Goal: Transaction & Acquisition: Purchase product/service

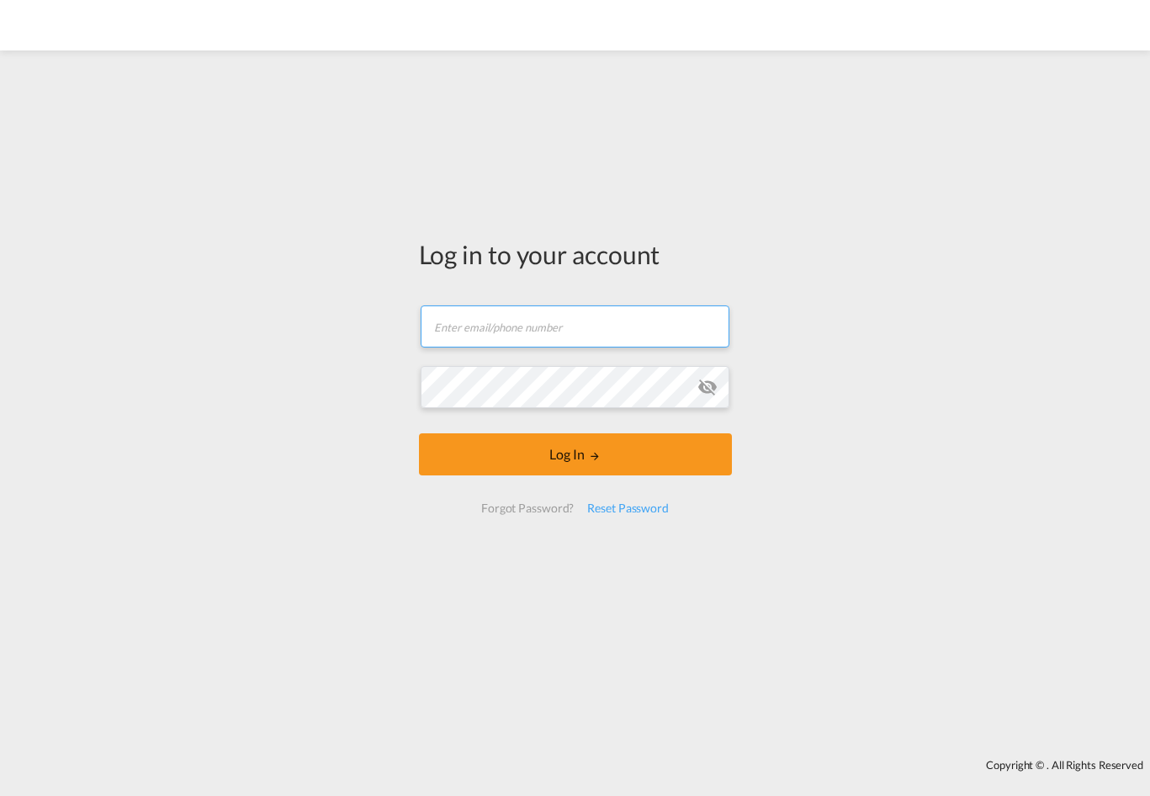
click at [564, 336] on input "text" at bounding box center [575, 326] width 309 height 42
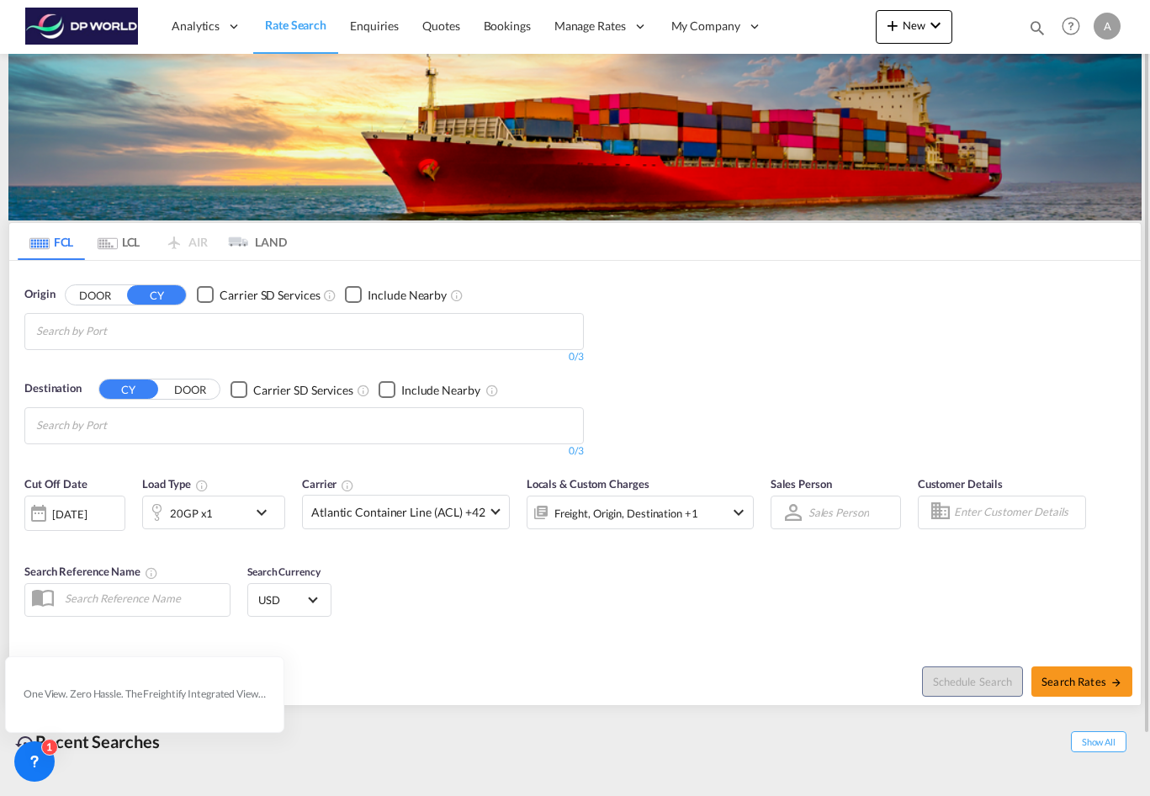
click at [103, 293] on button "DOOR" at bounding box center [95, 294] width 59 height 19
click at [159, 298] on button "CY" at bounding box center [156, 294] width 59 height 19
click at [78, 295] on button "DOOR" at bounding box center [95, 294] width 59 height 19
click at [156, 295] on button "CY" at bounding box center [156, 294] width 59 height 19
click at [98, 298] on button "DOOR" at bounding box center [95, 294] width 59 height 19
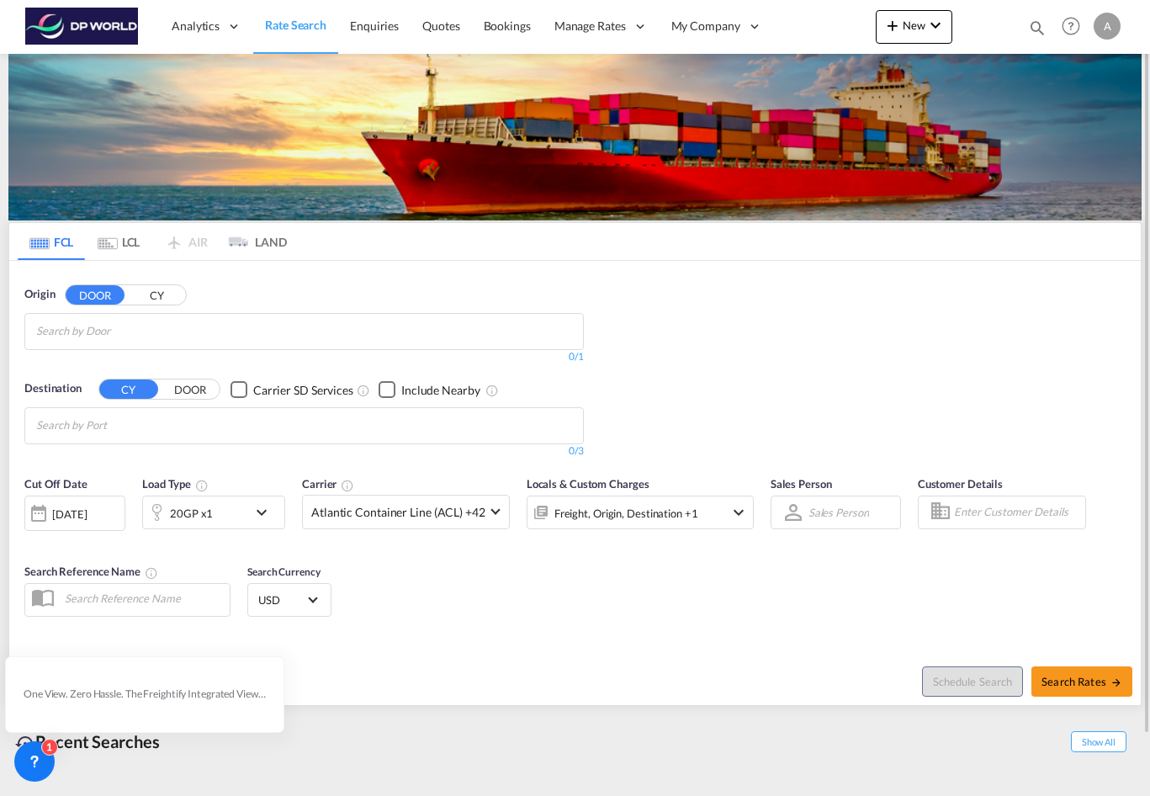
click at [111, 331] on input "Search by Door" at bounding box center [116, 331] width 160 height 27
click at [145, 333] on input "Chips input." at bounding box center [116, 331] width 160 height 27
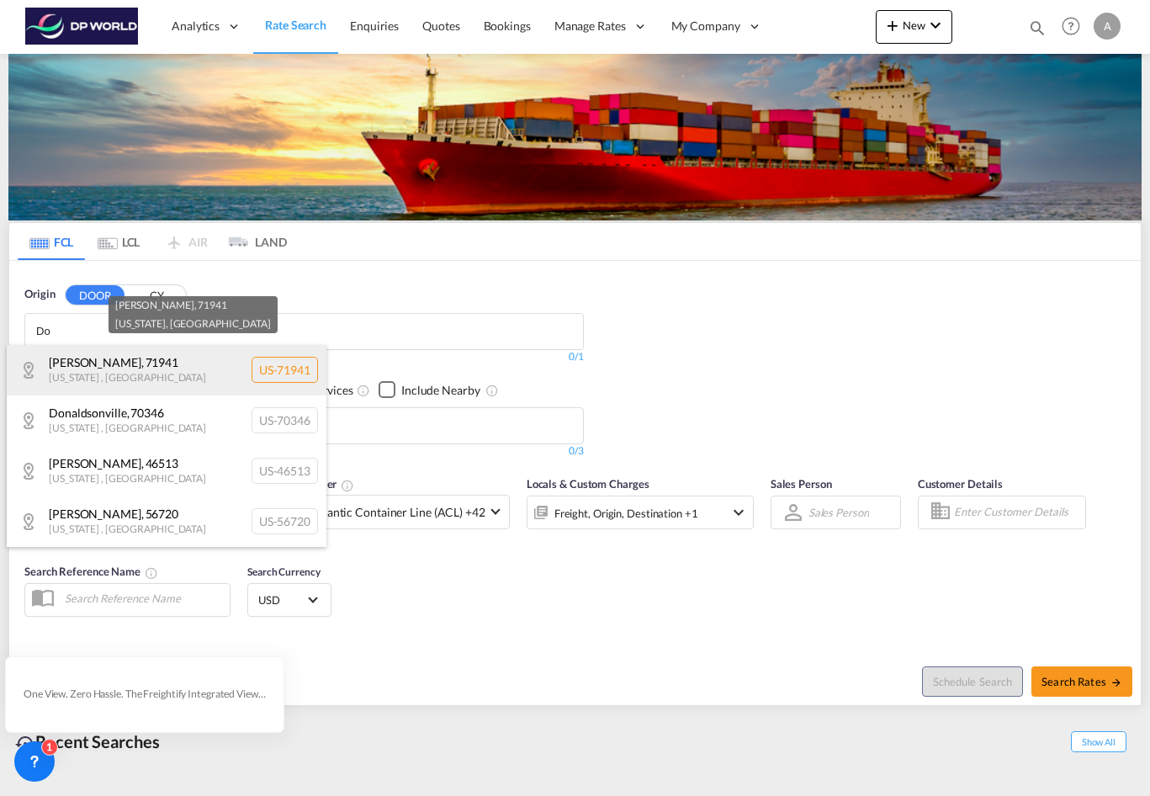
type input "D"
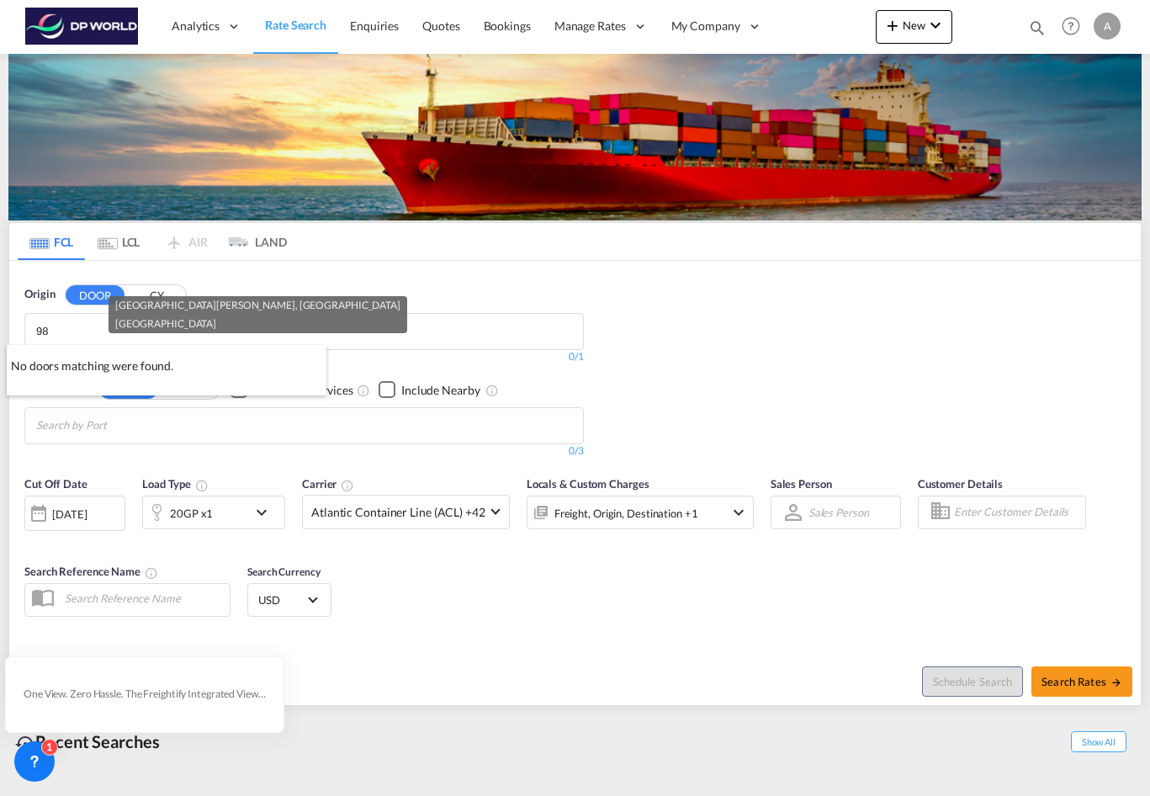
type input "9"
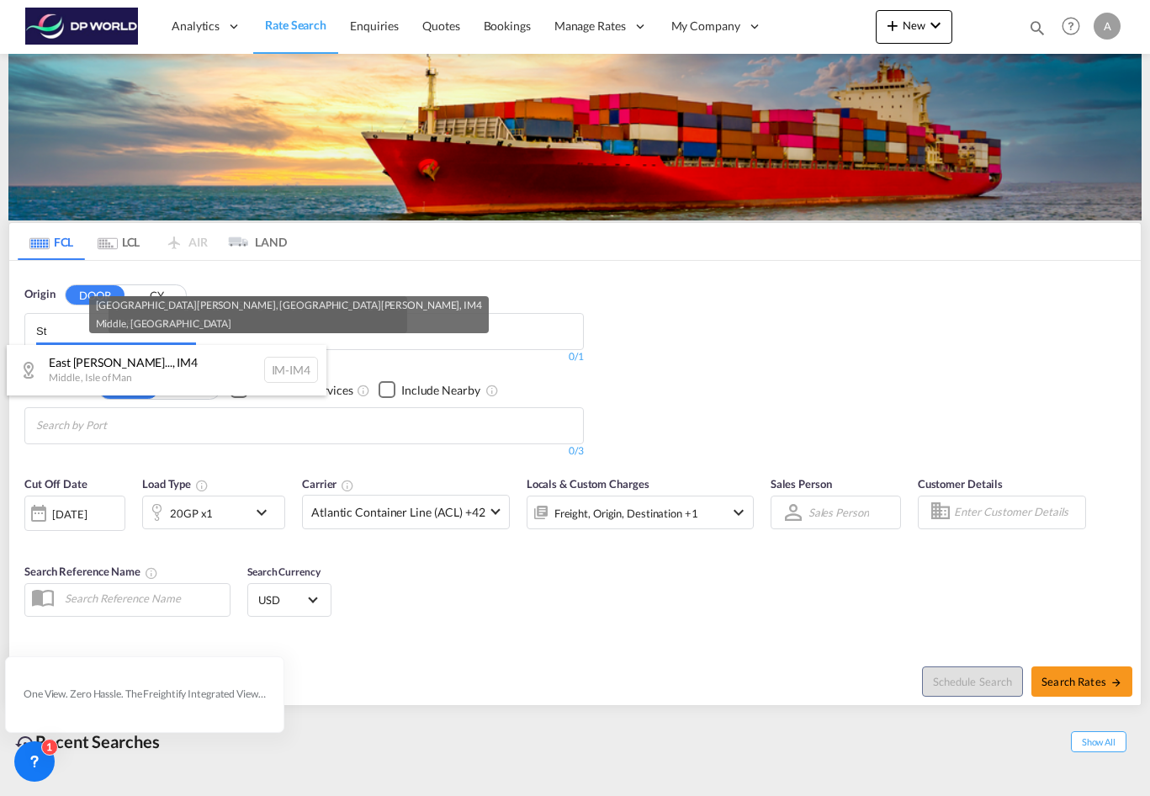
type input "S"
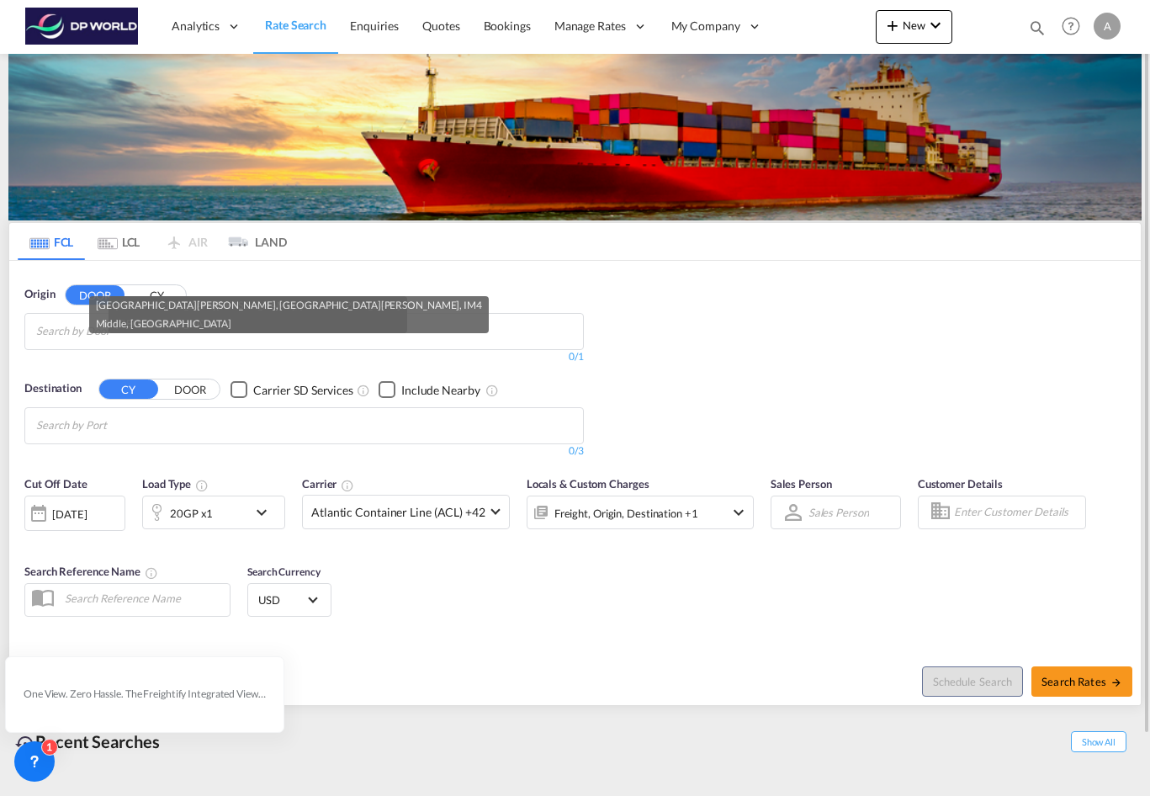
click at [745, 326] on div "Origin DOOR CY 0/3 0/ 0/1 Destination CY DOOR Carrier SD Services Include Nearb…" at bounding box center [574, 364] width 1131 height 207
click at [131, 242] on md-tab-item "LCL" at bounding box center [118, 241] width 67 height 37
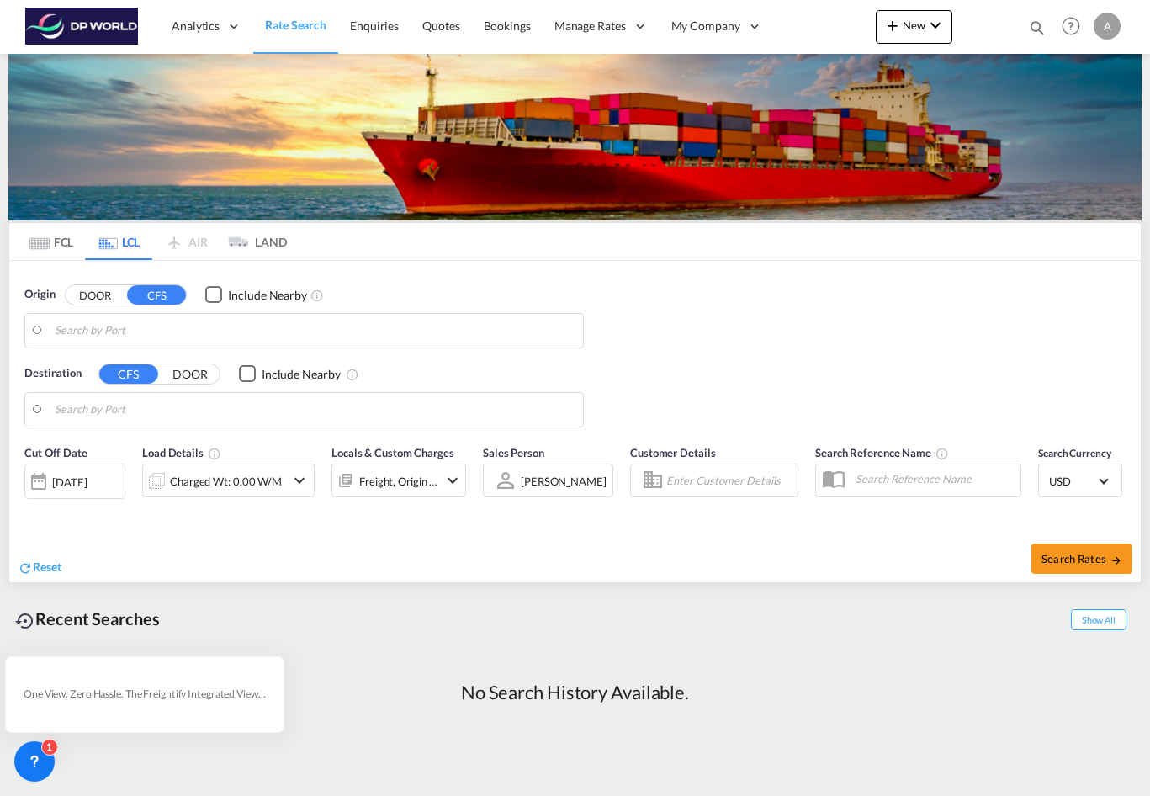
click at [102, 298] on button "DOOR" at bounding box center [95, 294] width 59 height 19
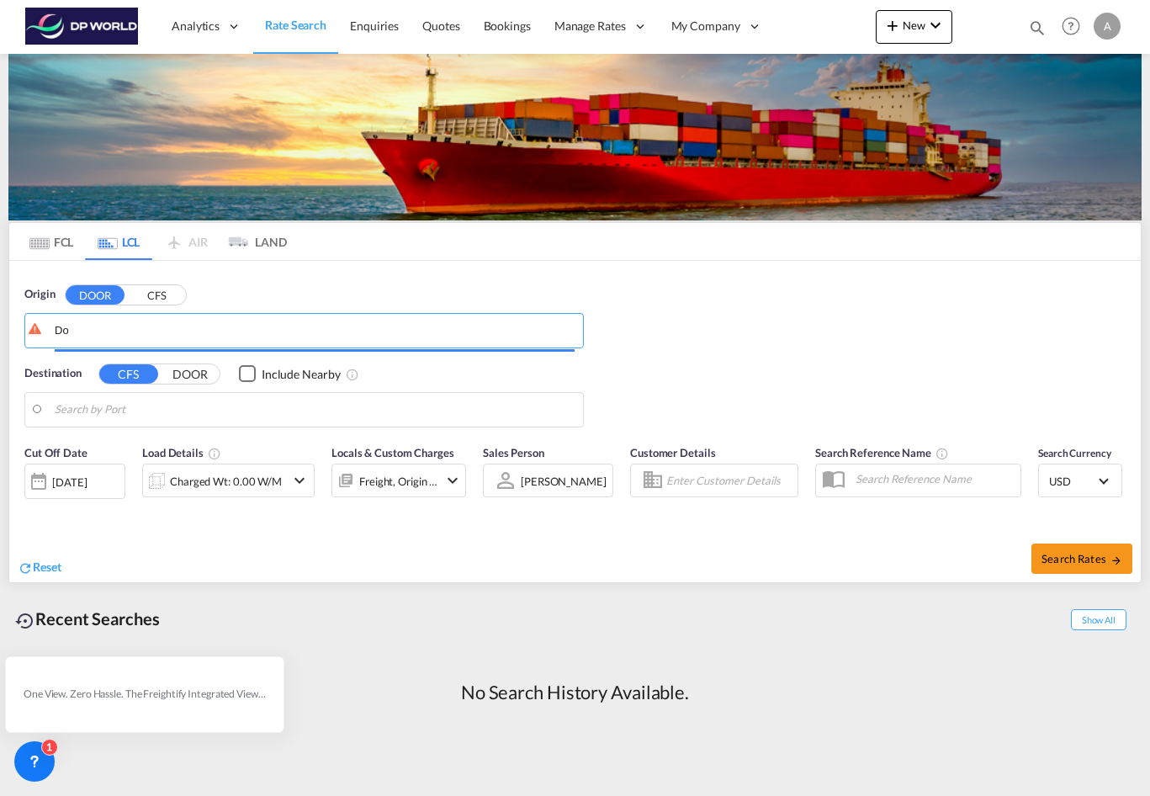
type input "D"
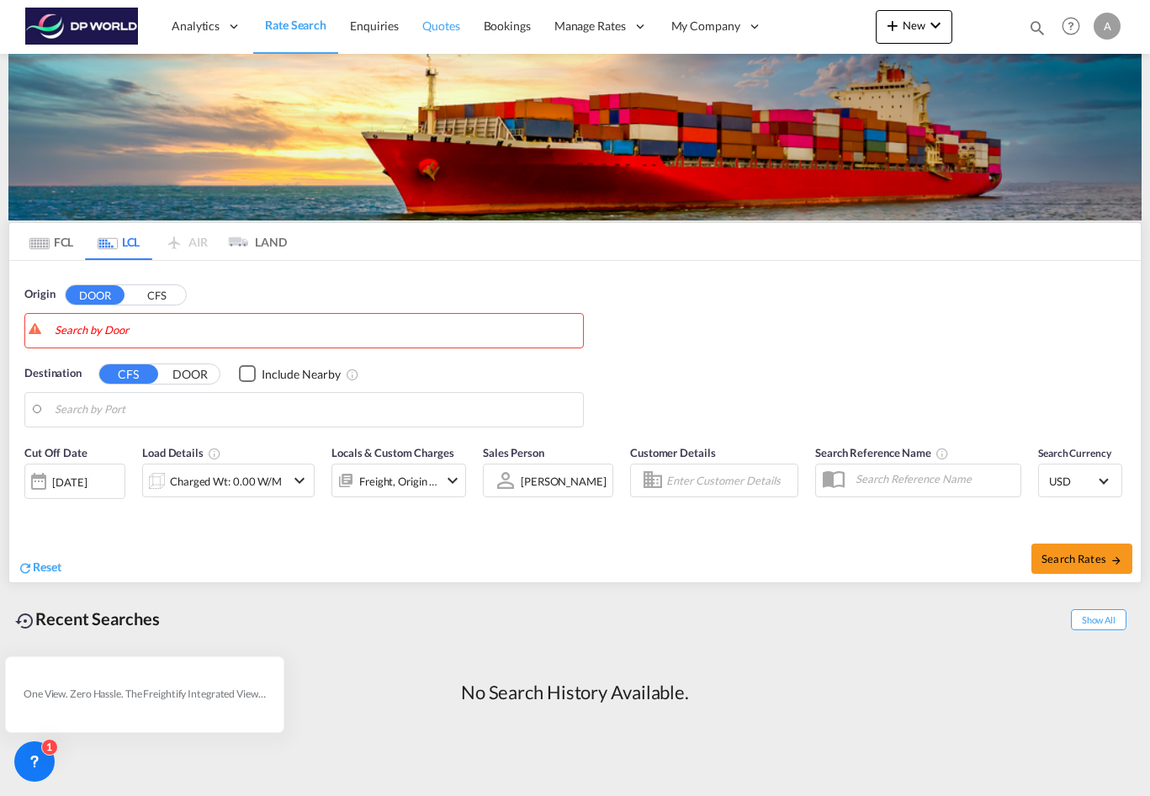
click at [442, 30] on span "Quotes" at bounding box center [440, 26] width 37 height 14
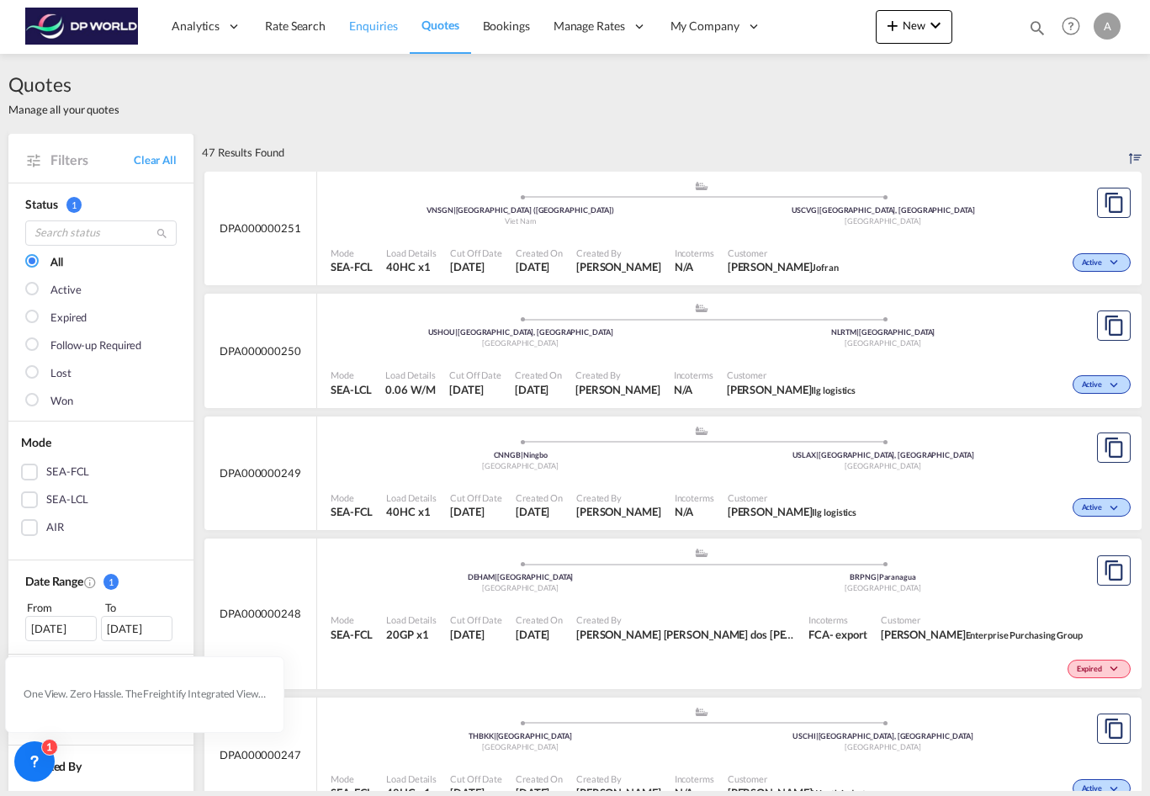
click at [396, 40] on link "Enquiries" at bounding box center [373, 26] width 72 height 55
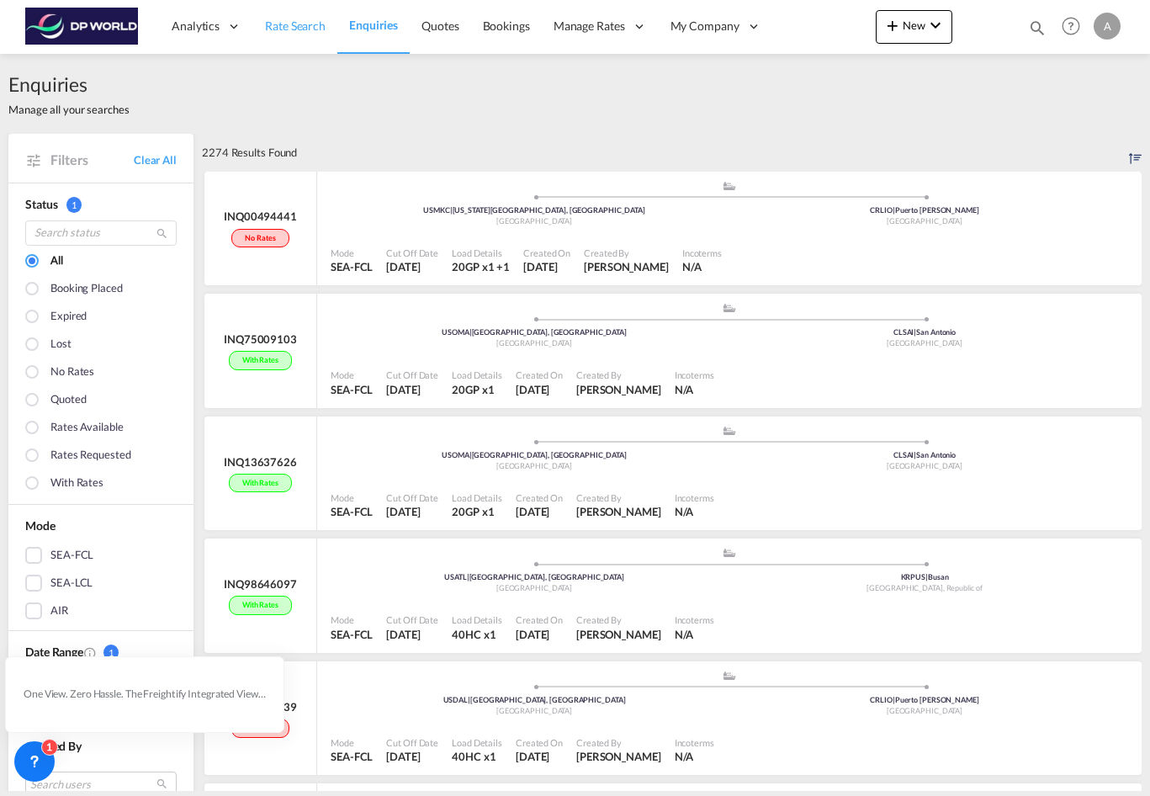
click at [284, 29] on span "Rate Search" at bounding box center [295, 26] width 61 height 14
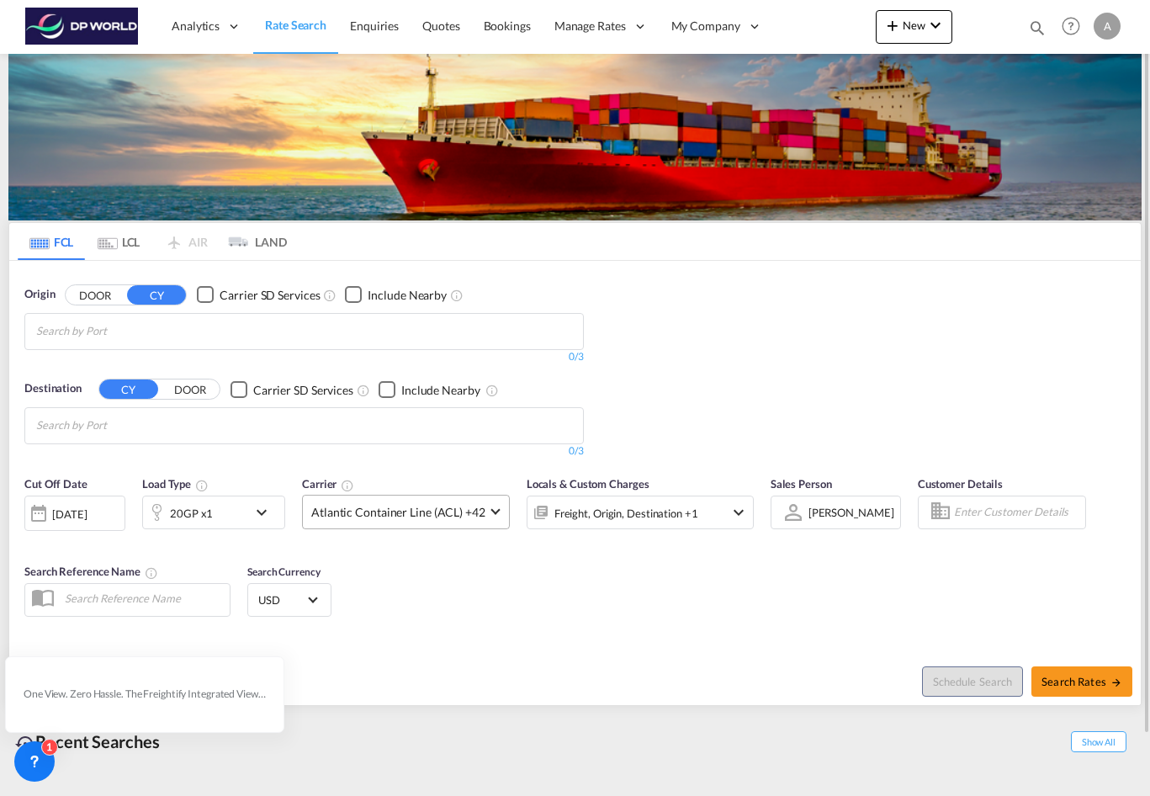
click at [499, 520] on md-select-value "Atlantic Container Line (ACL) +42" at bounding box center [406, 511] width 206 height 33
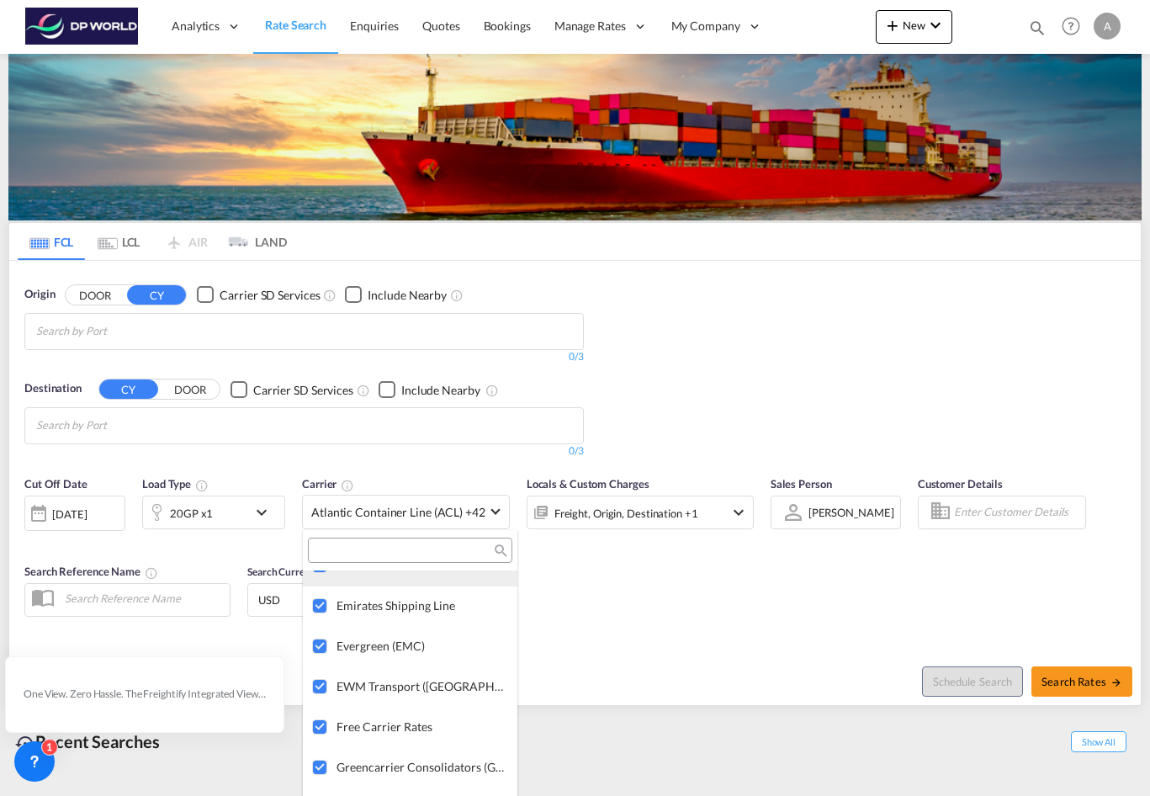
scroll to position [1514, 0]
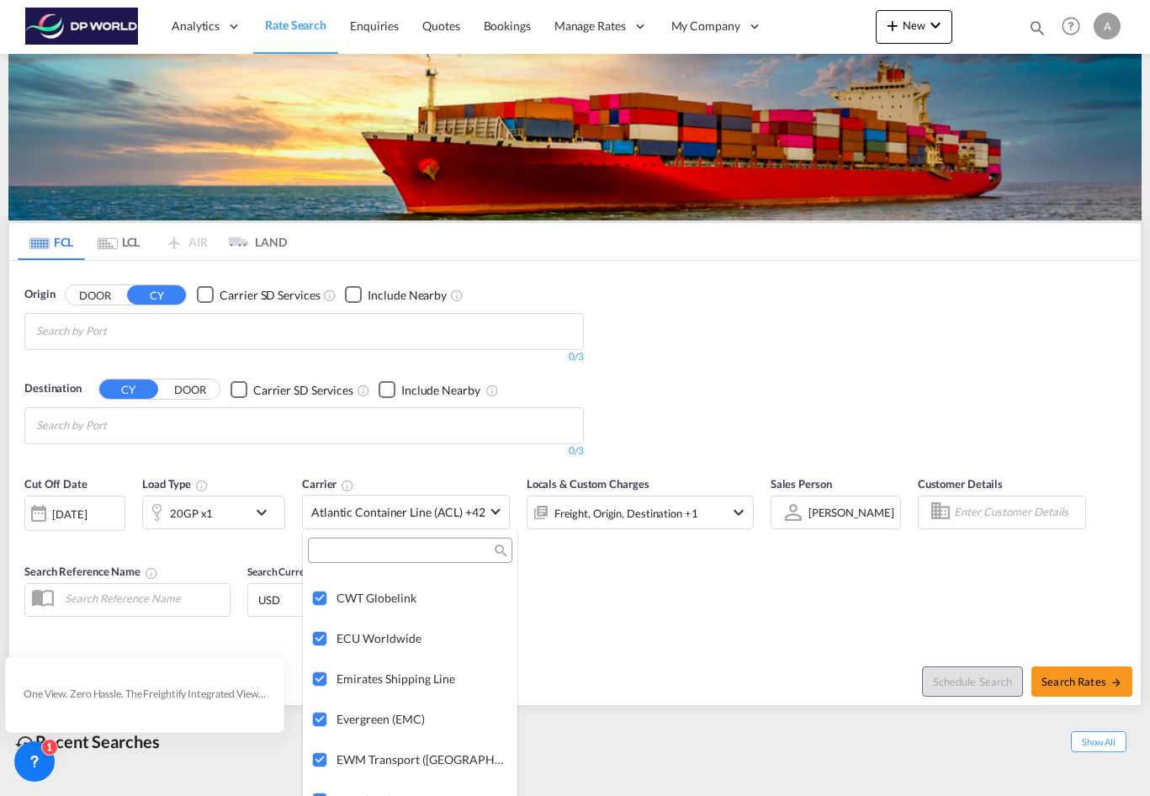
click at [121, 249] on md-backdrop at bounding box center [575, 398] width 1150 height 796
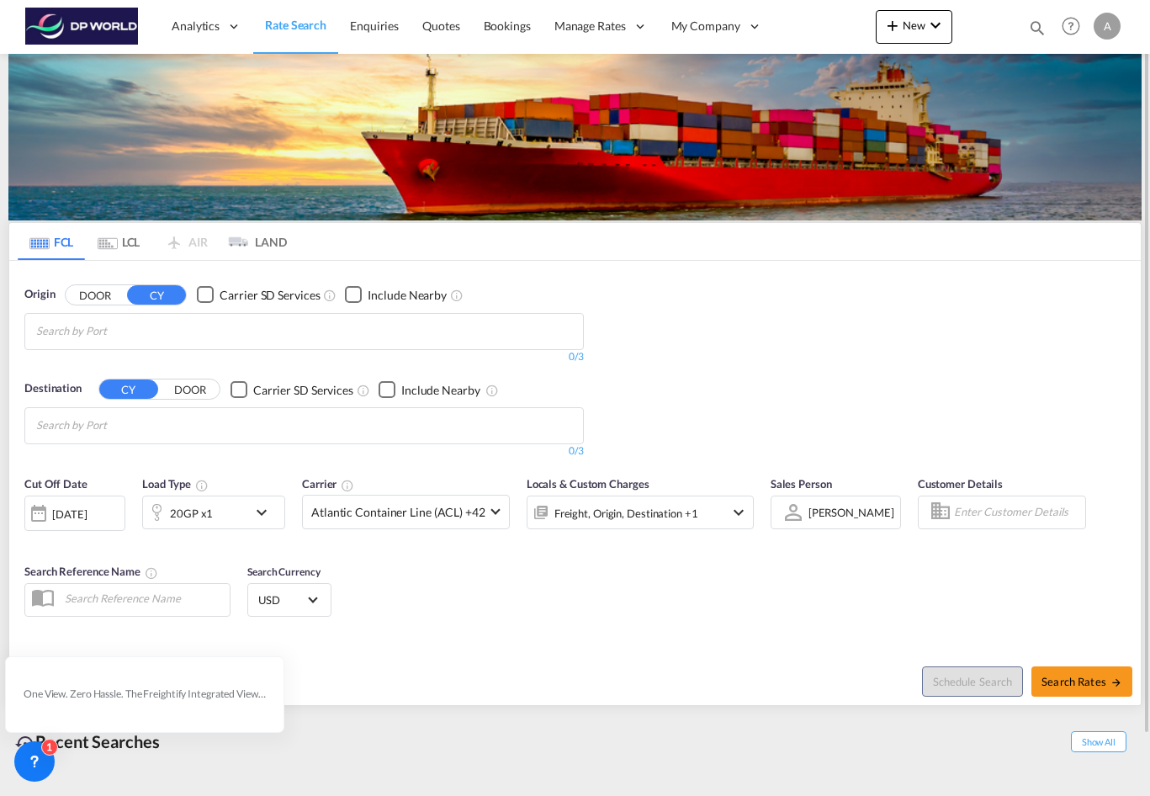
click at [119, 249] on md-tab-item "LCL" at bounding box center [118, 241] width 67 height 37
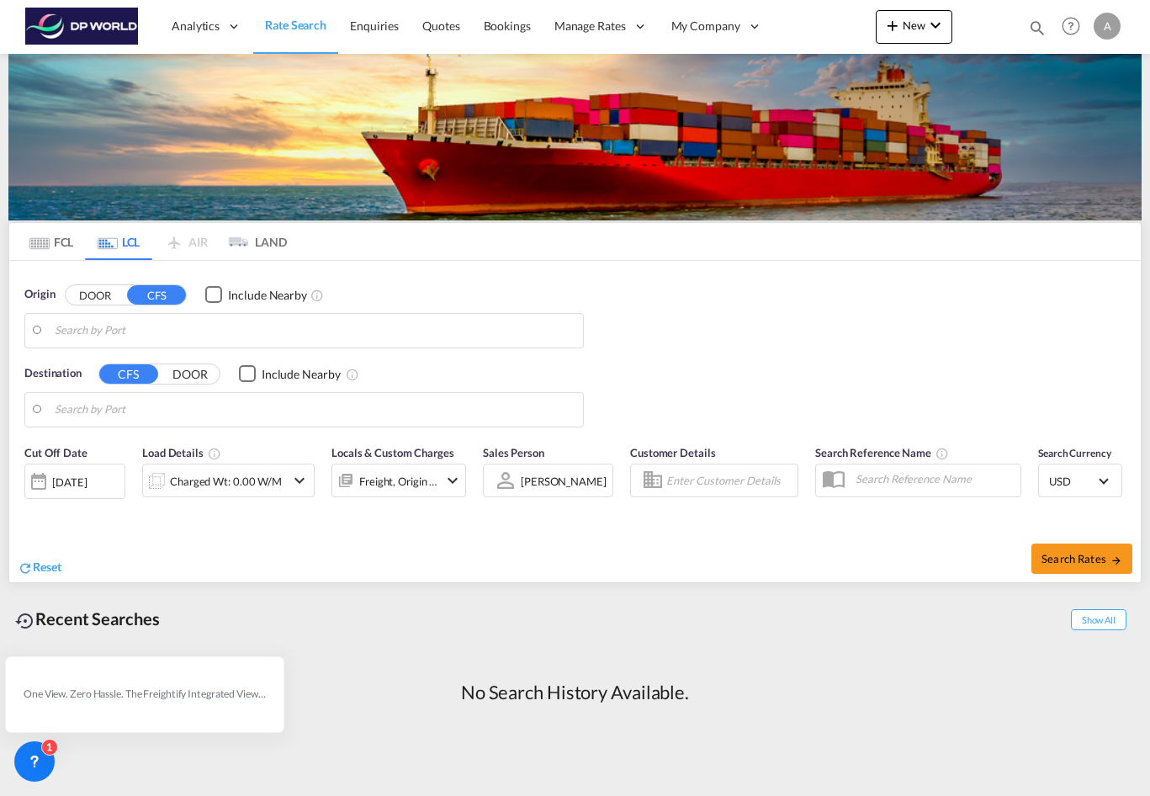
click at [80, 295] on button "DOOR" at bounding box center [95, 294] width 59 height 19
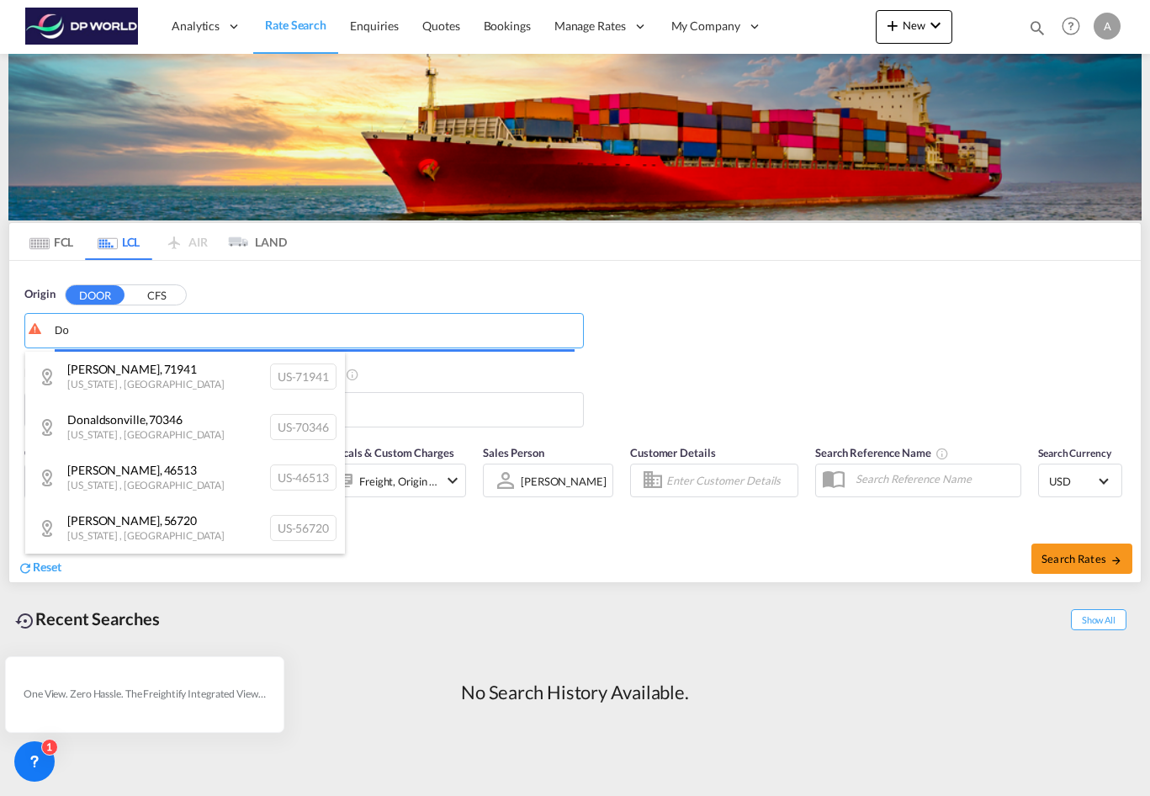
type input "D"
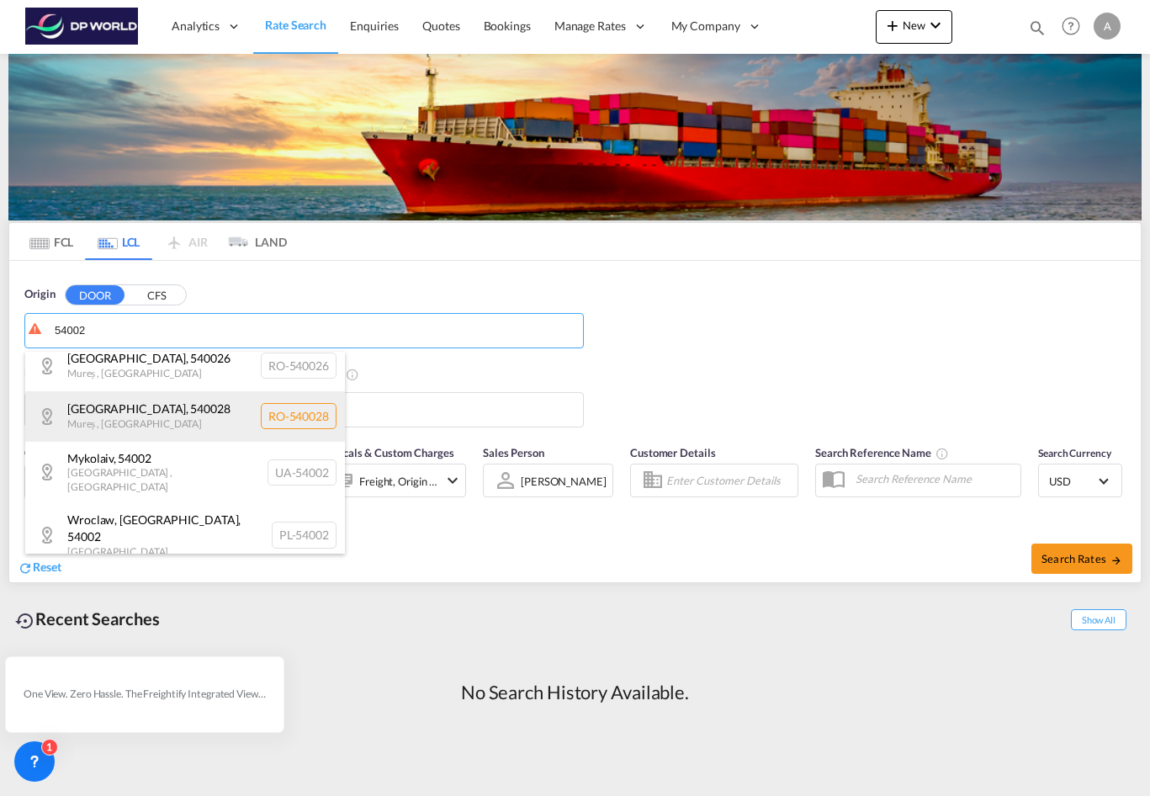
scroll to position [404, 0]
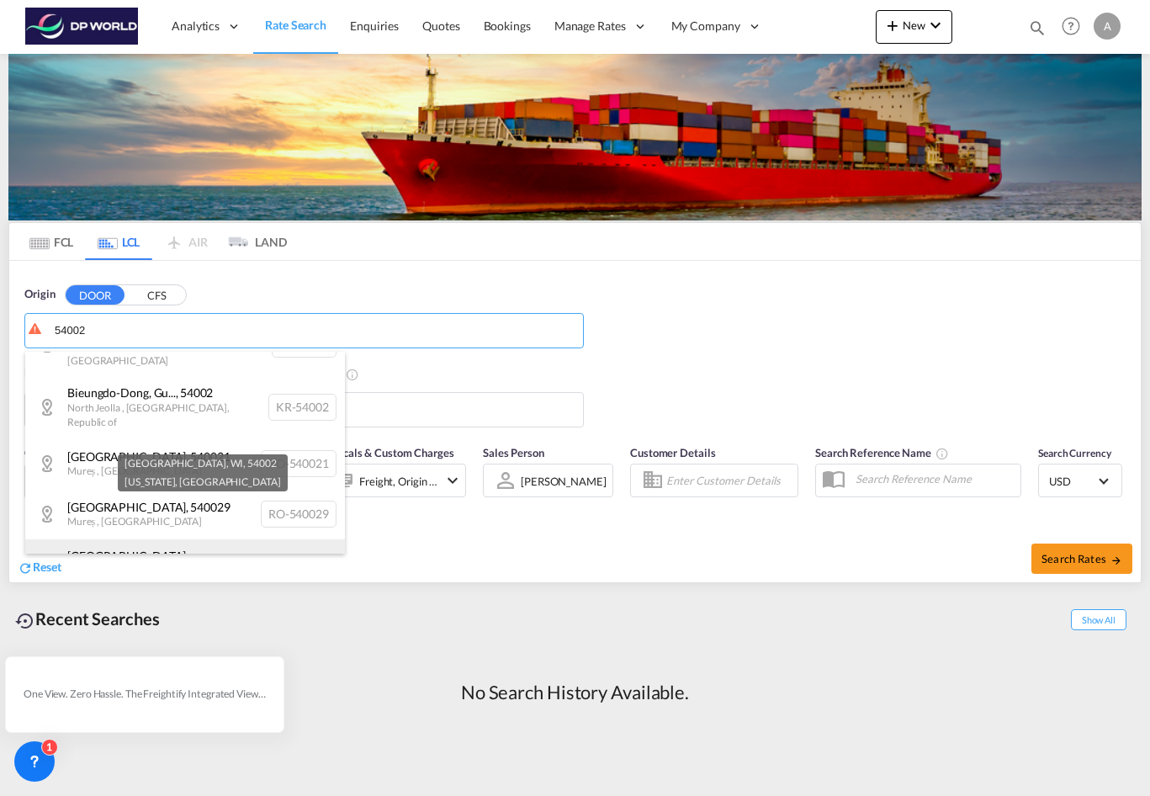
click at [208, 539] on div "[PERSON_NAME][GEOGRAPHIC_DATA] [US_STATE] , [GEOGRAPHIC_DATA] [GEOGRAPHIC_DATA]…" at bounding box center [185, 571] width 320 height 64
type input "US-54002, [GEOGRAPHIC_DATA], [GEOGRAPHIC_DATA], [US_STATE]"
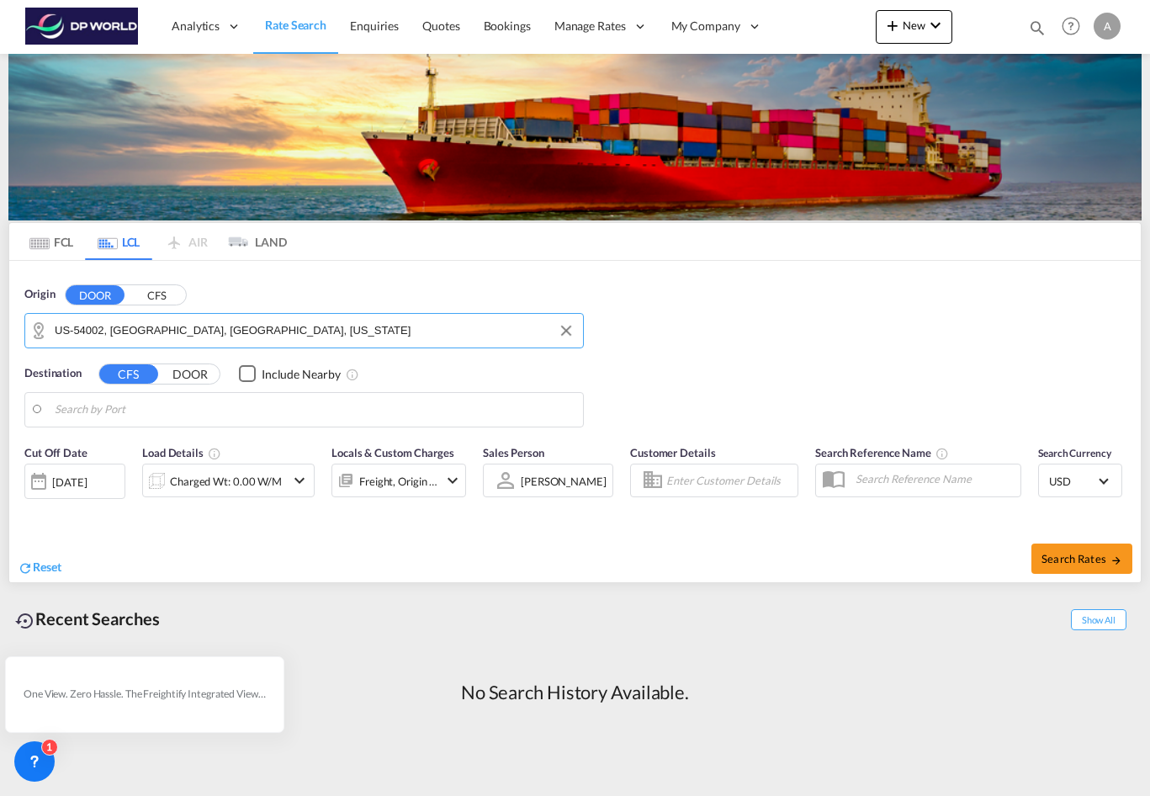
click at [190, 417] on input "Search by Port" at bounding box center [315, 409] width 520 height 25
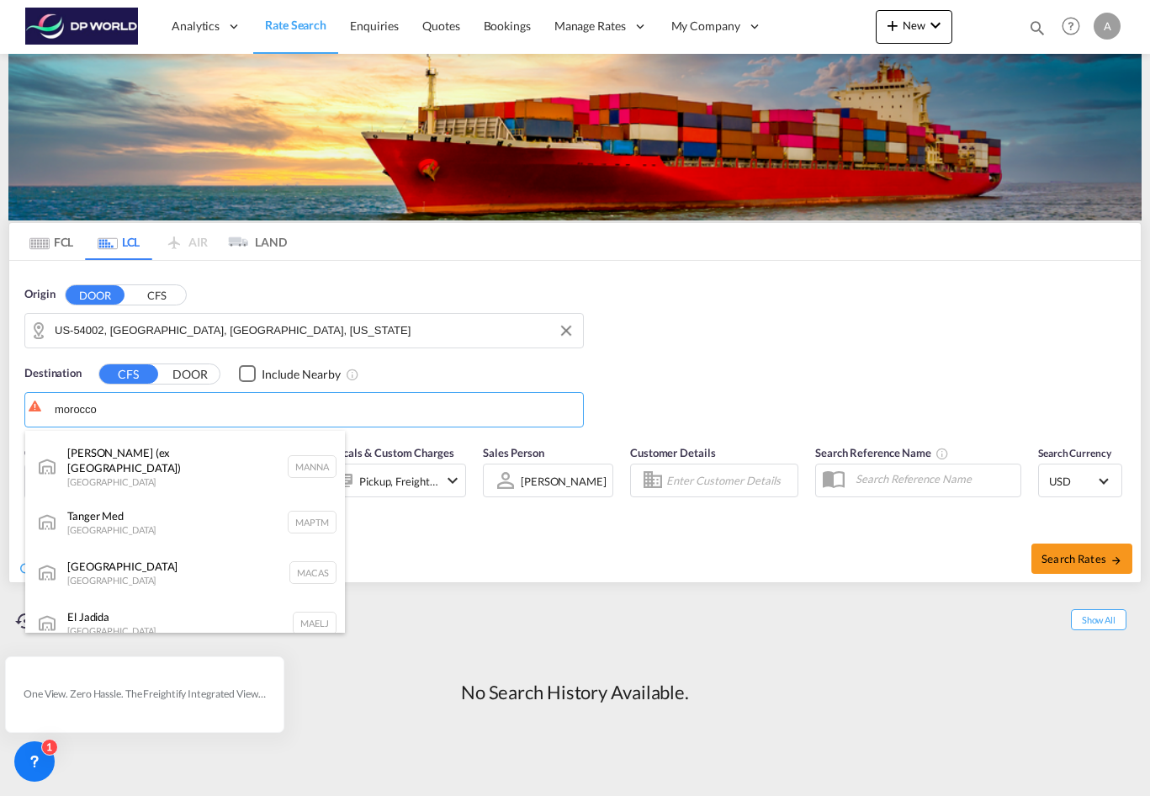
scroll to position [421, 0]
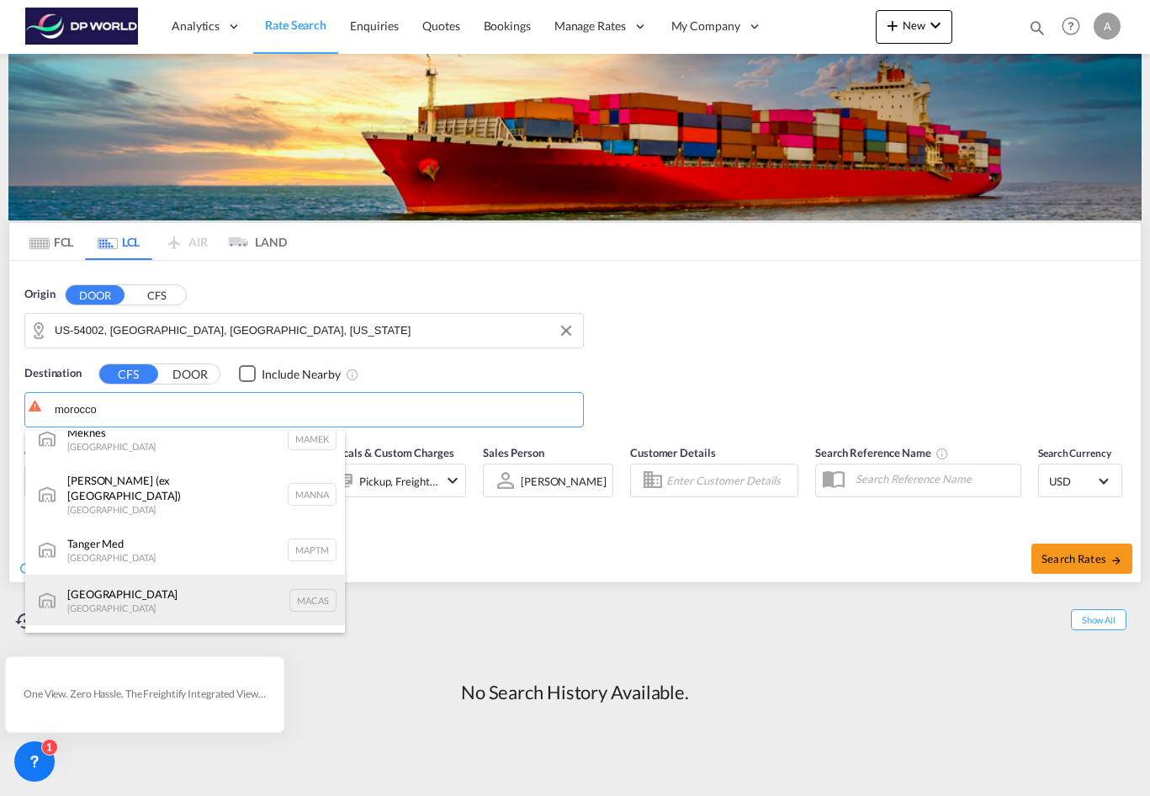
click at [181, 589] on div "Casablanca [GEOGRAPHIC_DATA] [GEOGRAPHIC_DATA]" at bounding box center [185, 600] width 320 height 50
type input "[GEOGRAPHIC_DATA], MACAS"
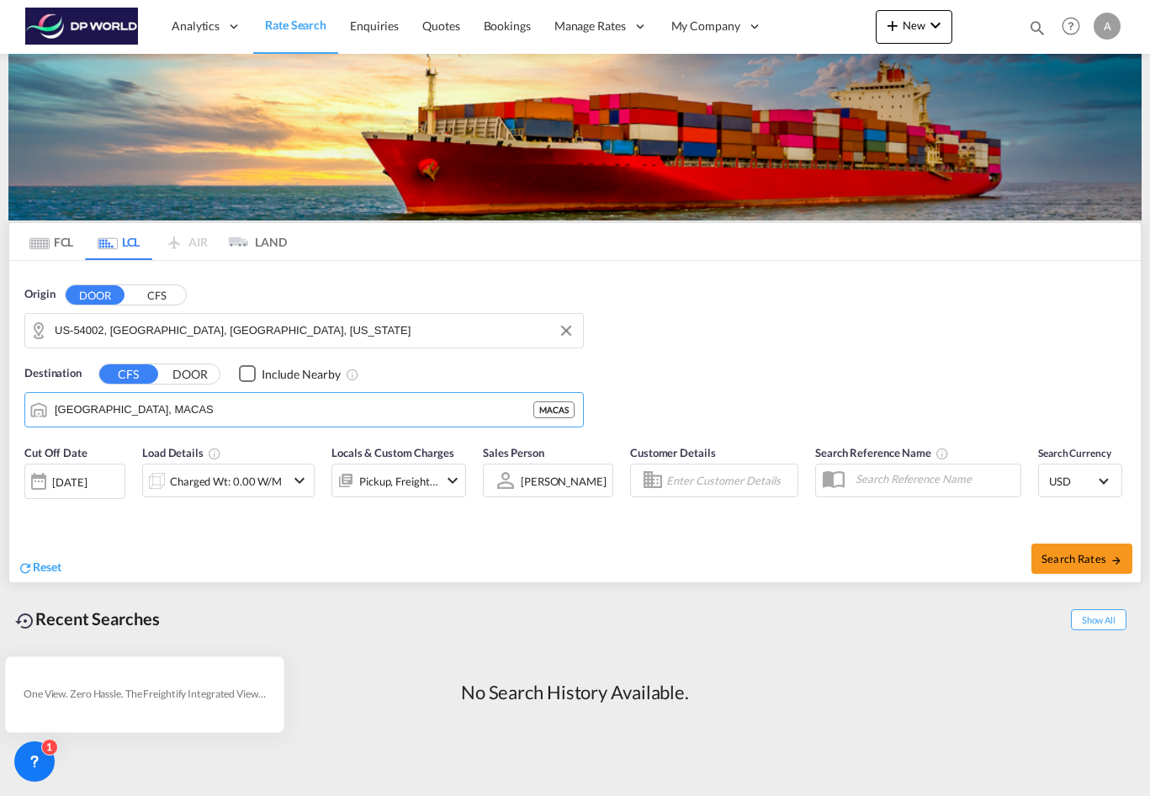
click at [751, 403] on div "Origin DOOR CFS US-54002, [GEOGRAPHIC_DATA], [GEOGRAPHIC_DATA], [US_STATE] Dest…" at bounding box center [574, 348] width 1131 height 175
click at [298, 490] on md-icon "icon-chevron-down" at bounding box center [299, 480] width 20 height 20
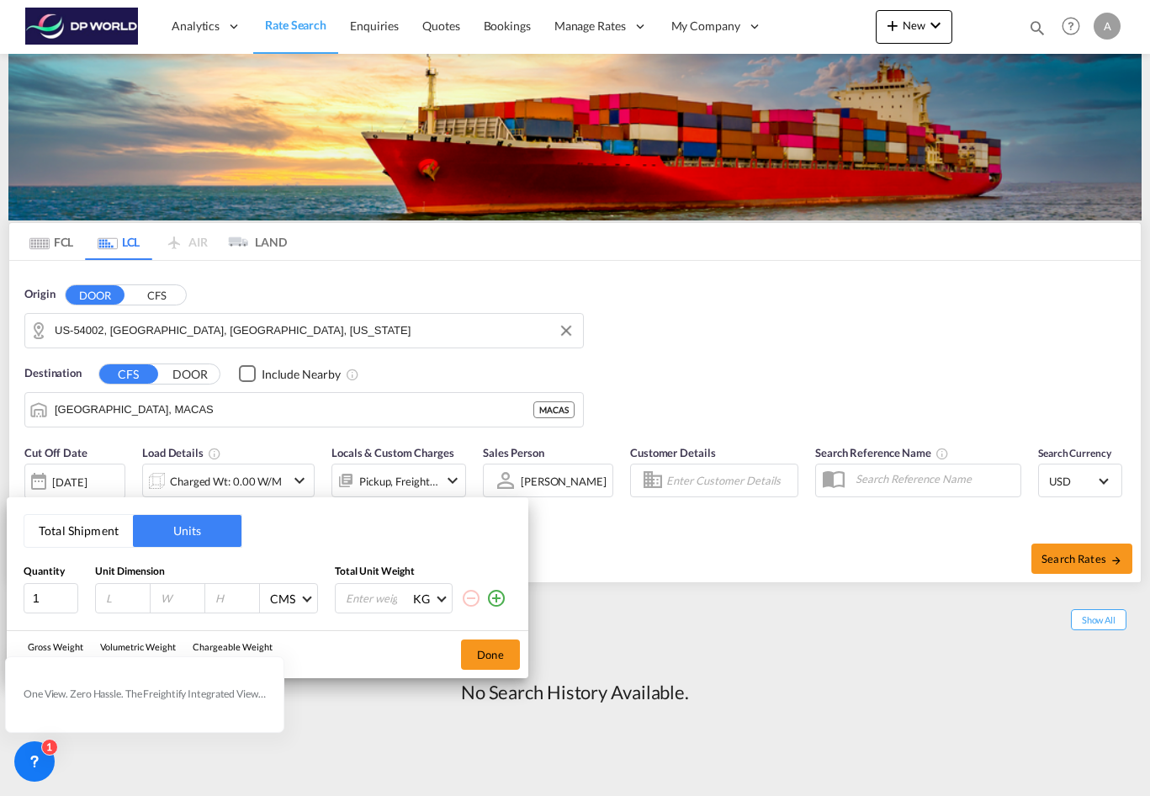
click at [298, 490] on div "Total Shipment Units Quantity Unit Dimension Total Unit Weight 1 CMS CMS Inches…" at bounding box center [575, 398] width 1150 height 796
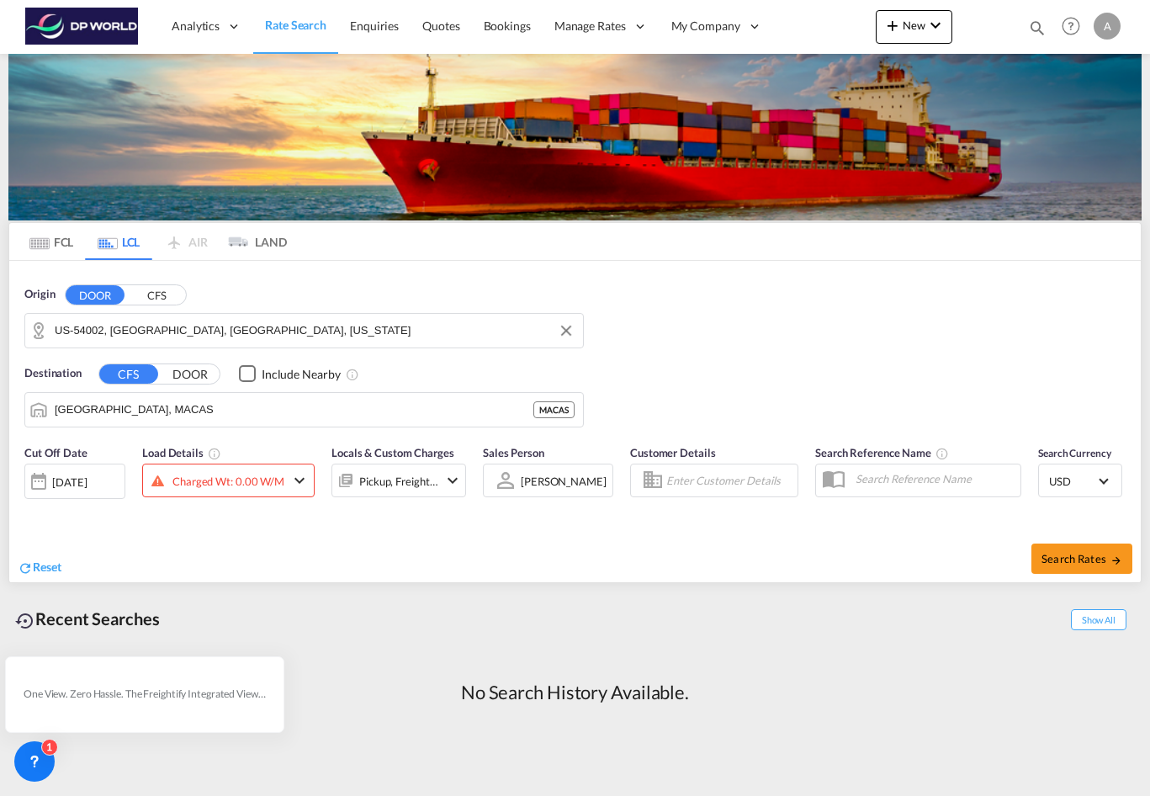
click at [308, 483] on md-icon "icon-chevron-down" at bounding box center [299, 480] width 20 height 20
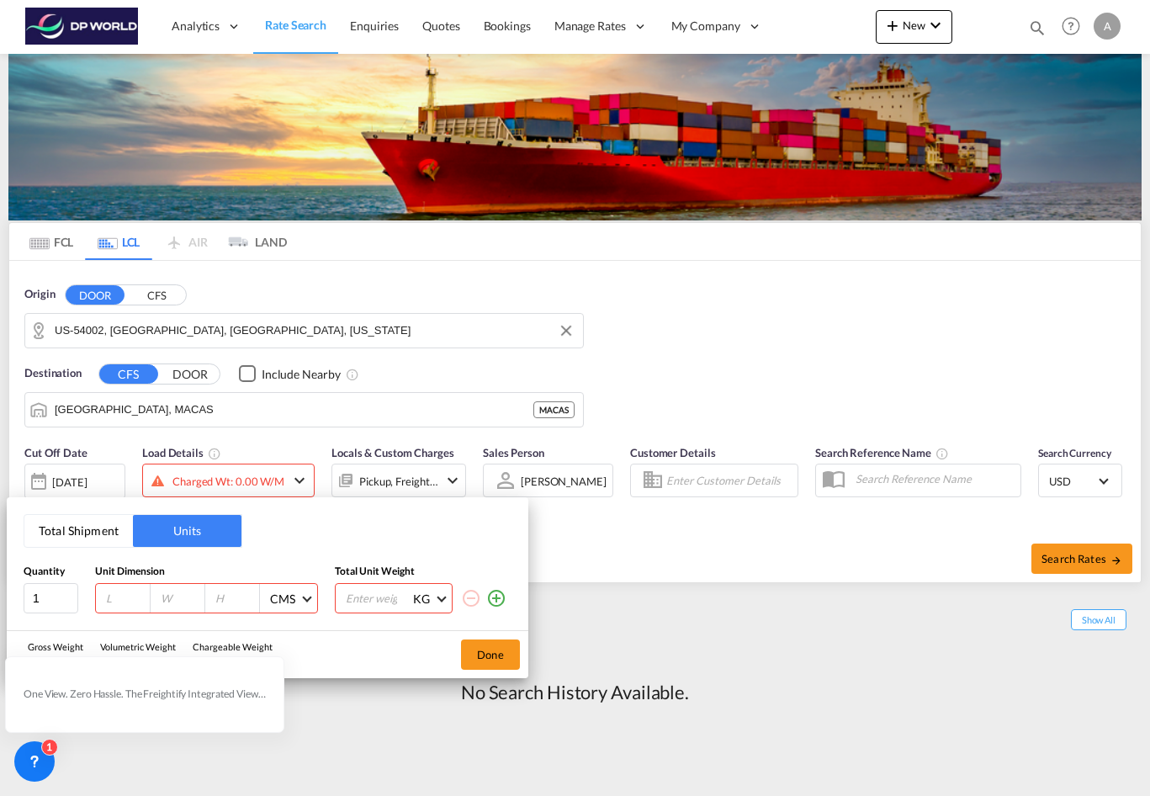
click at [81, 543] on button "Total Shipment" at bounding box center [78, 531] width 109 height 32
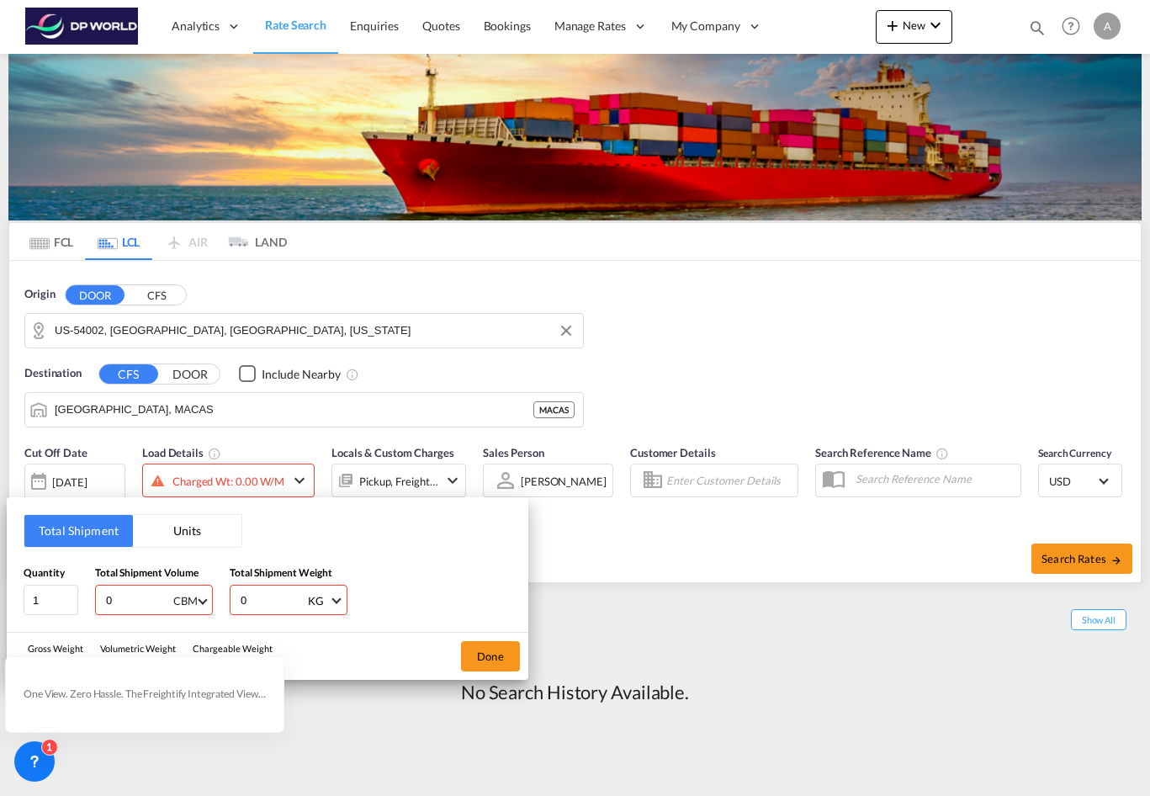
click at [178, 601] on div "CBM" at bounding box center [185, 600] width 24 height 13
click at [405, 537] on md-backdrop at bounding box center [575, 398] width 1150 height 796
click at [69, 601] on input "1" at bounding box center [51, 600] width 55 height 30
click at [115, 604] on input "0" at bounding box center [137, 600] width 67 height 29
type input "4"
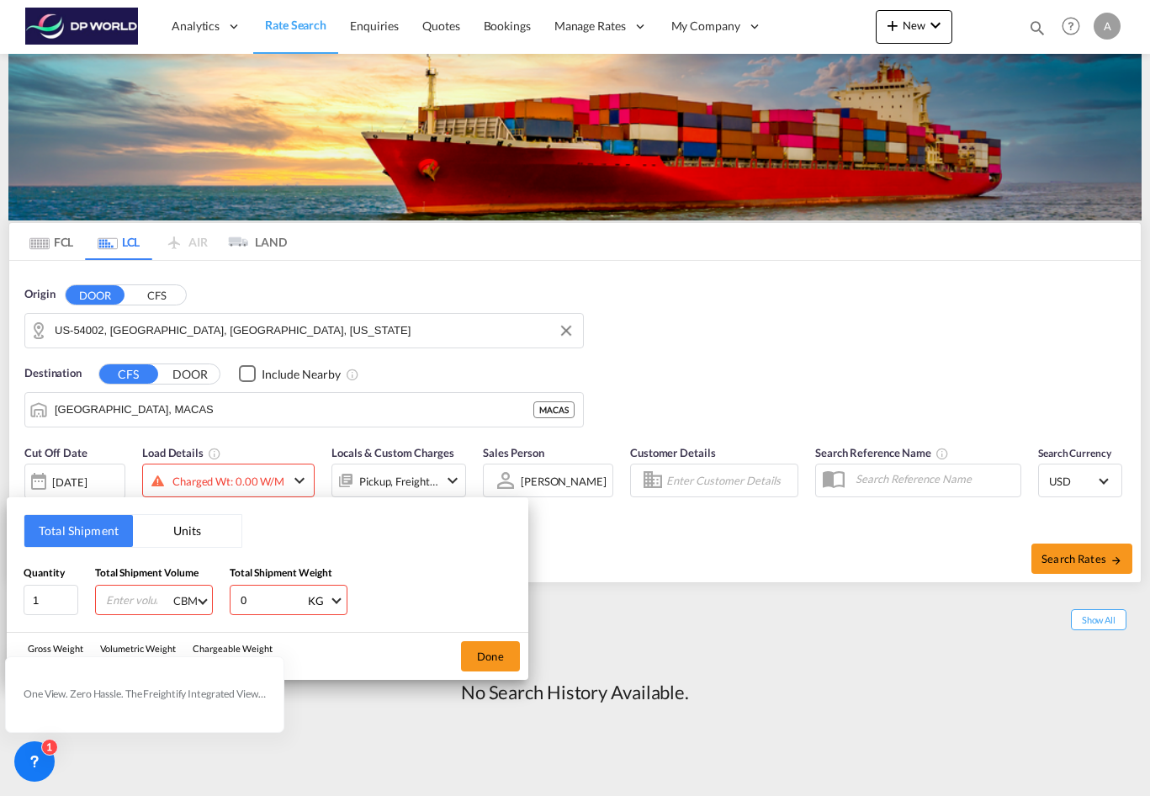
click at [192, 607] on span "CBM" at bounding box center [185, 600] width 24 height 15
click at [448, 580] on md-backdrop at bounding box center [575, 398] width 1150 height 796
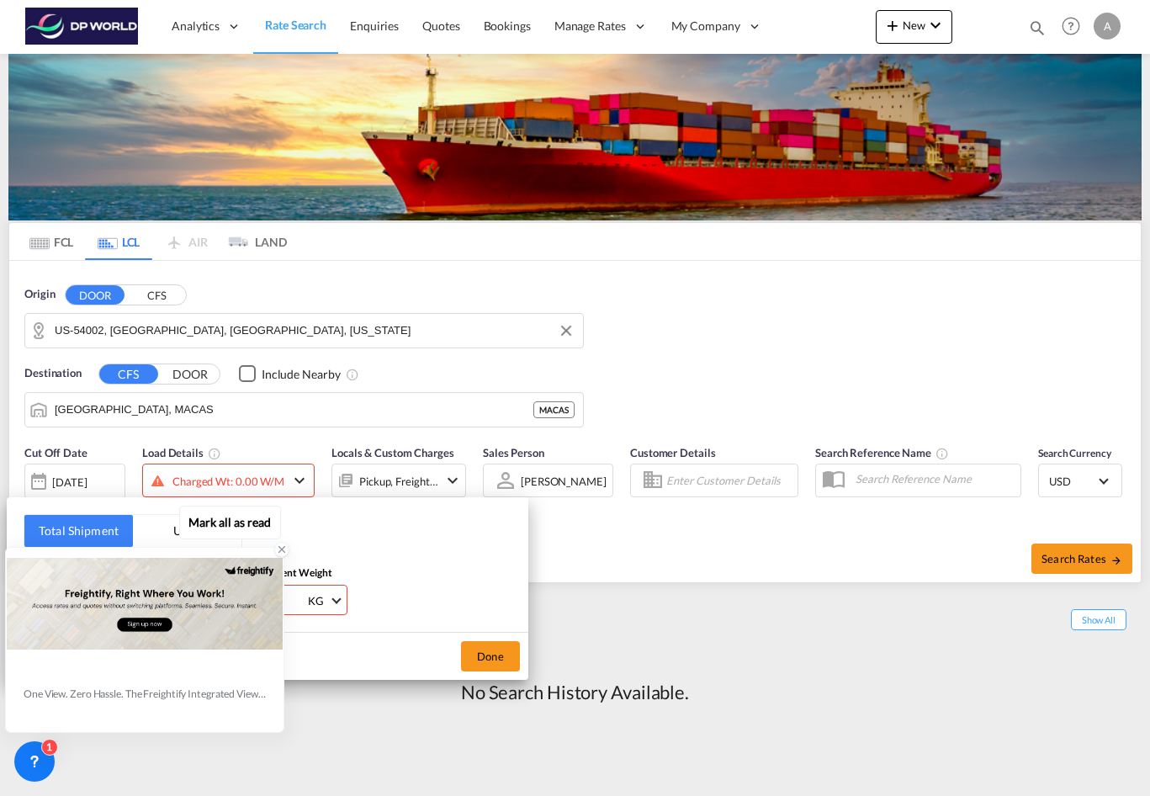
click at [280, 550] on icon at bounding box center [282, 549] width 12 height 12
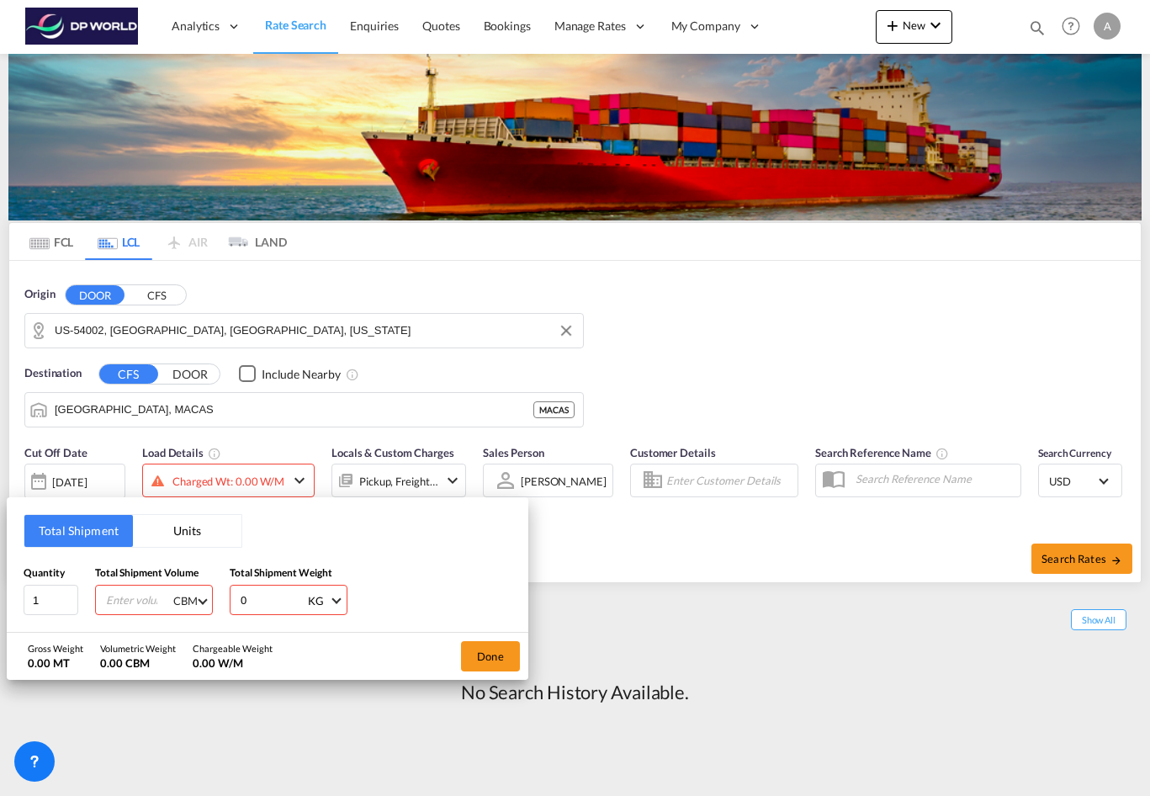
click at [205, 607] on md-select-value "CBM" at bounding box center [191, 600] width 38 height 29
click at [349, 564] on md-backdrop at bounding box center [575, 398] width 1150 height 796
click at [266, 607] on input "0" at bounding box center [272, 600] width 67 height 29
type input "214"
click at [304, 522] on div "Total Shipment Units Quantity 1 Total Shipment Volume CBM Total Shipment Weight…" at bounding box center [268, 564] width 522 height 135
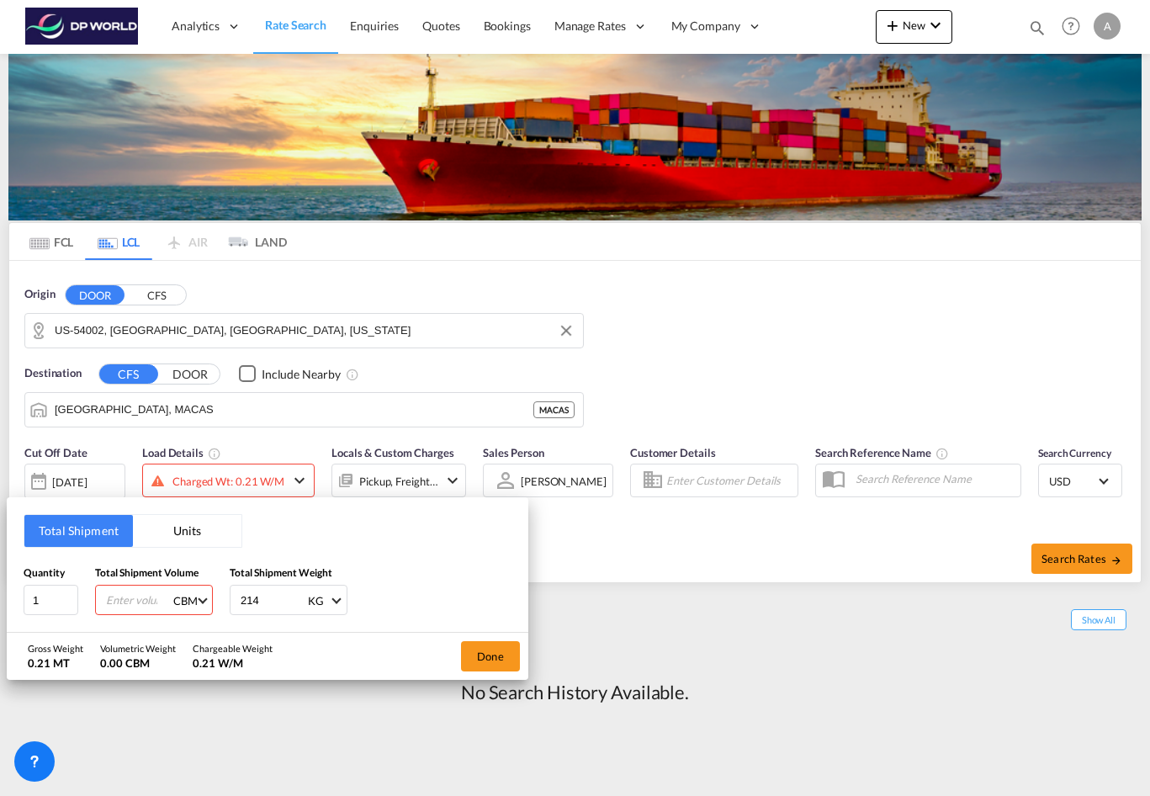
click at [483, 658] on button "Done" at bounding box center [490, 656] width 59 height 30
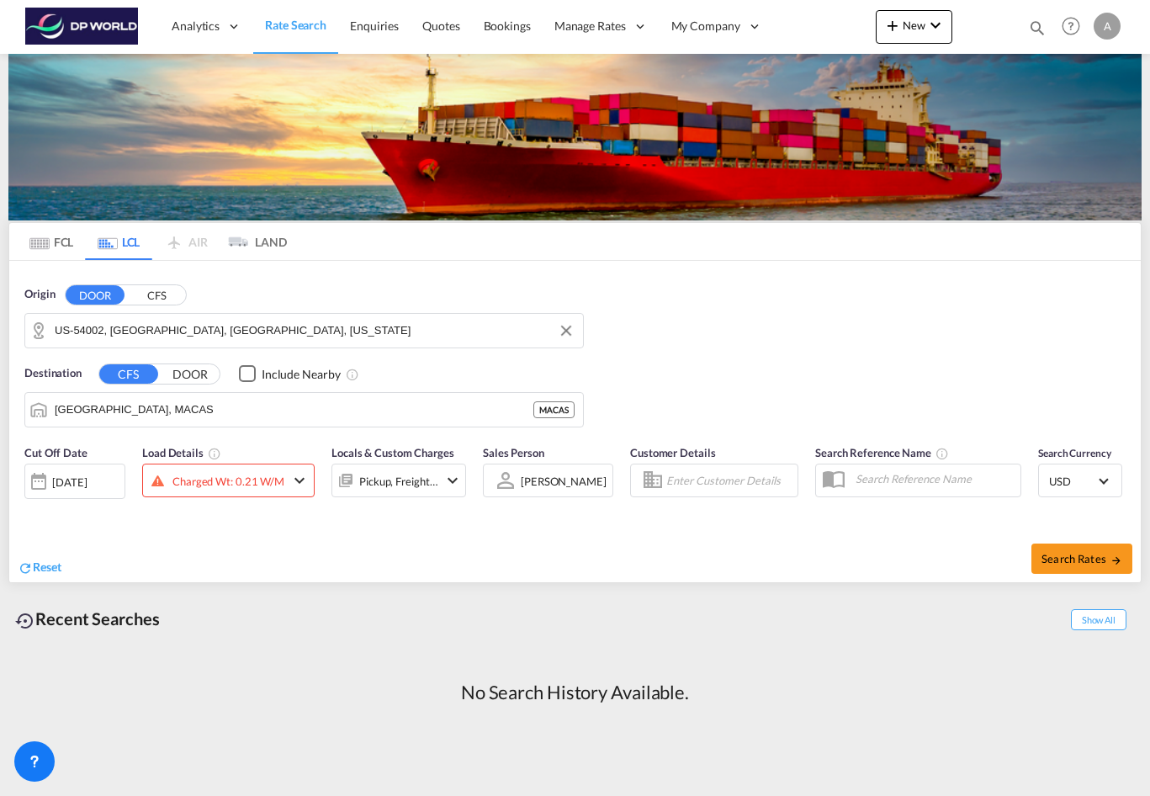
click at [305, 474] on md-icon "icon-chevron-down" at bounding box center [299, 480] width 20 height 20
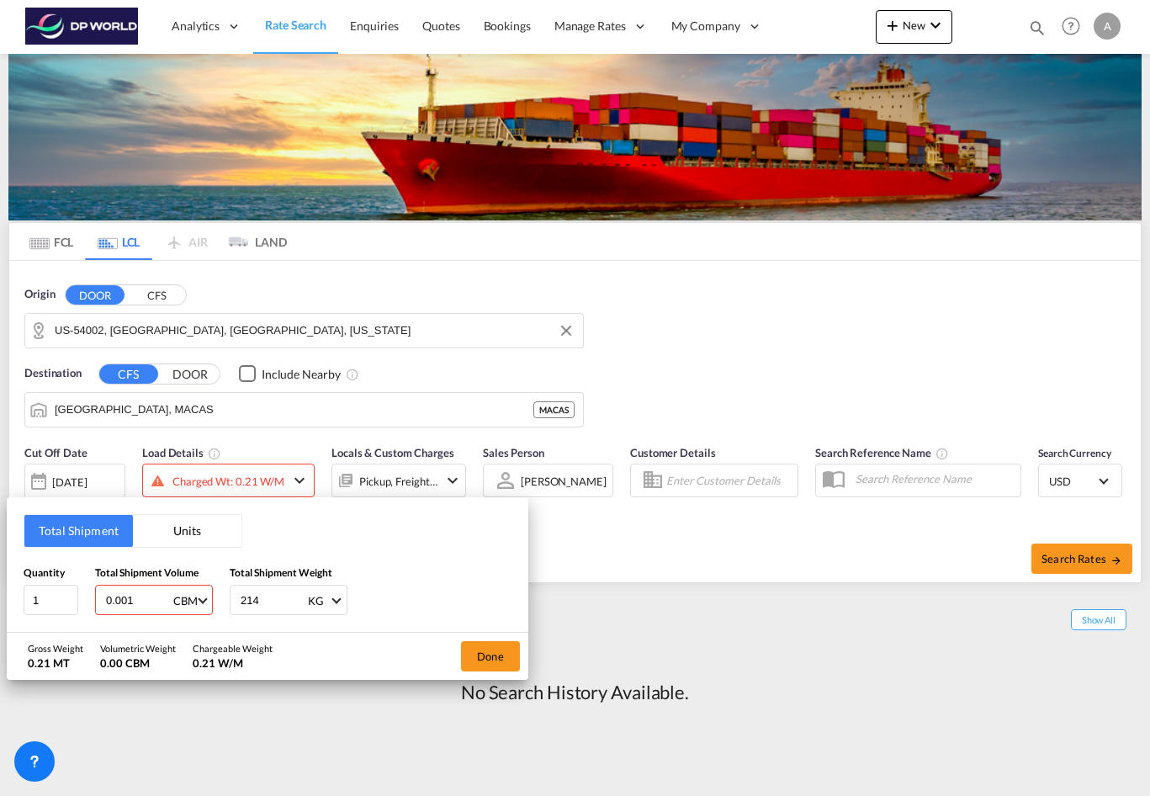
click at [165, 605] on input "0.001" at bounding box center [137, 600] width 67 height 29
click at [135, 601] on input "0.001" at bounding box center [137, 600] width 67 height 29
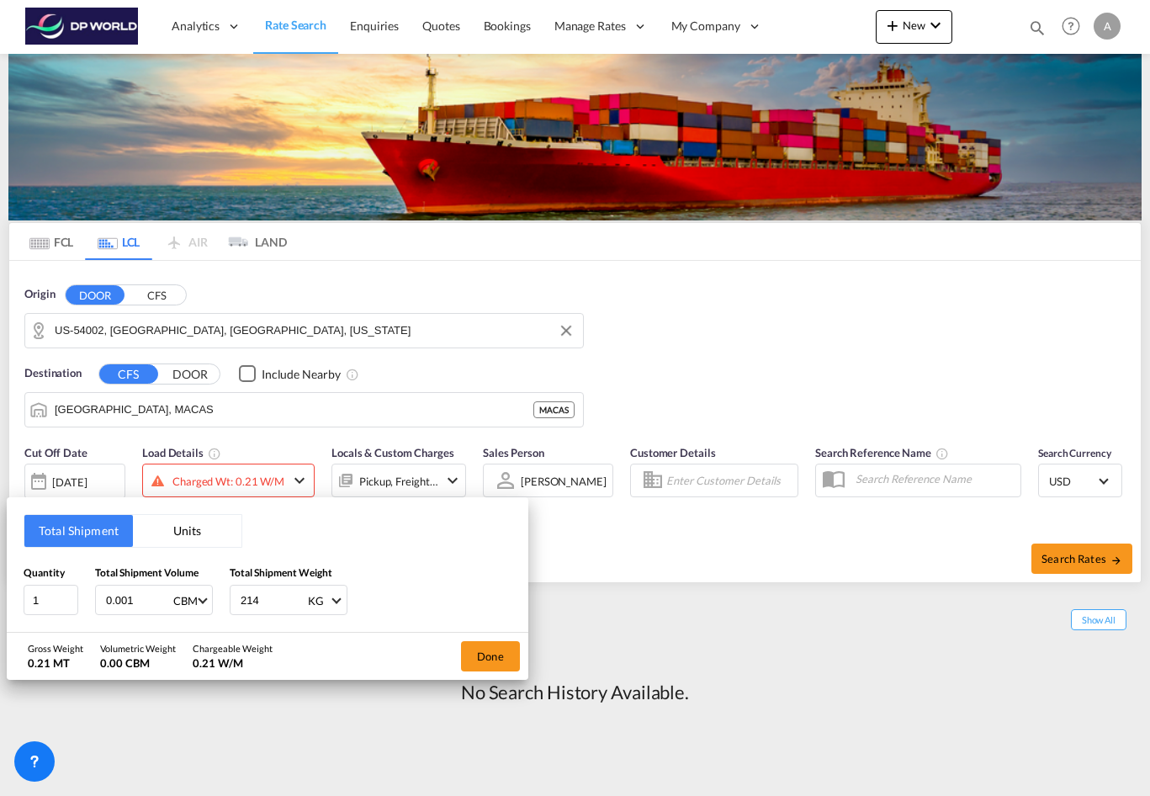
click at [135, 601] on input "0.001" at bounding box center [137, 600] width 67 height 29
type input "5"
click at [395, 565] on div "Quantity 1 Total Shipment Volume 5 CBM CBM CFT Total Shipment Weight 214 KG KG …" at bounding box center [268, 589] width 488 height 50
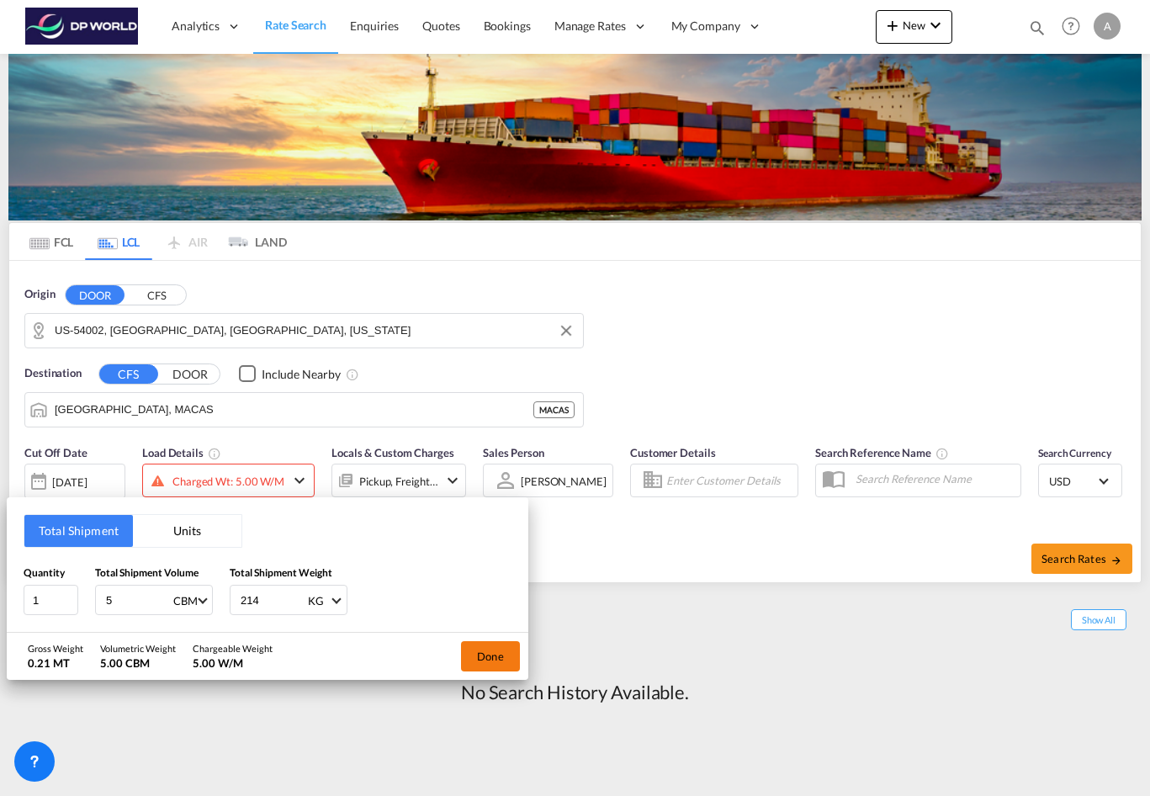
click at [483, 658] on button "Done" at bounding box center [490, 656] width 59 height 30
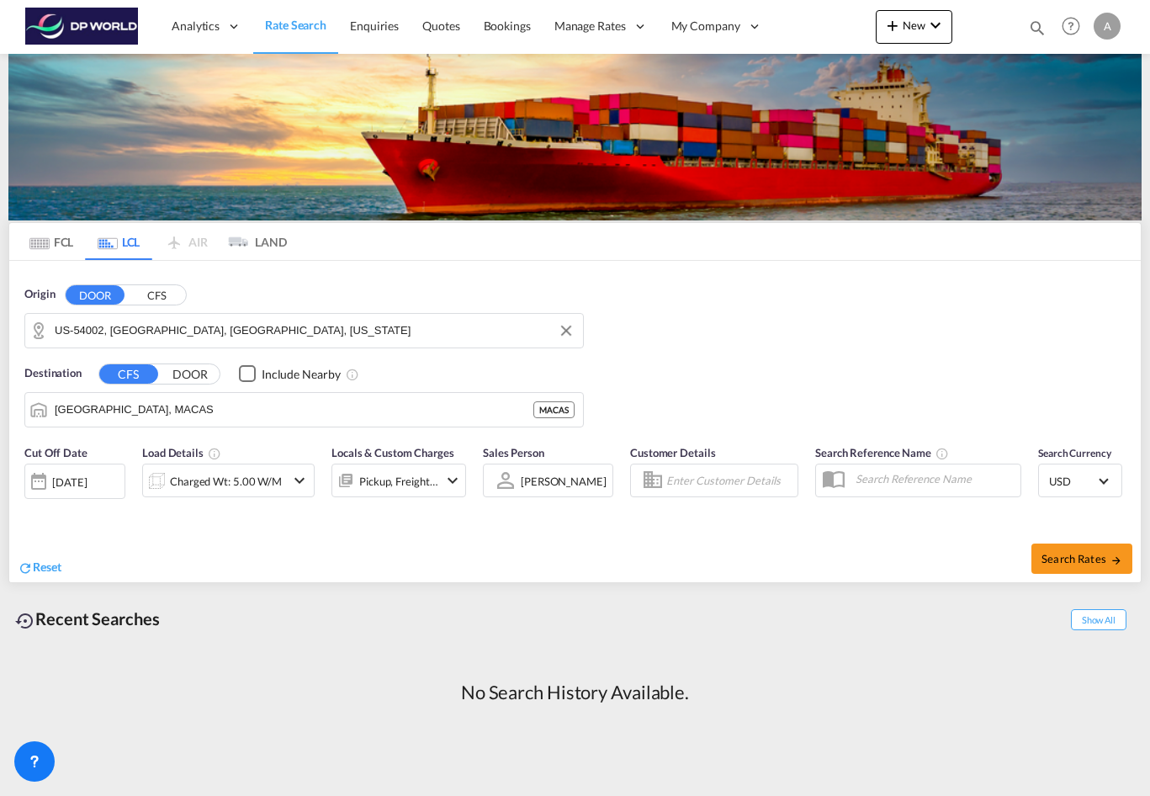
click at [439, 485] on div "Pickup, Freight +2" at bounding box center [398, 481] width 135 height 34
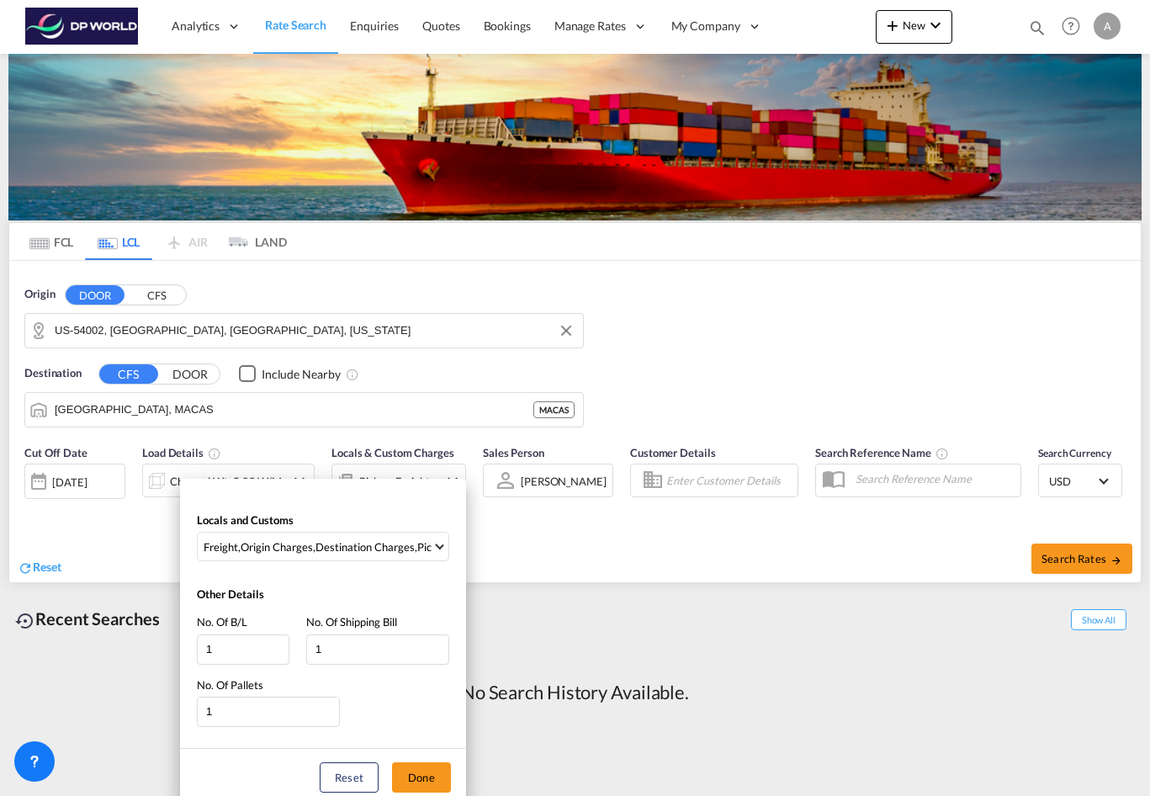
click at [570, 555] on div "Locals and Customs Freight , Origin Charges , Destination Charges , Pickup Char…" at bounding box center [575, 398] width 1150 height 796
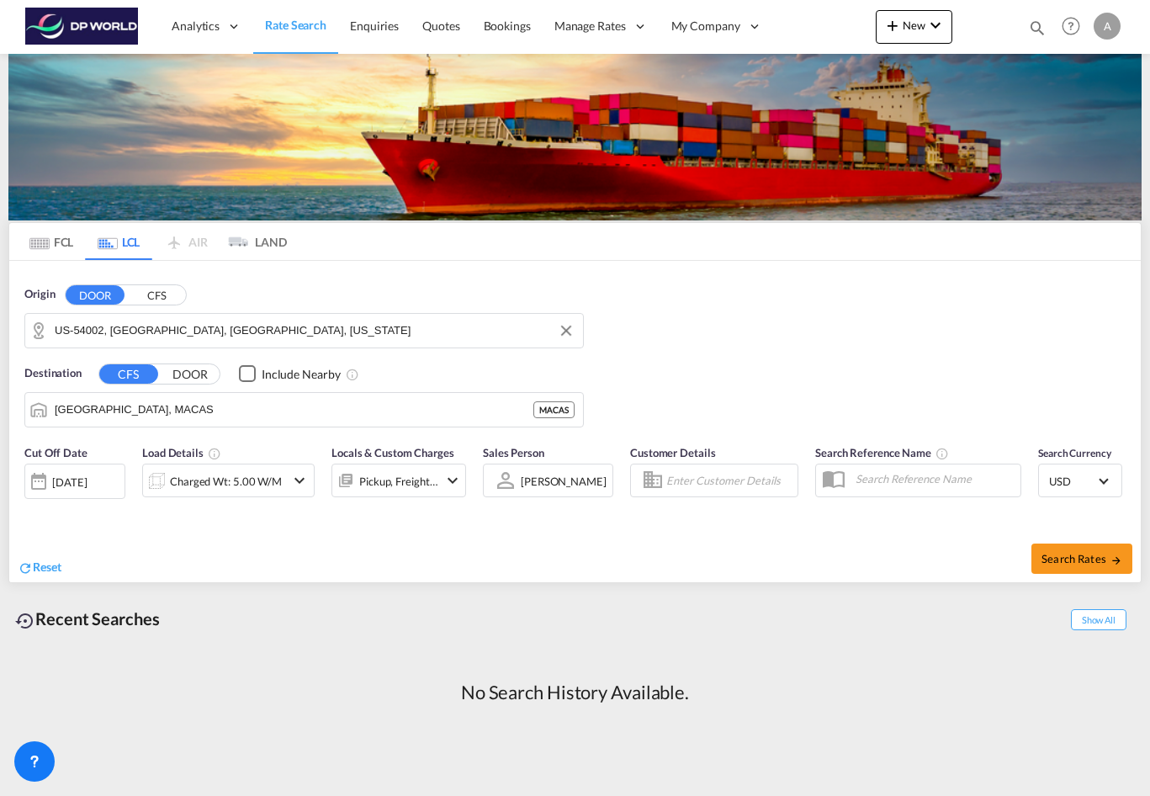
click at [563, 485] on div "[PERSON_NAME]" at bounding box center [564, 480] width 86 height 13
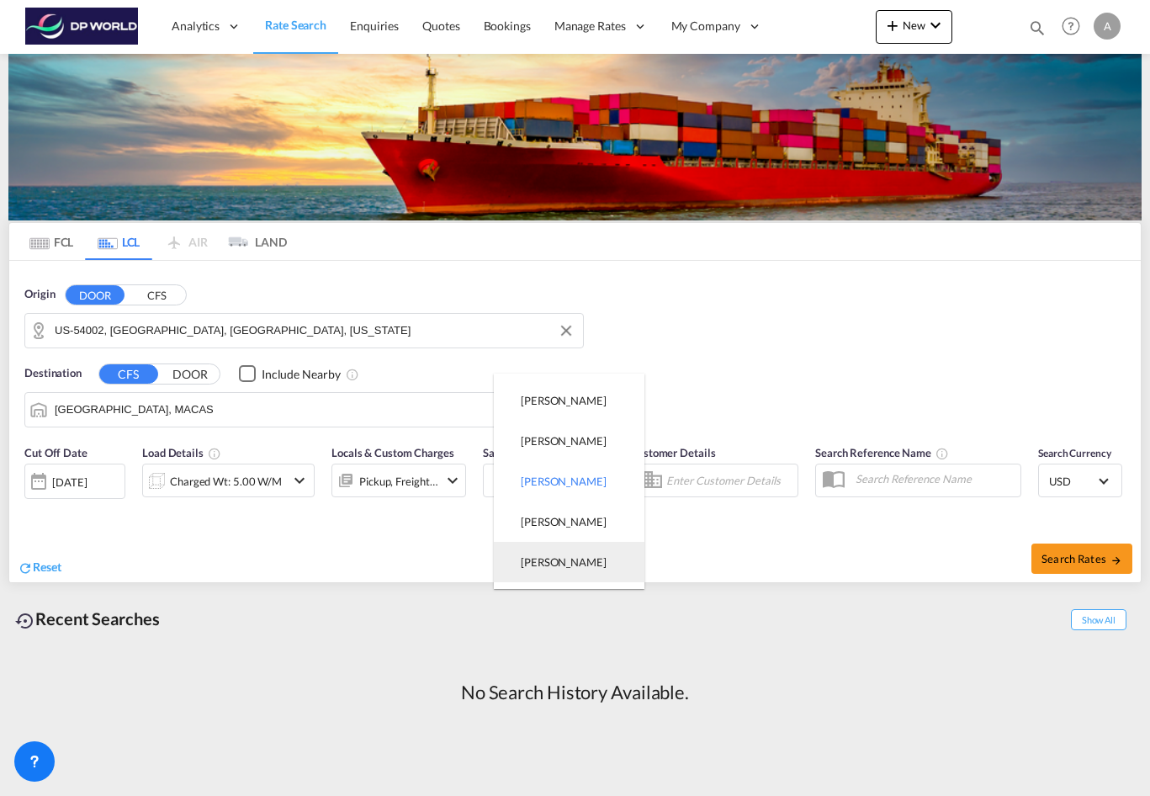
click at [595, 559] on md-option "[PERSON_NAME]" at bounding box center [569, 562] width 151 height 40
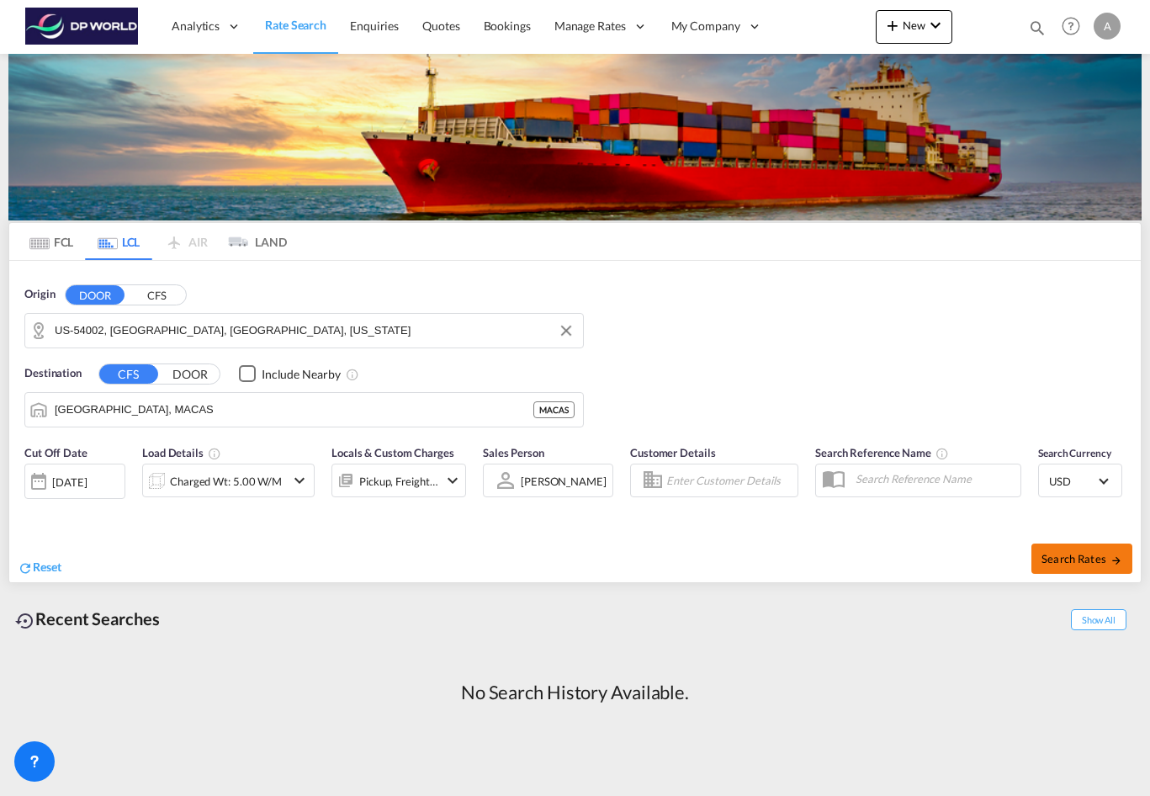
click at [1073, 552] on span "Search Rates" at bounding box center [1081, 558] width 81 height 13
type input "54002 to MACAS / [DATE]"
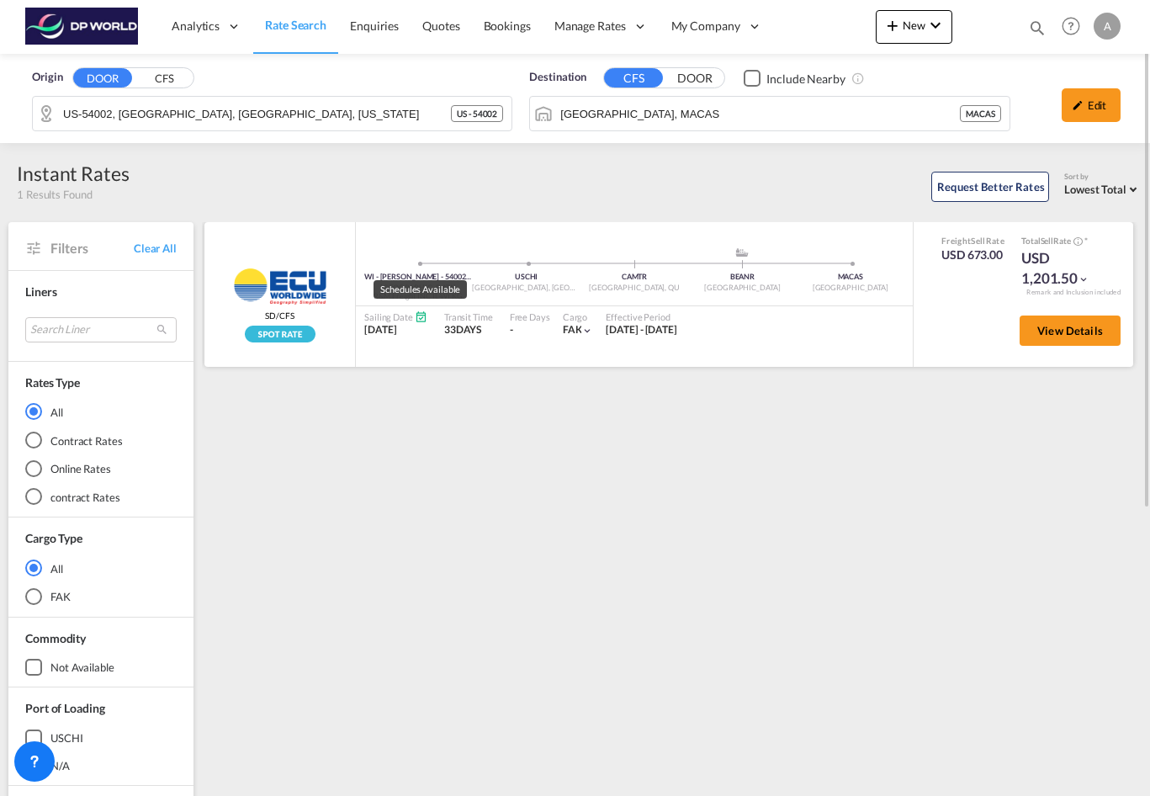
click at [417, 315] on md-icon "Schedules Available" at bounding box center [421, 316] width 13 height 13
click at [1052, 326] on span "View Details" at bounding box center [1070, 330] width 66 height 13
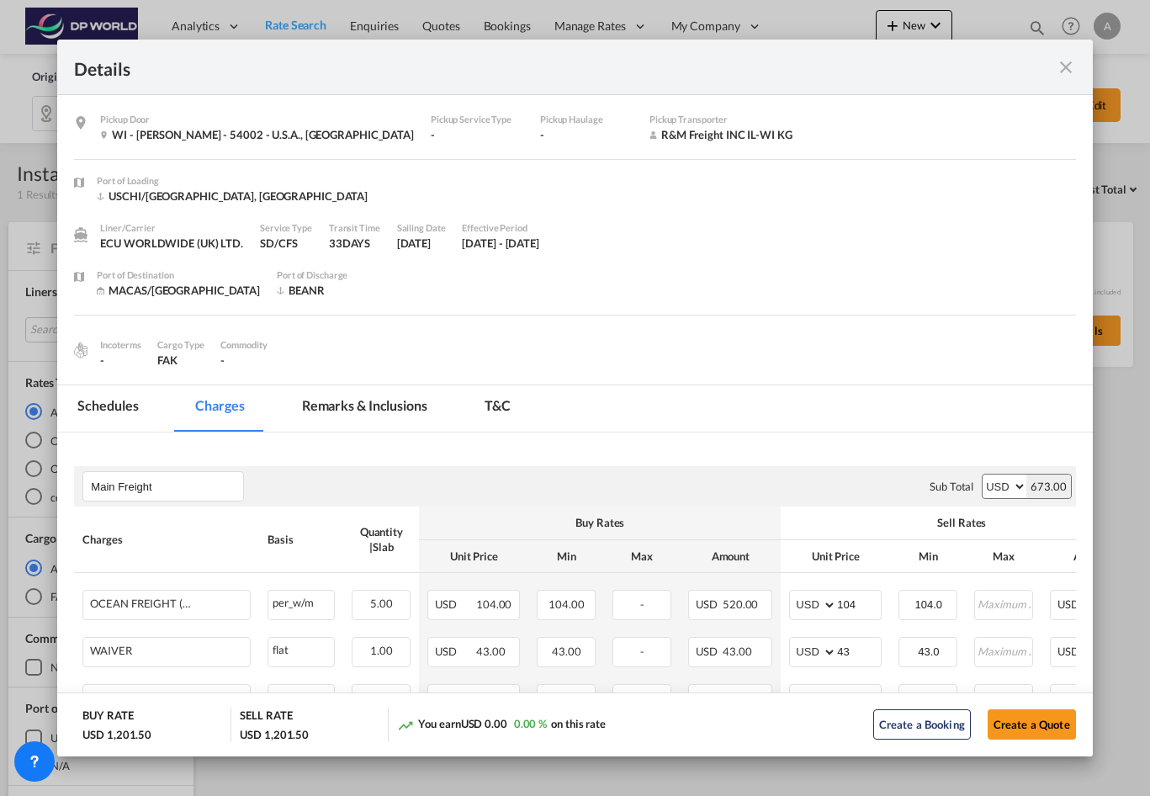
click at [1070, 60] on md-icon "icon-close fg-AAA8AD m-0 cursor" at bounding box center [1066, 67] width 20 height 20
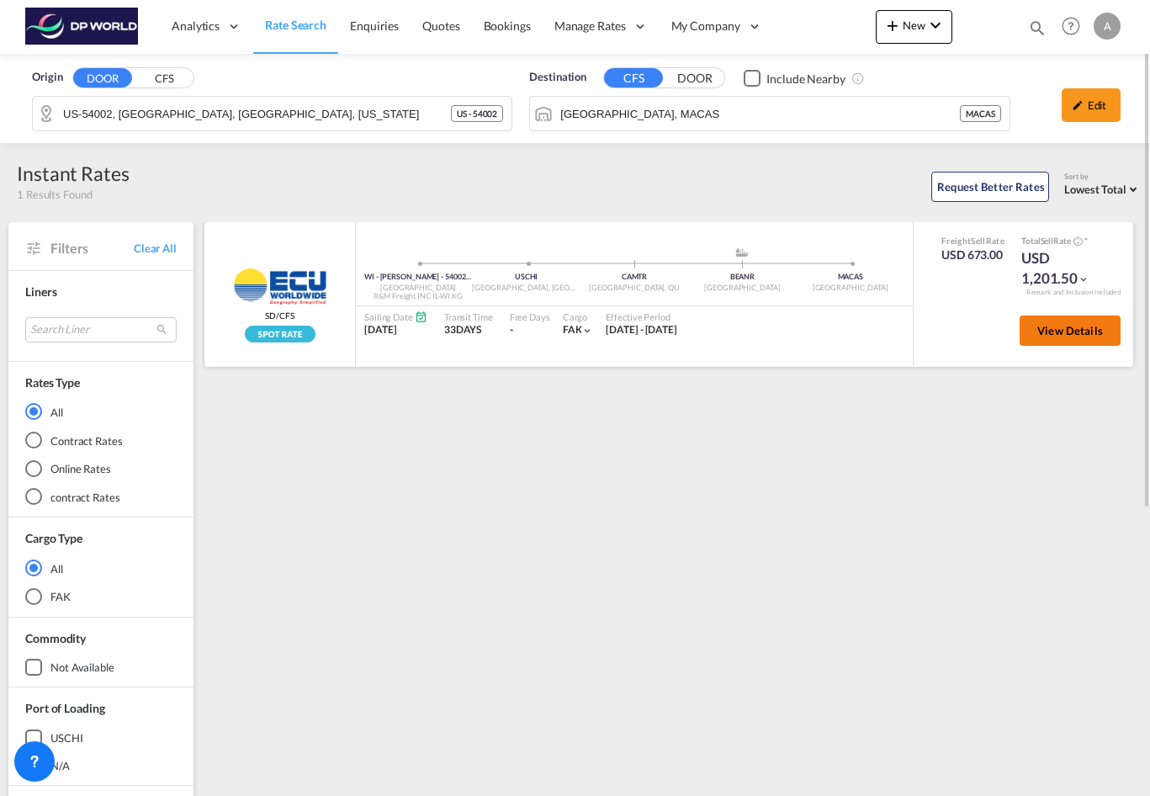
click at [1044, 332] on span "View Details" at bounding box center [1070, 330] width 66 height 13
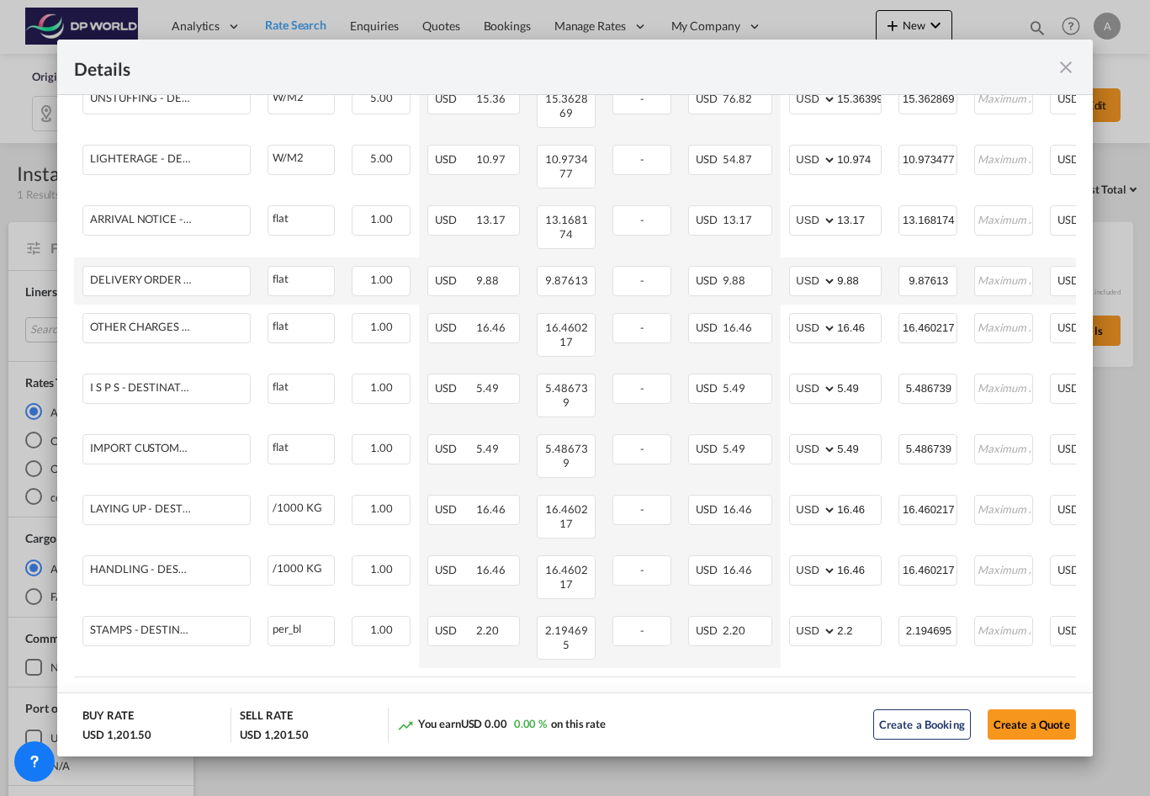
scroll to position [1343, 0]
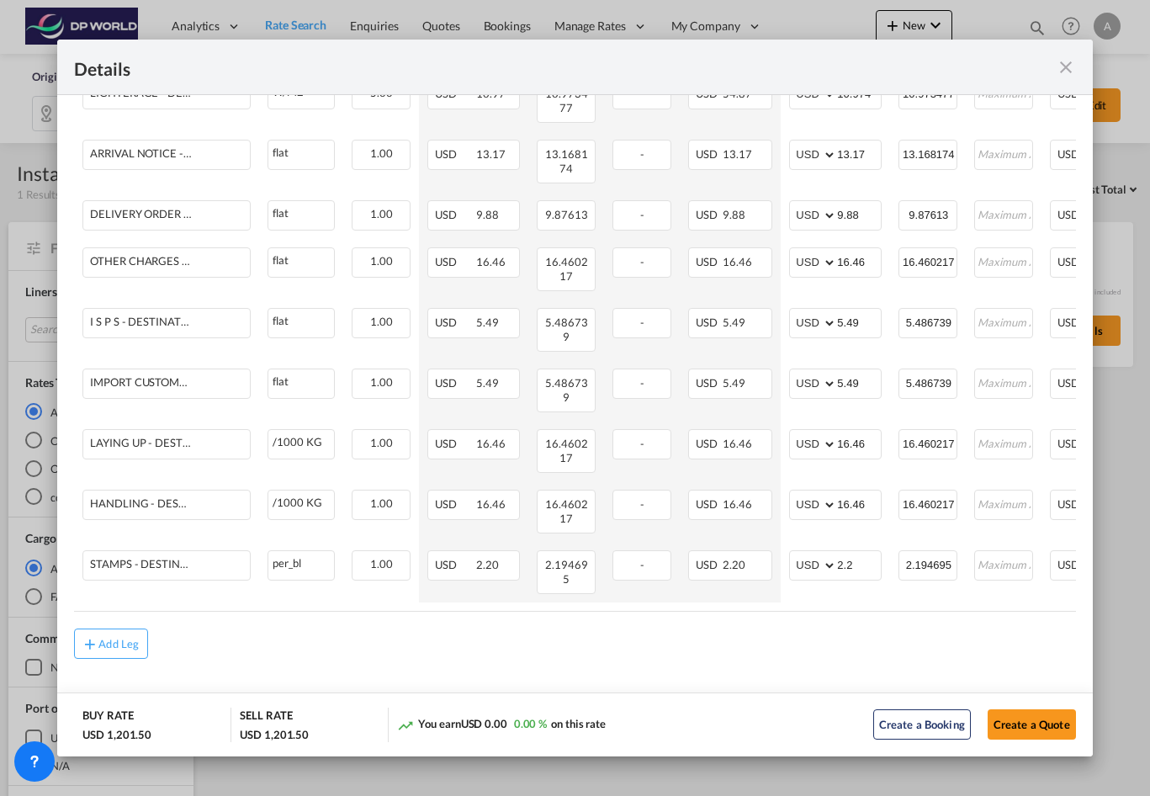
click at [1080, 66] on div "Details" at bounding box center [574, 68] width 1035 height 56
click at [1073, 65] on md-icon "icon-close fg-AAA8AD m-0 cursor" at bounding box center [1066, 67] width 20 height 20
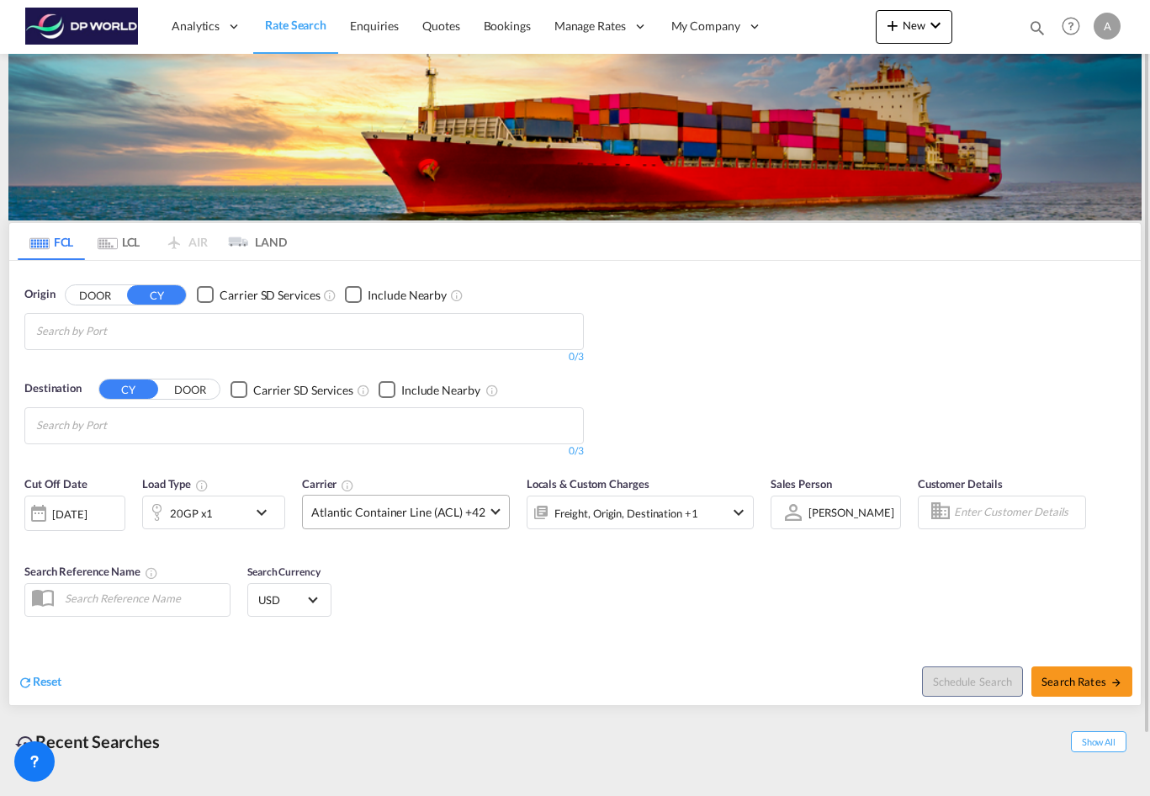
click at [422, 522] on md-select-value "Atlantic Container Line (ACL) +42" at bounding box center [406, 511] width 206 height 33
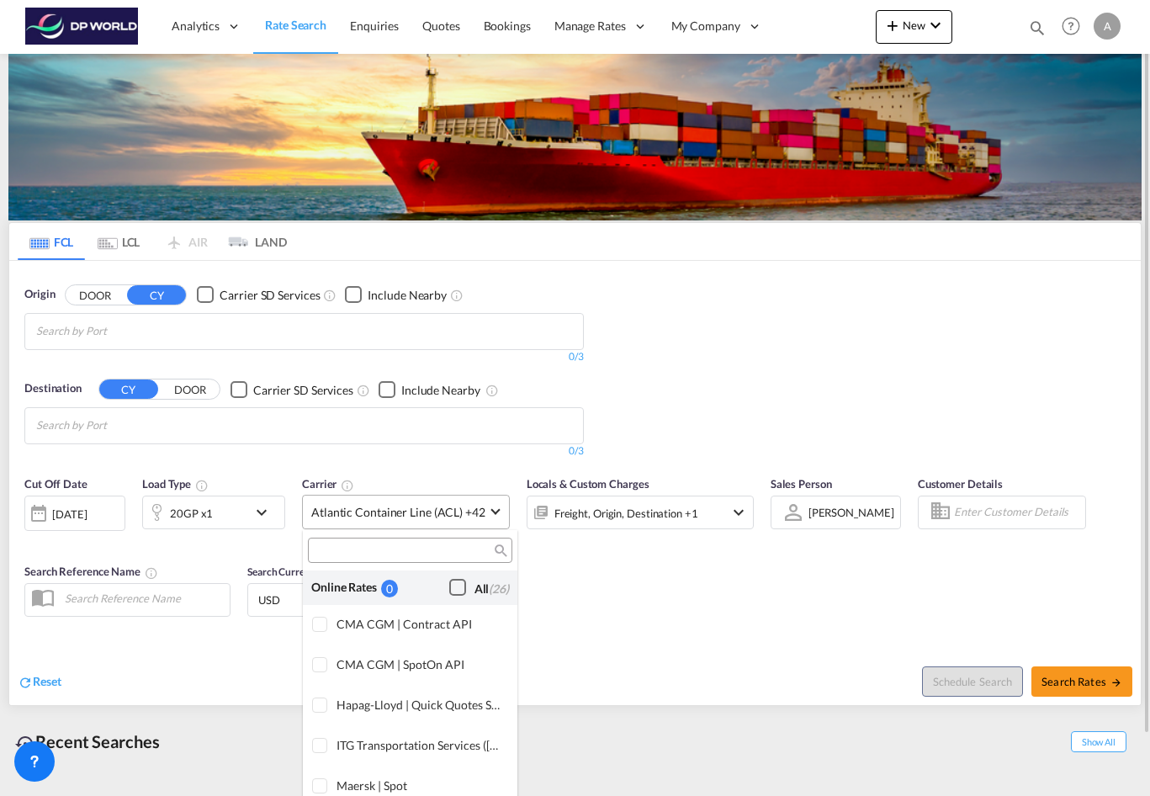
scroll to position [1028, 0]
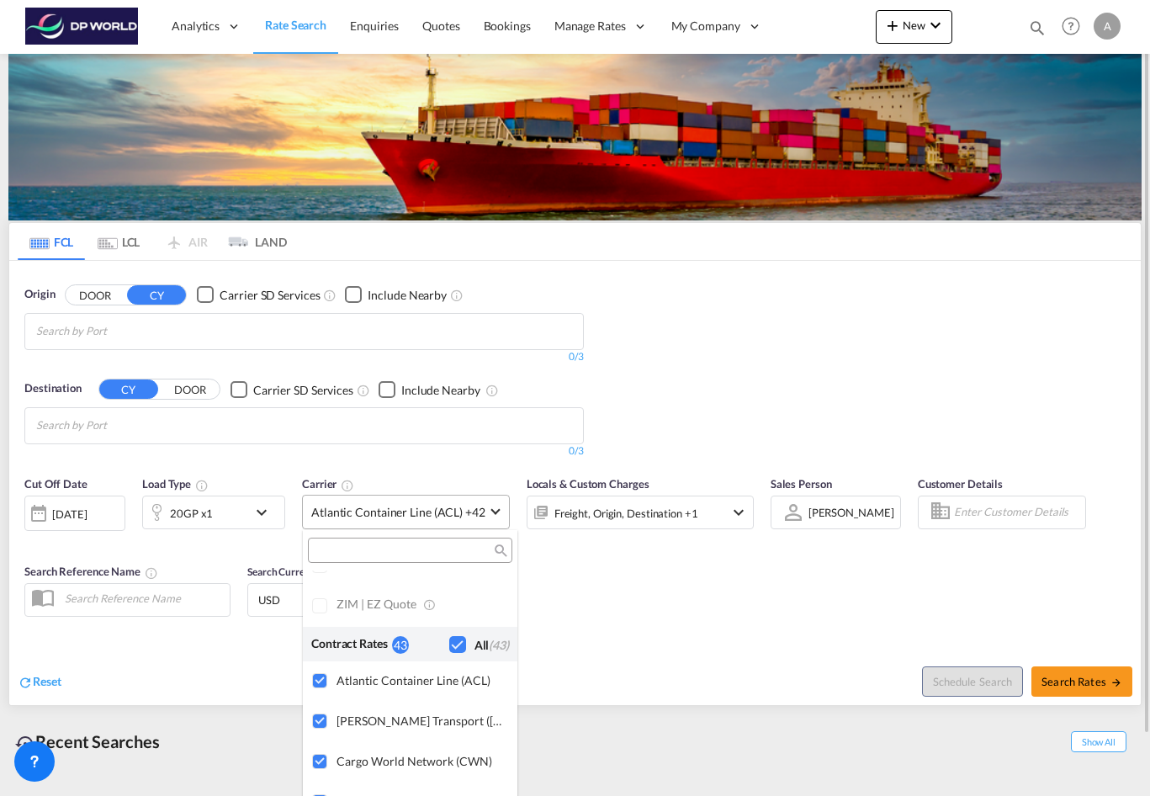
click at [422, 522] on md-backdrop at bounding box center [575, 398] width 1150 height 796
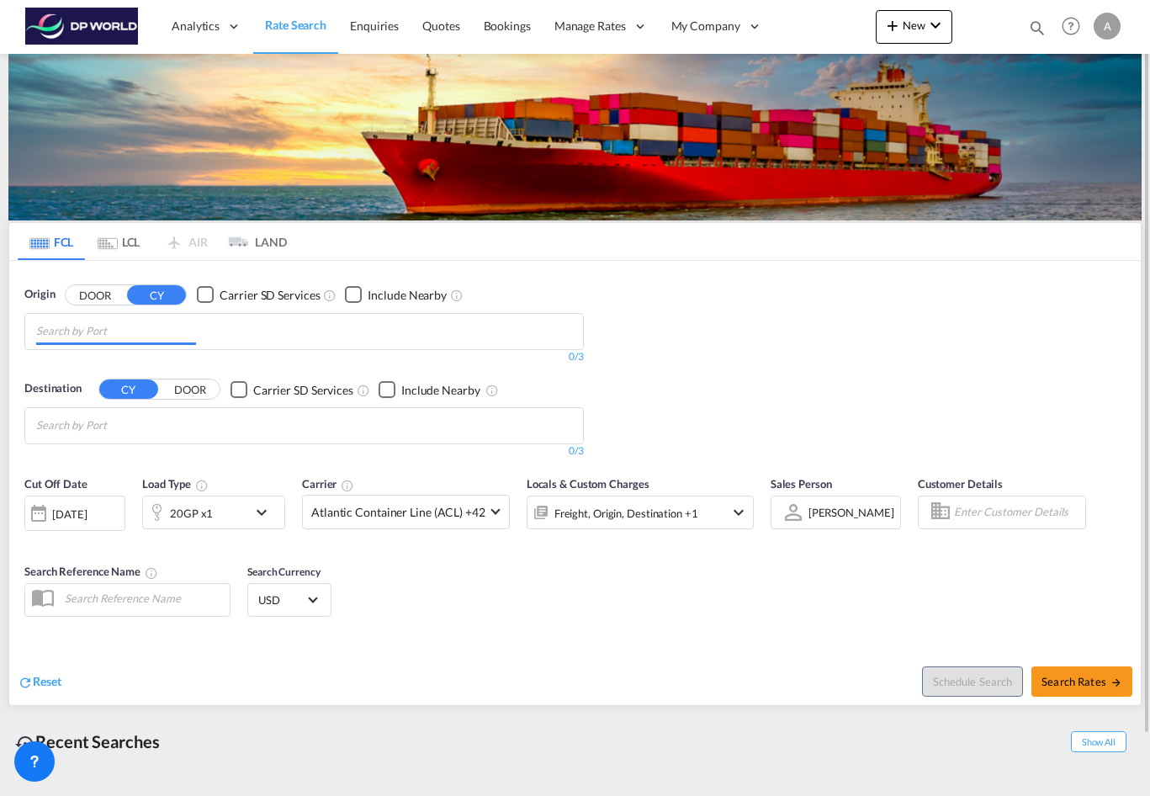
click at [113, 333] on input "Chips input." at bounding box center [116, 331] width 160 height 27
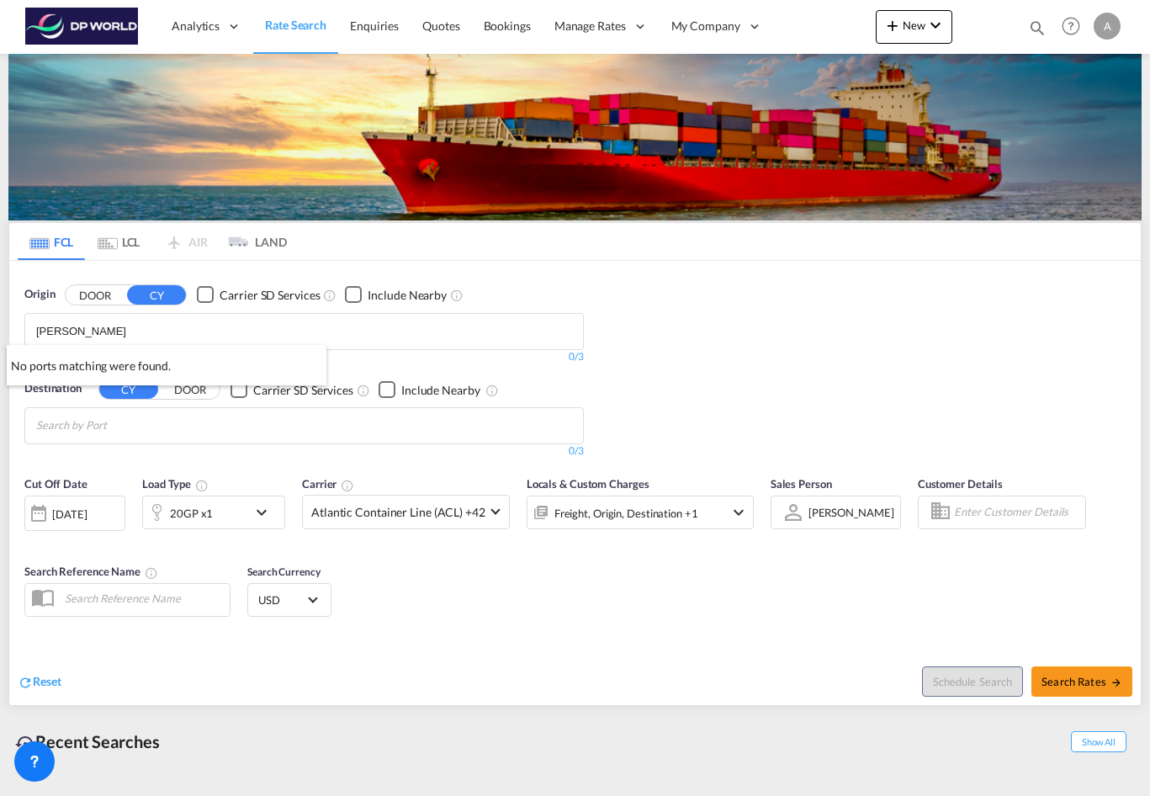
type input "[PERSON_NAME]"
click at [98, 291] on button "DOOR" at bounding box center [95, 294] width 59 height 19
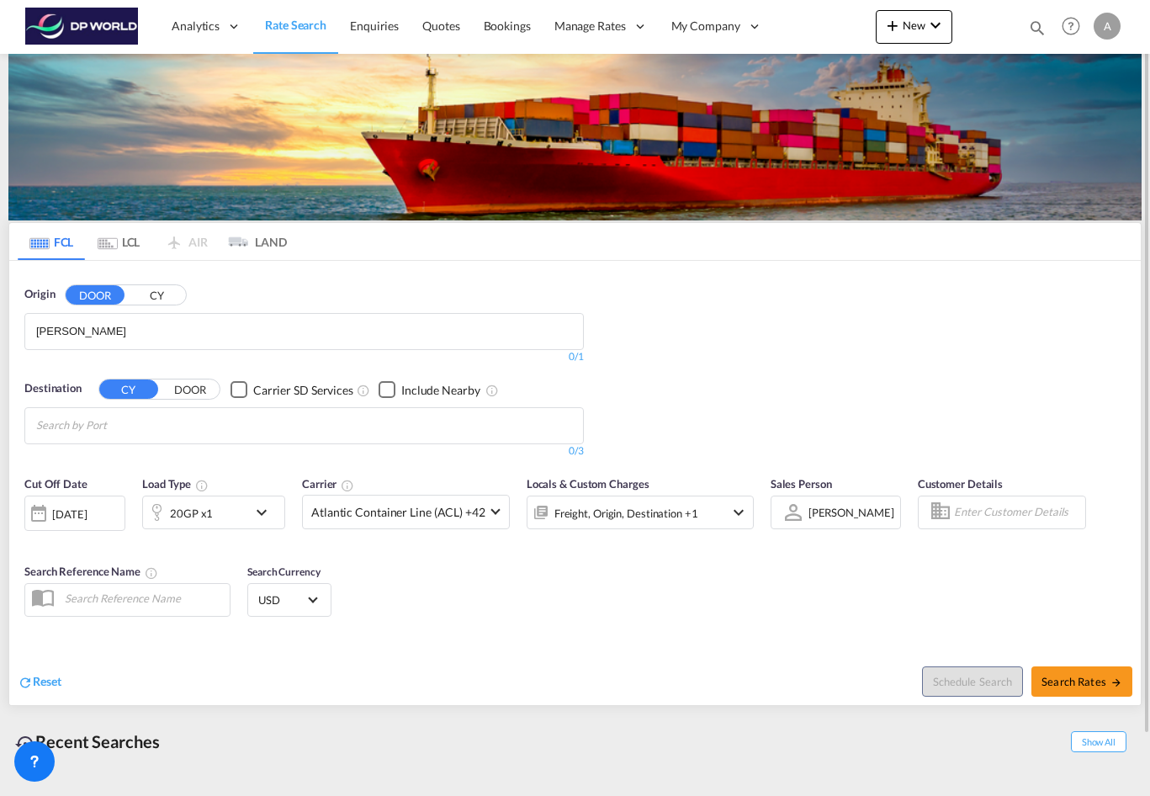
click at [109, 331] on input "[PERSON_NAME]" at bounding box center [116, 331] width 160 height 27
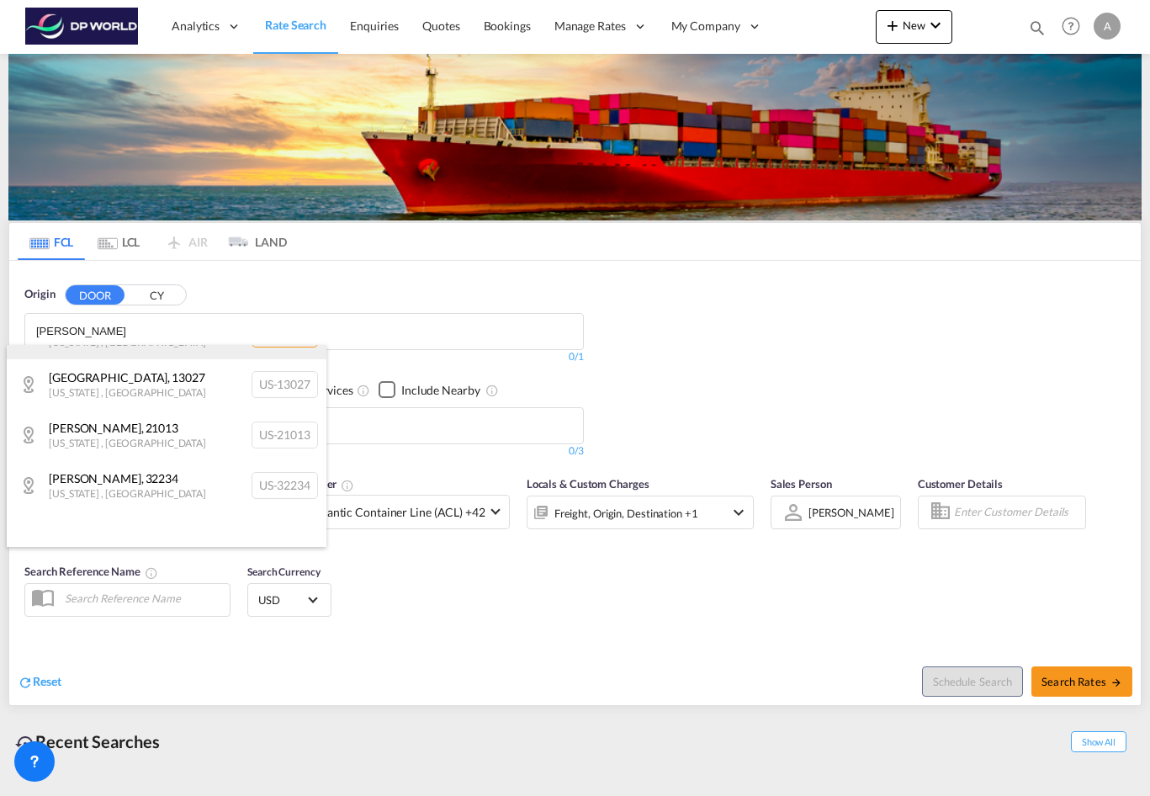
scroll to position [858, 0]
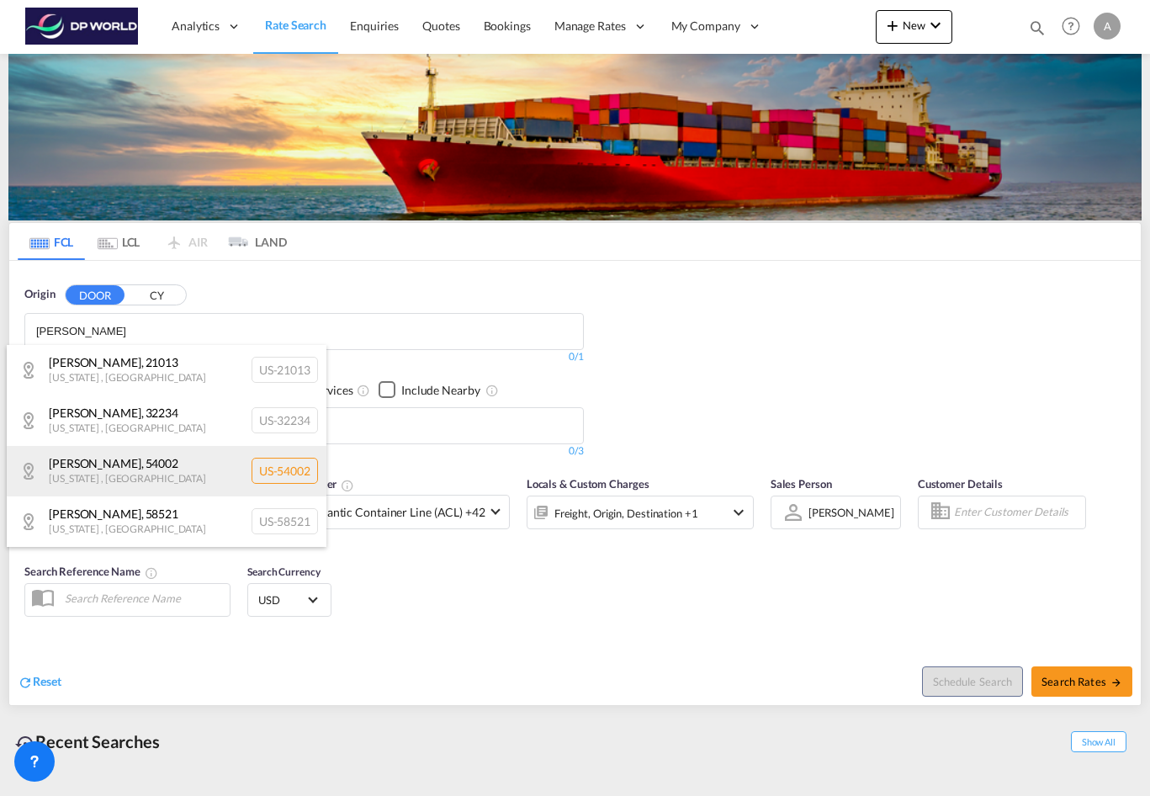
click at [152, 474] on div "[PERSON_NAME] , 54002 [US_STATE] , [GEOGRAPHIC_DATA] [GEOGRAPHIC_DATA]-54002" at bounding box center [167, 471] width 320 height 50
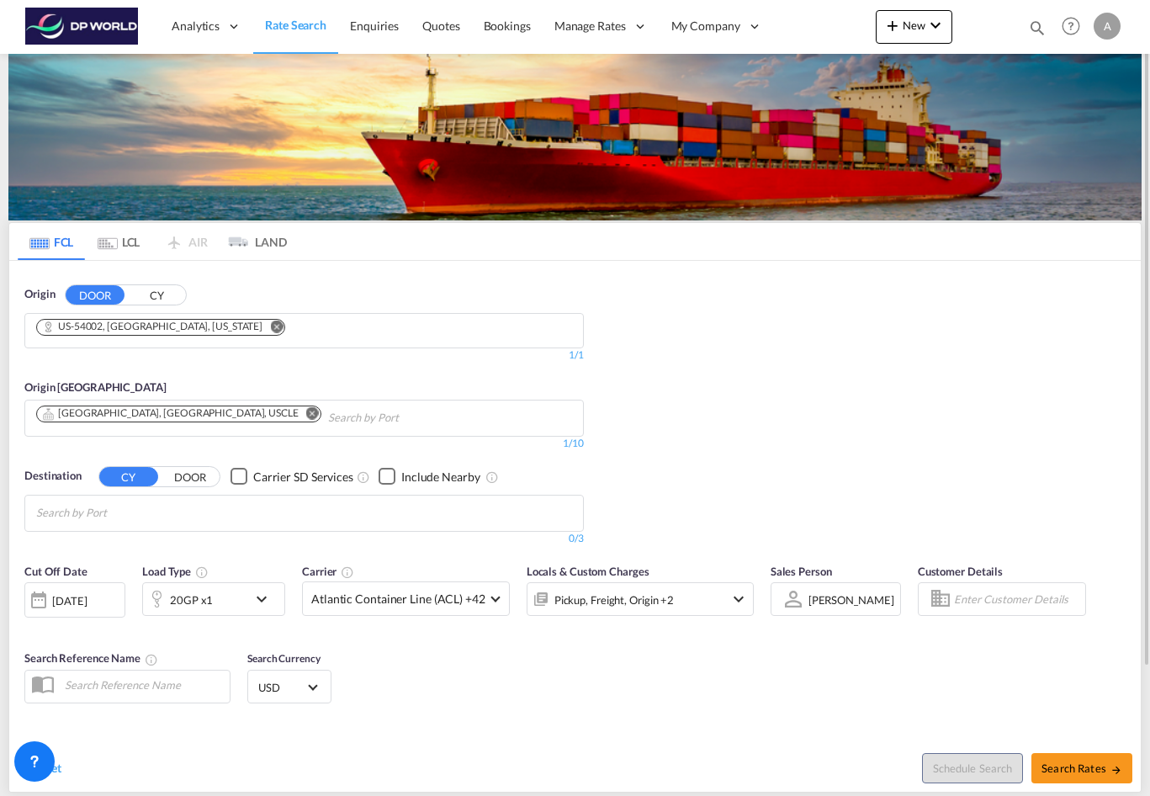
click at [120, 244] on md-tab-item "LCL" at bounding box center [118, 241] width 67 height 37
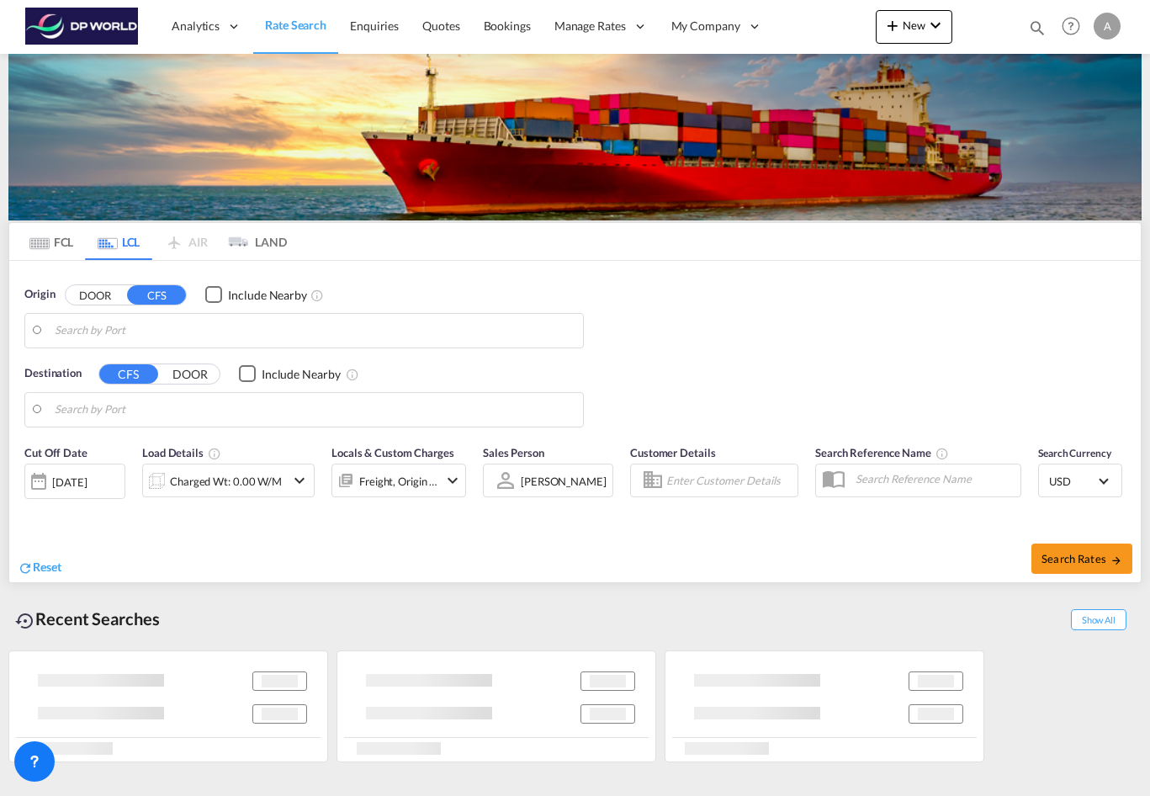
type input "US-54002, [GEOGRAPHIC_DATA], [GEOGRAPHIC_DATA], [US_STATE]"
type input "[GEOGRAPHIC_DATA], MACAS"
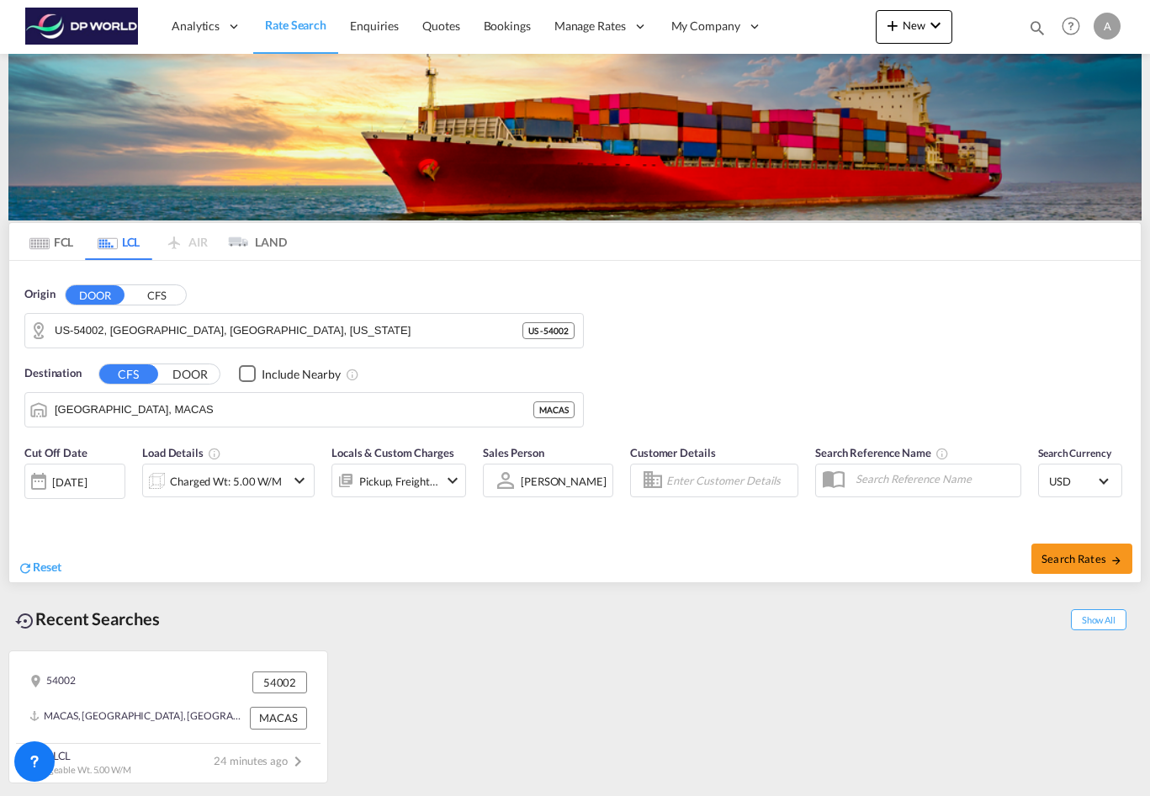
click at [285, 487] on div "Charged Wt: 5.00 W/M" at bounding box center [228, 481] width 172 height 34
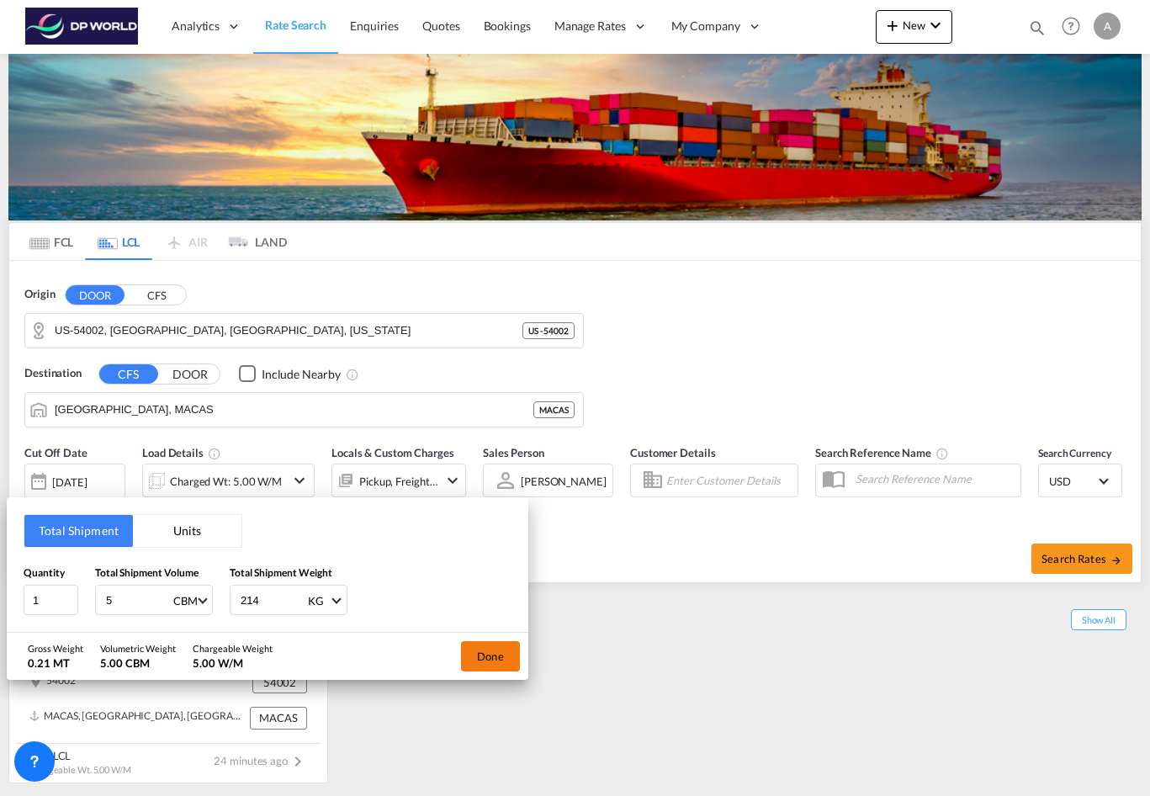
click at [482, 658] on button "Done" at bounding box center [490, 656] width 59 height 30
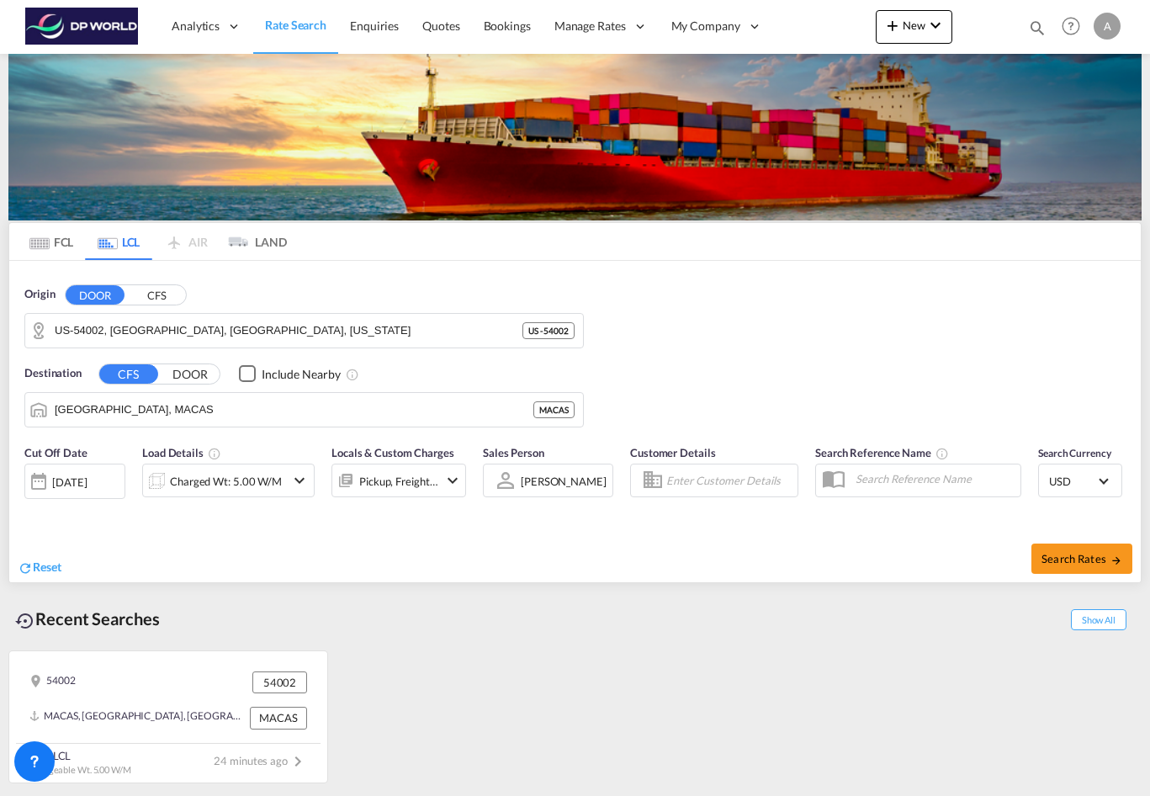
click at [44, 481] on div at bounding box center [38, 481] width 27 height 34
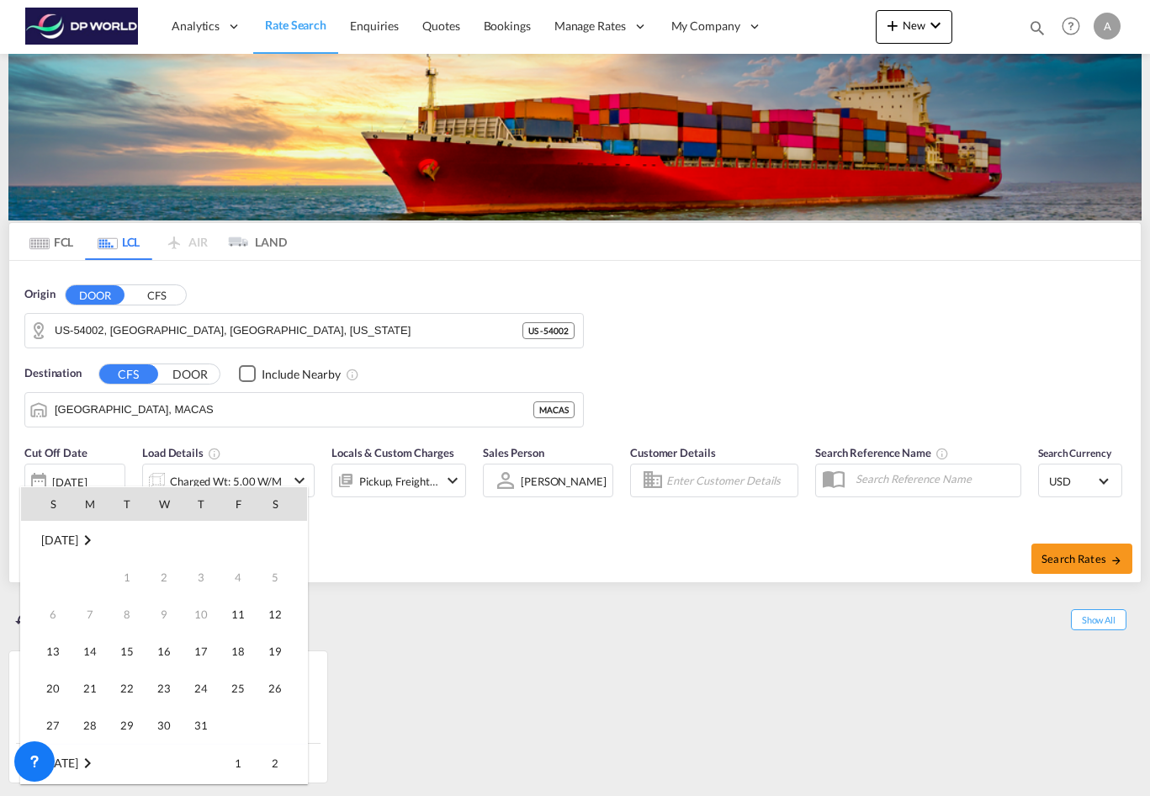
scroll to position [669, 0]
click at [359, 565] on div at bounding box center [575, 398] width 1150 height 796
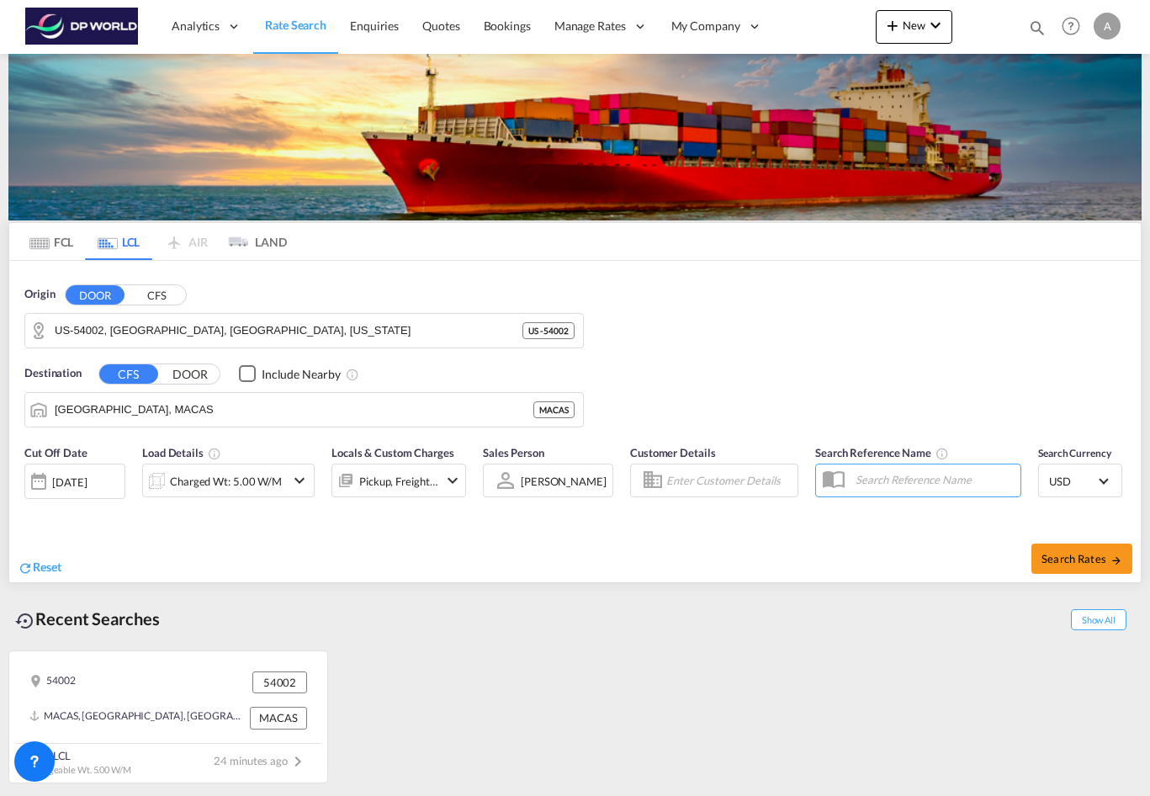
click at [87, 475] on div "[DATE]" at bounding box center [69, 481] width 34 height 15
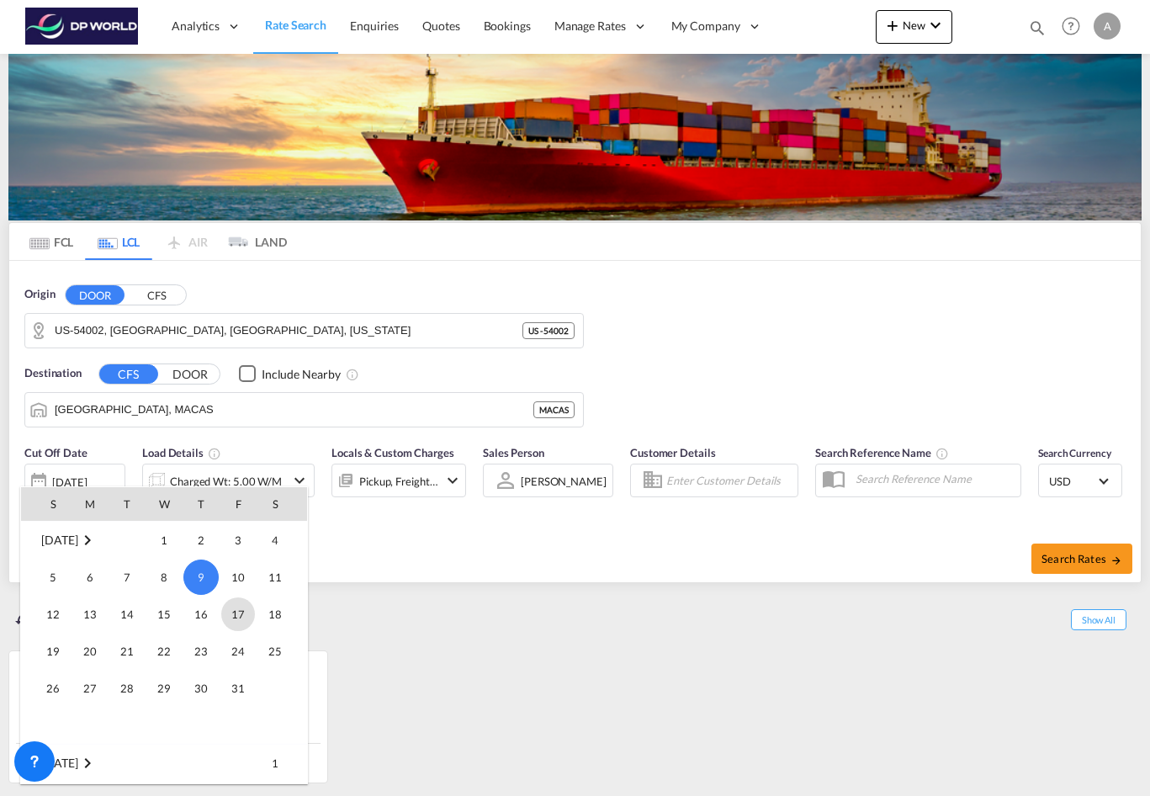
click at [250, 619] on span "17" at bounding box center [238, 614] width 34 height 34
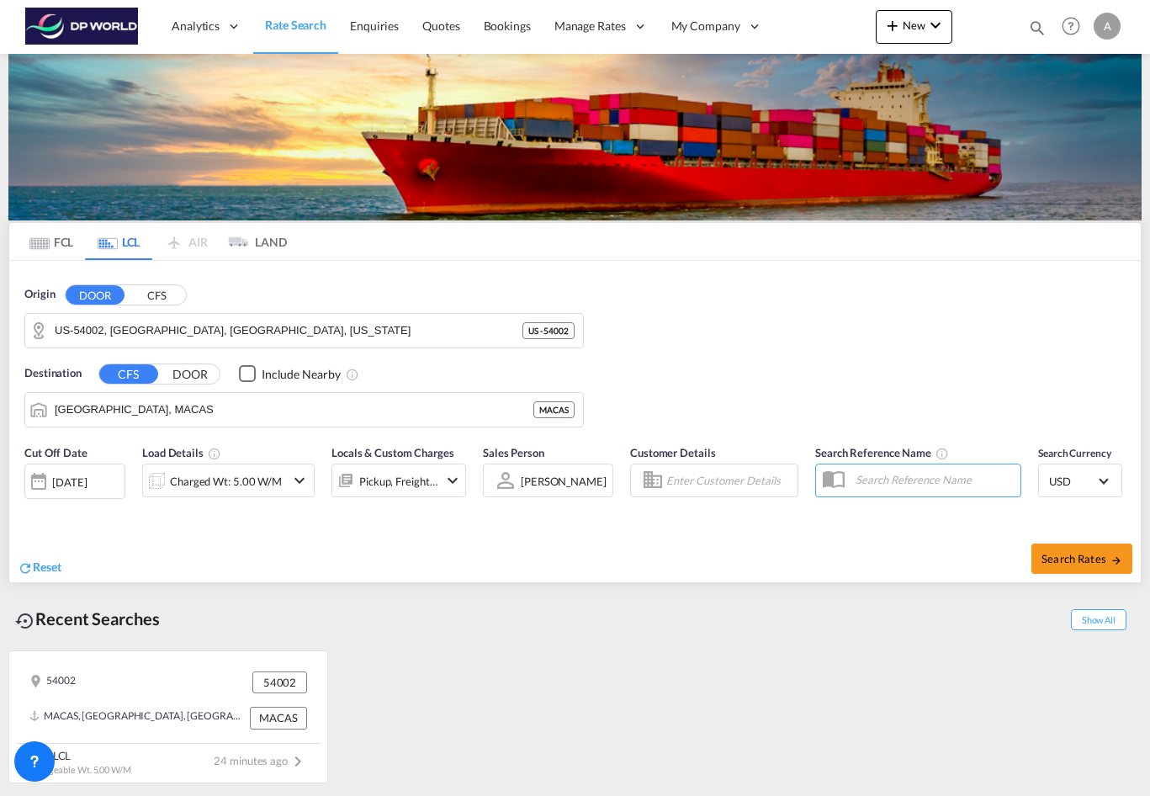
click at [451, 490] on md-icon "icon-chevron-down" at bounding box center [452, 480] width 20 height 20
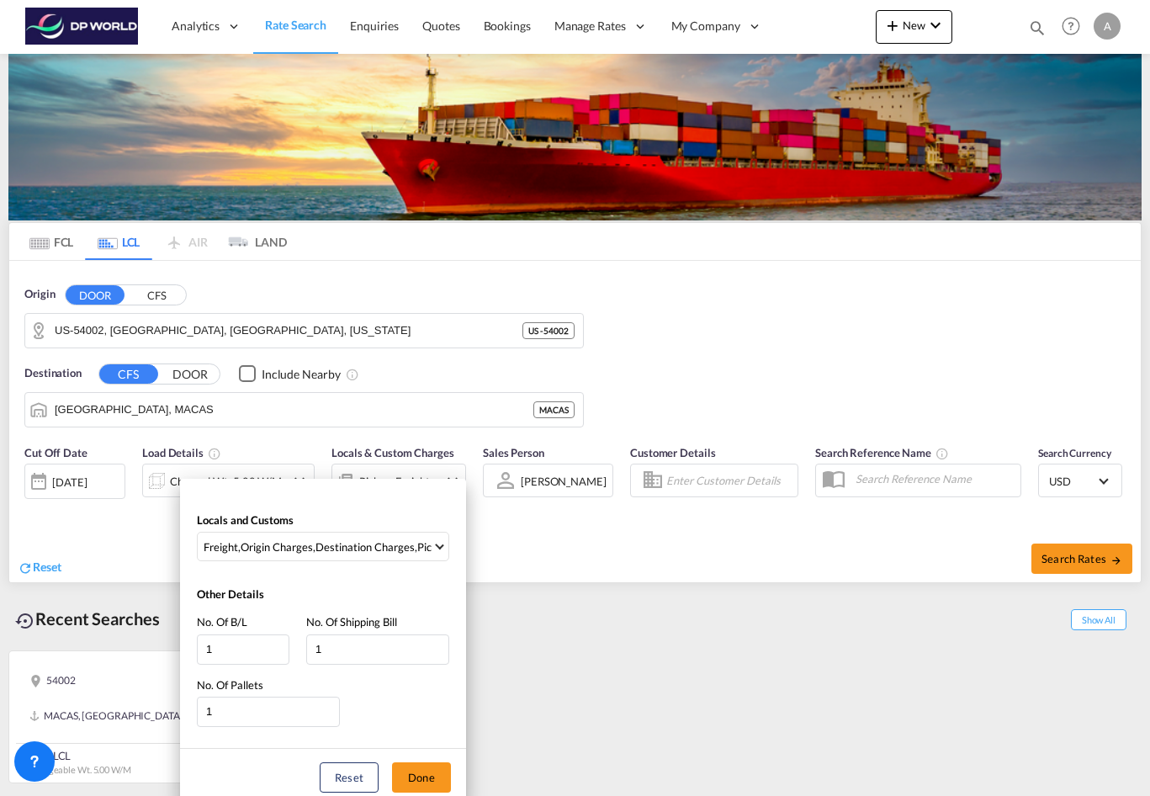
click at [451, 488] on div "Locals and Customs Freight , Origin Charges , Destination Charges , Pickup Char…" at bounding box center [323, 642] width 286 height 327
click at [543, 533] on div "Locals and Customs Freight , Origin Charges , Destination Charges , Pickup Char…" at bounding box center [575, 398] width 1150 height 796
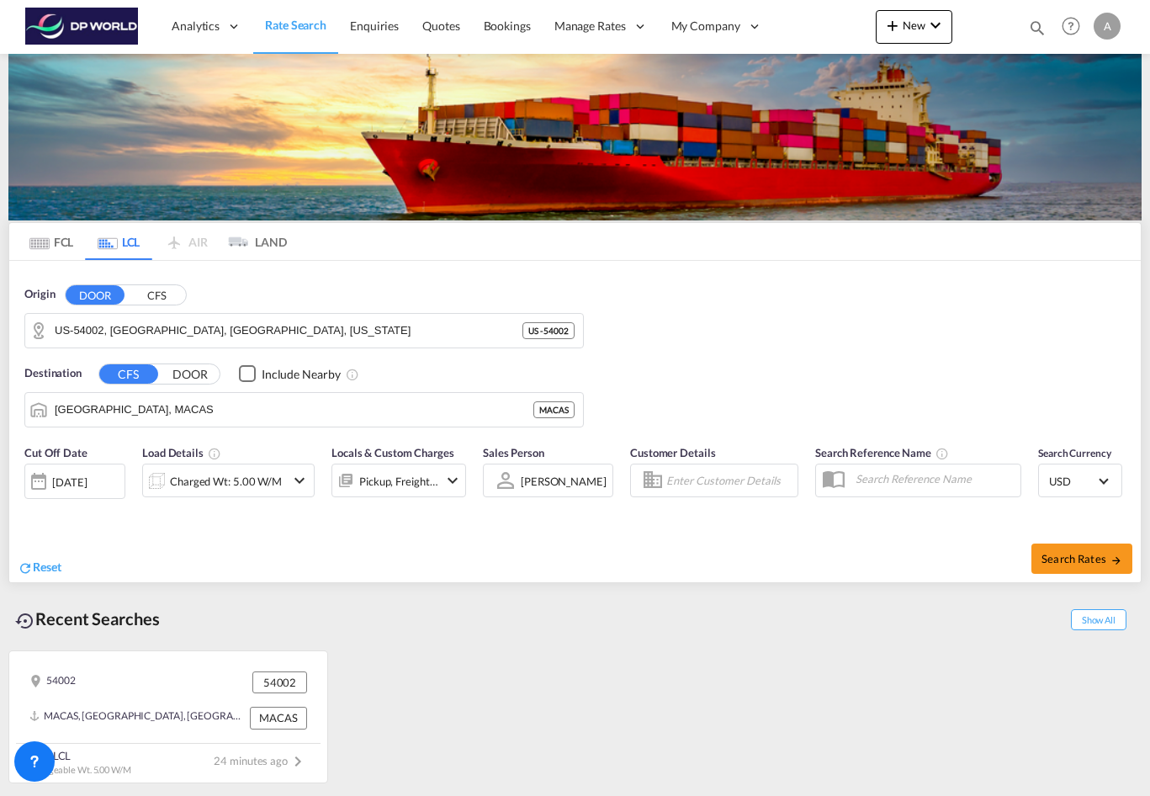
click at [564, 494] on div "[PERSON_NAME] Select Sales Person [PERSON_NAME] [PERSON_NAME] [PERSON_NAME] [PE…" at bounding box center [536, 480] width 89 height 29
click at [562, 482] on div "[PERSON_NAME]" at bounding box center [564, 480] width 86 height 13
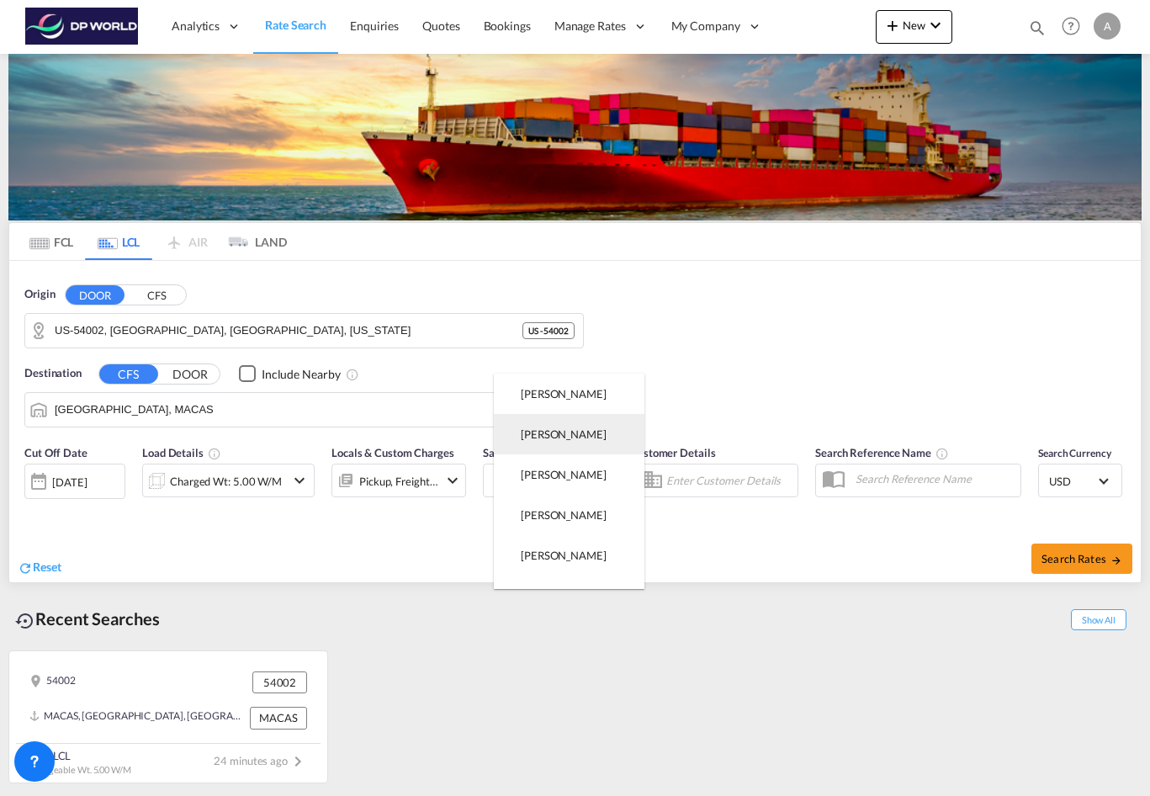
scroll to position [320, 0]
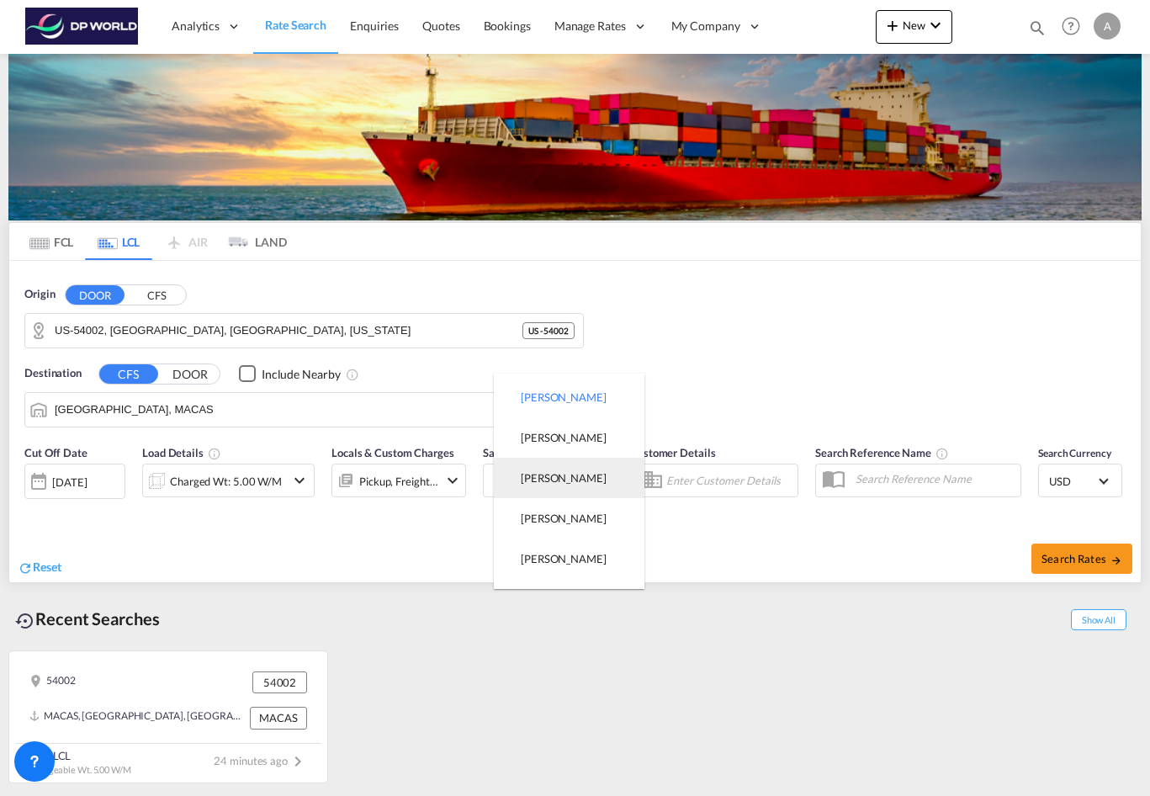
click at [567, 488] on md-option "[PERSON_NAME]" at bounding box center [569, 478] width 151 height 40
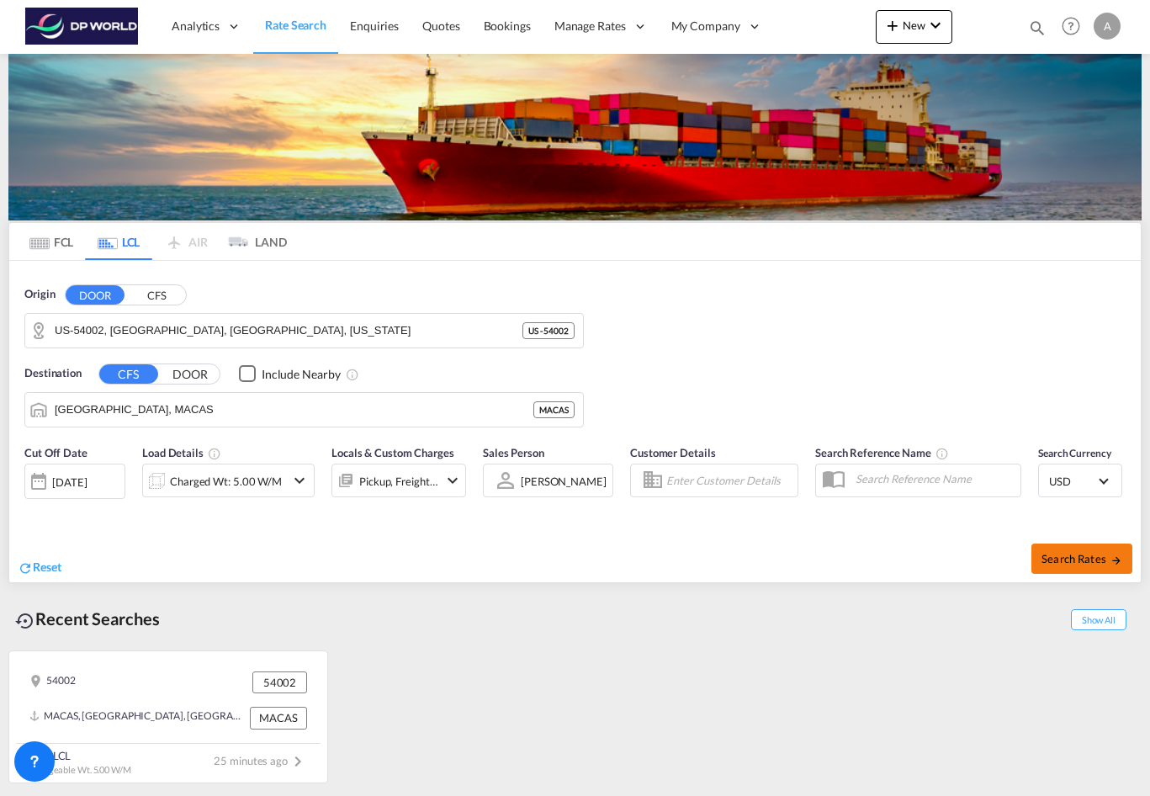
click at [1053, 556] on span "Search Rates" at bounding box center [1081, 558] width 81 height 13
type input "54002 to MACAS / [DATE]"
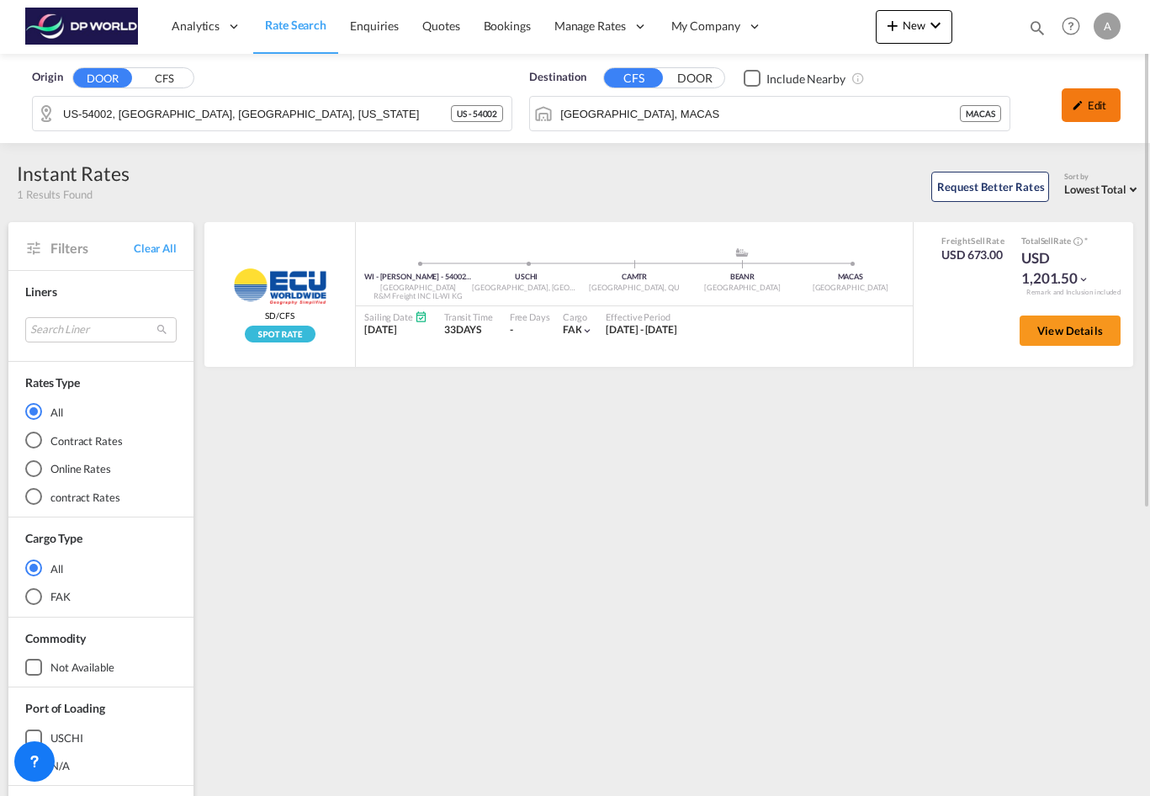
click at [1087, 118] on div "Edit" at bounding box center [1091, 105] width 59 height 34
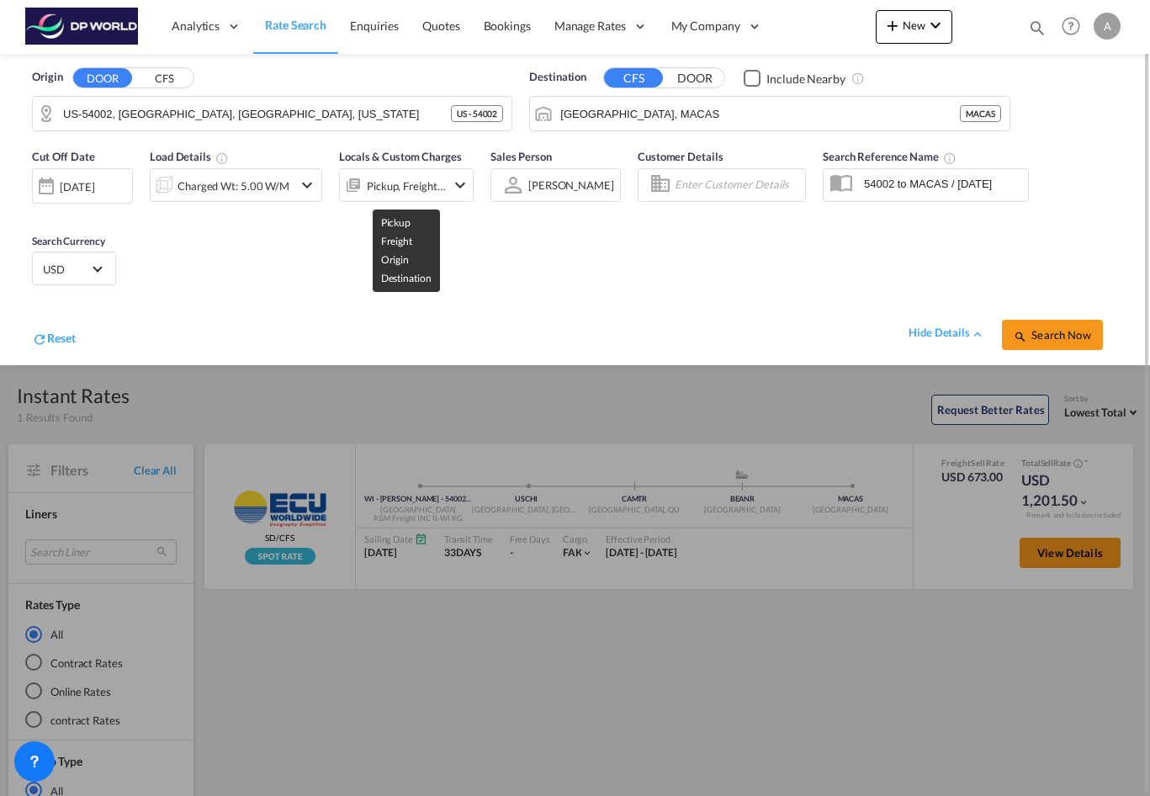
click at [455, 181] on md-icon "icon-chevron-down" at bounding box center [460, 185] width 20 height 20
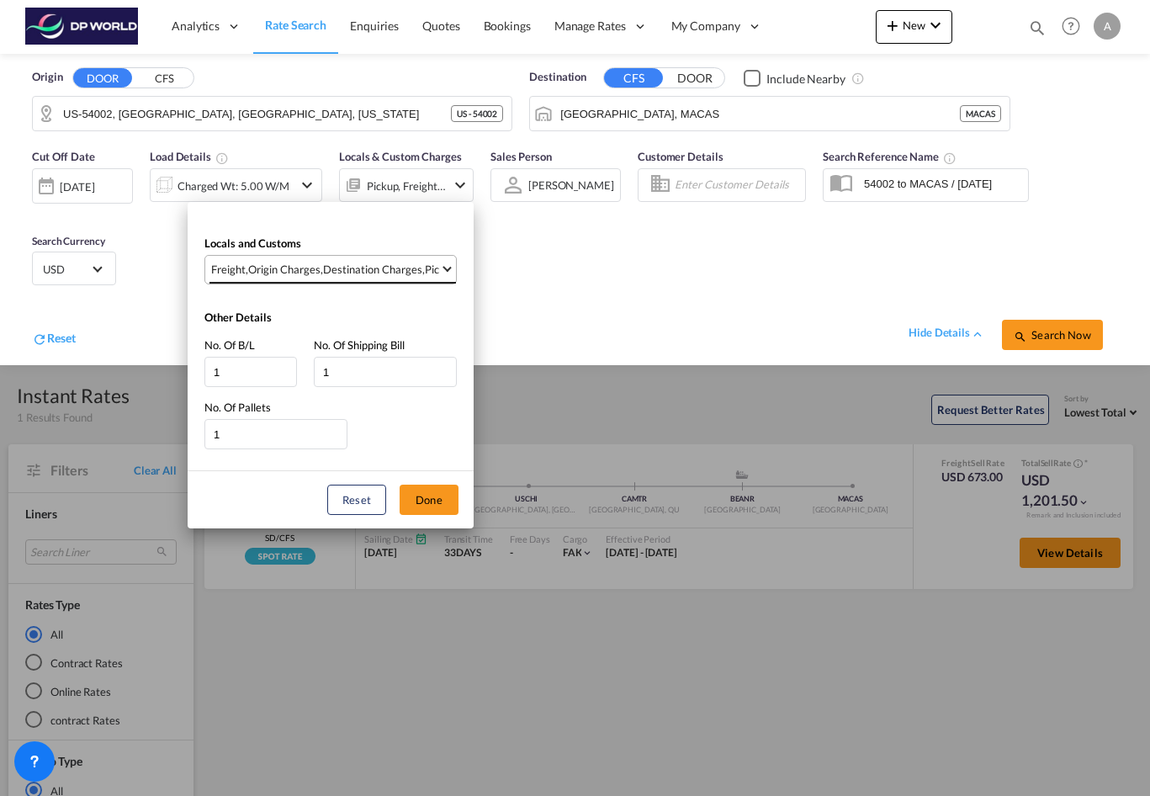
click at [350, 271] on div "Destination Charges" at bounding box center [372, 269] width 99 height 15
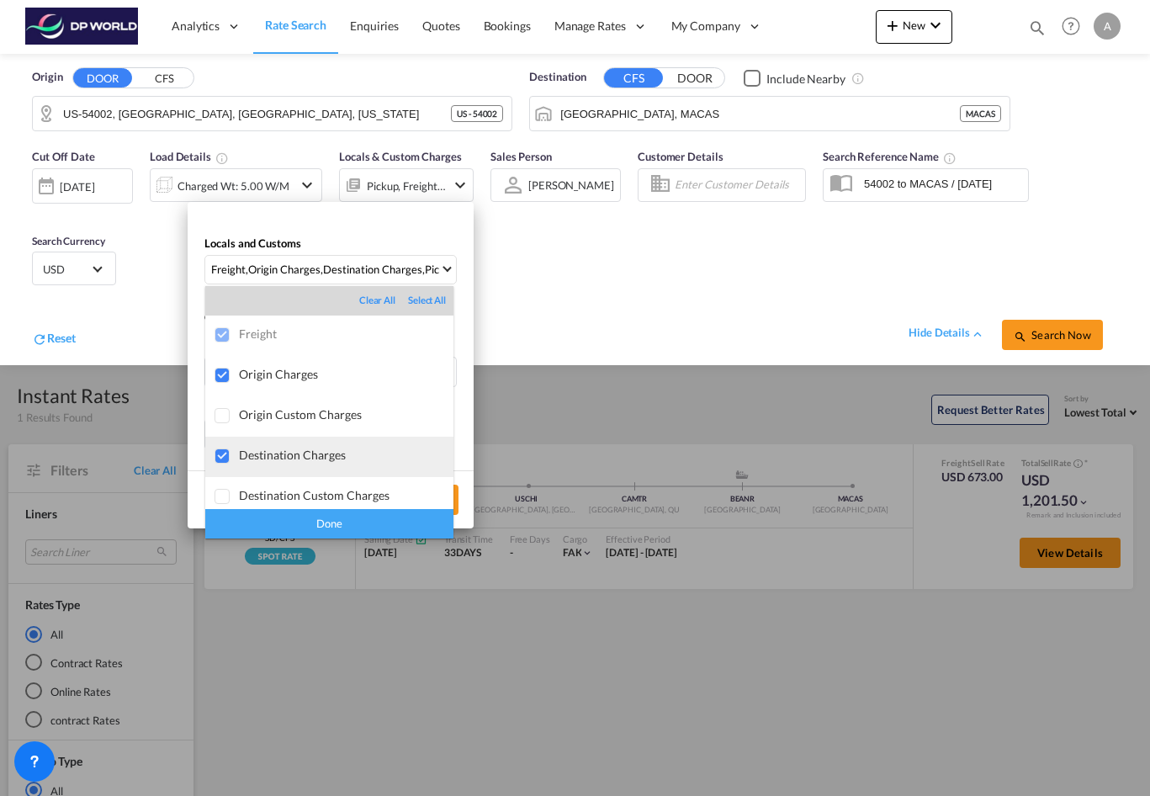
click at [220, 458] on div at bounding box center [223, 456] width 17 height 17
click at [368, 521] on div "Done" at bounding box center [329, 523] width 248 height 29
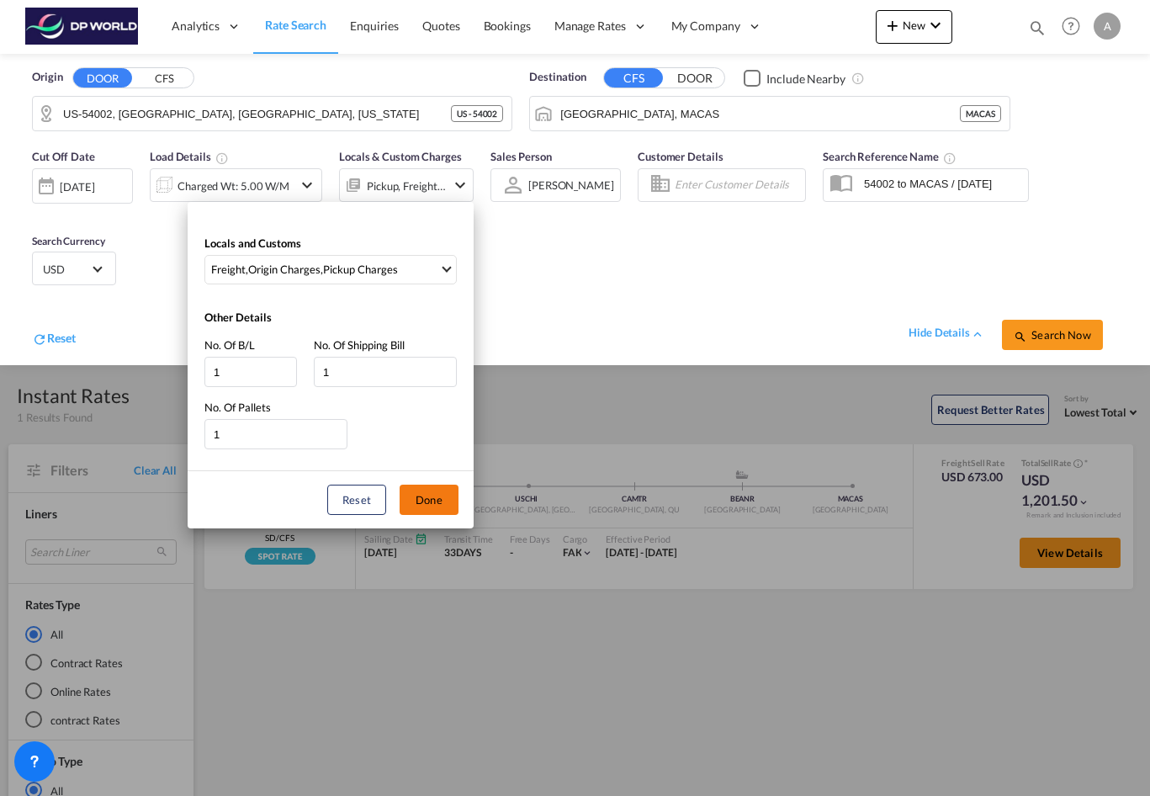
click at [438, 503] on button "Done" at bounding box center [429, 500] width 59 height 30
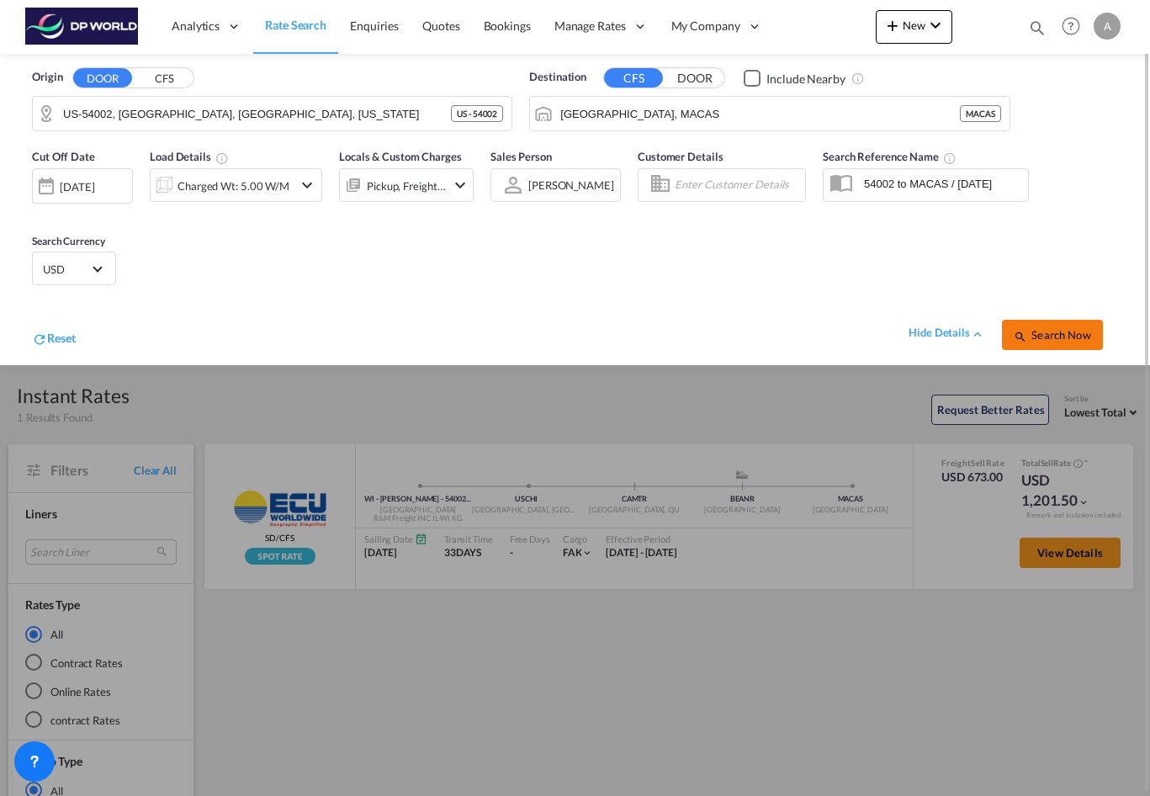
click at [1025, 342] on md-icon "icon-magnify" at bounding box center [1020, 336] width 13 height 13
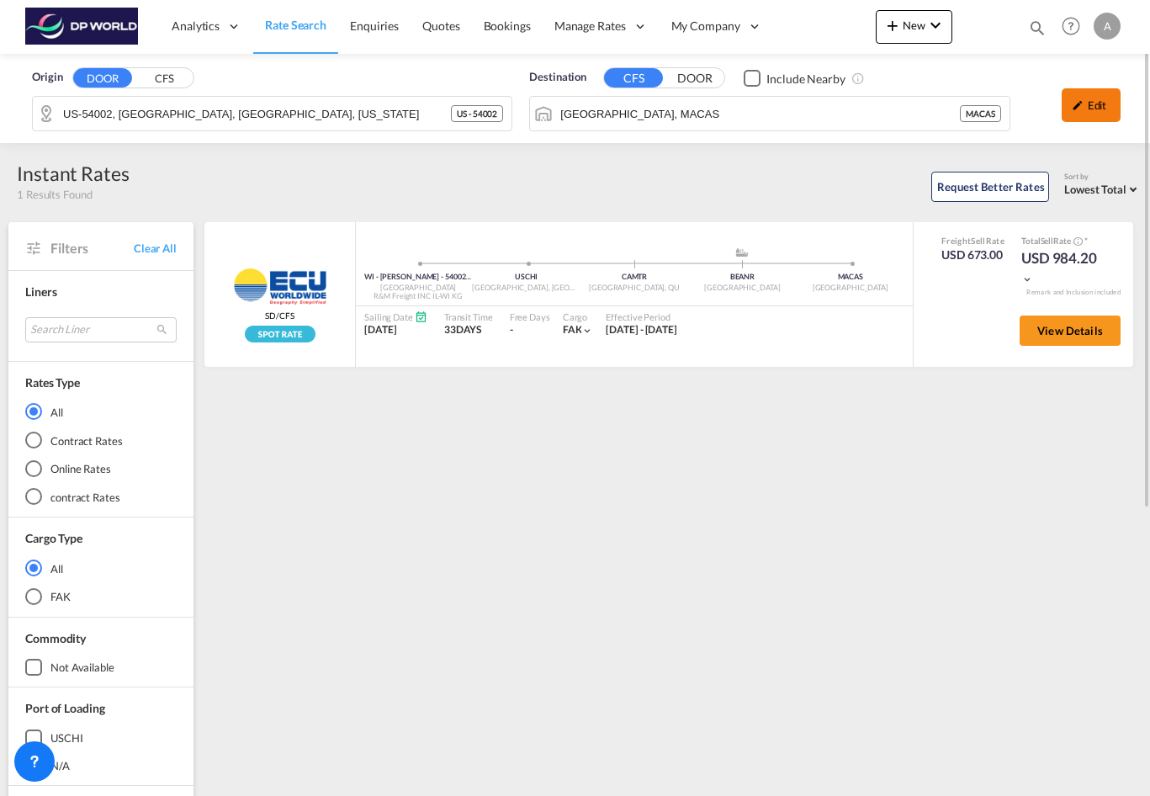
click at [1110, 101] on div "Edit" at bounding box center [1091, 105] width 59 height 34
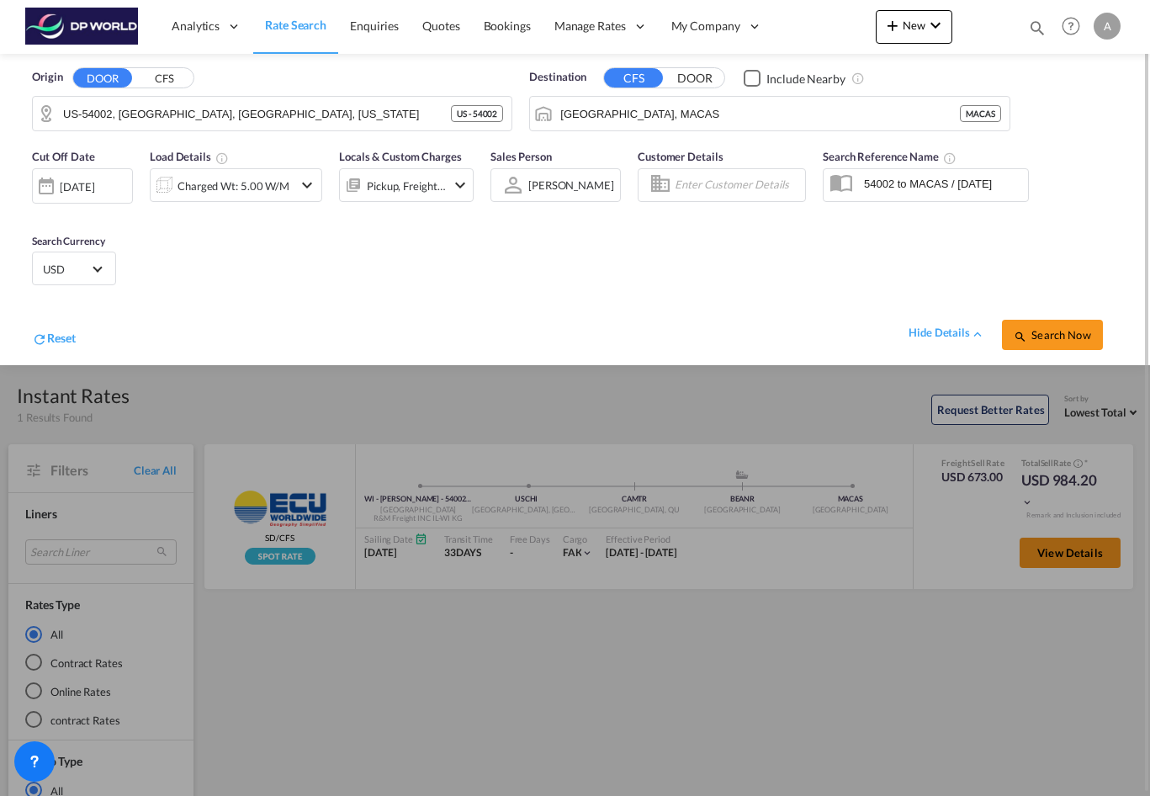
click at [693, 182] on input "Enter Customer Details" at bounding box center [737, 184] width 125 height 25
type input "[PERSON_NAME]"
click at [787, 184] on md-icon "Clear Input" at bounding box center [791, 185] width 19 height 19
click at [895, 184] on input "54002 to MACAS / [DATE]" at bounding box center [942, 183] width 172 height 25
click at [898, 184] on input "54002 to MACAS / [DATE]" at bounding box center [942, 183] width 172 height 25
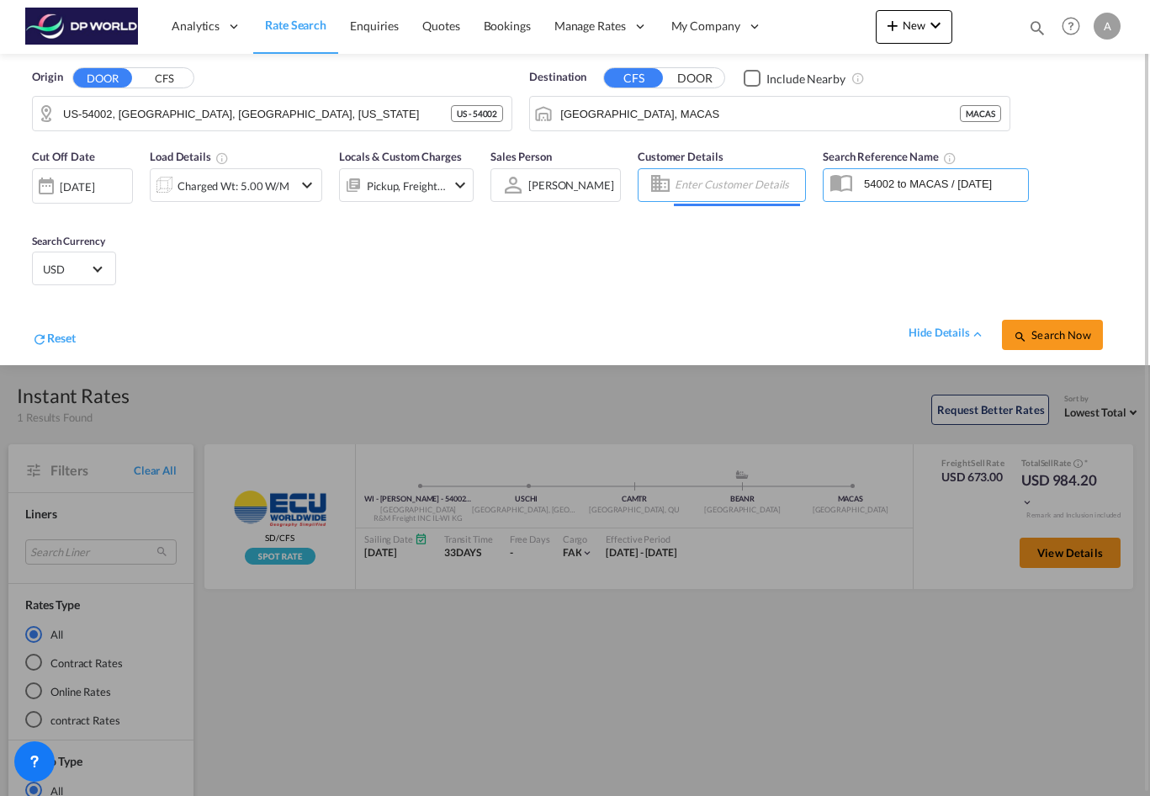
click at [898, 184] on input "54002 to MACAS / [DATE]" at bounding box center [942, 183] width 172 height 25
click at [873, 233] on div "Cut Off Date [DATE] [DATE] Load Details Charged Wt: 5.00 W/M Locals & Custom Ch…" at bounding box center [575, 252] width 1116 height 225
click at [735, 178] on body "Analytics Reports Dashboard Rate Search Enquiries Quotes Bookings" at bounding box center [575, 398] width 1150 height 796
click at [938, 332] on div "hide details" at bounding box center [947, 333] width 77 height 17
